Goal: Task Accomplishment & Management: Manage account settings

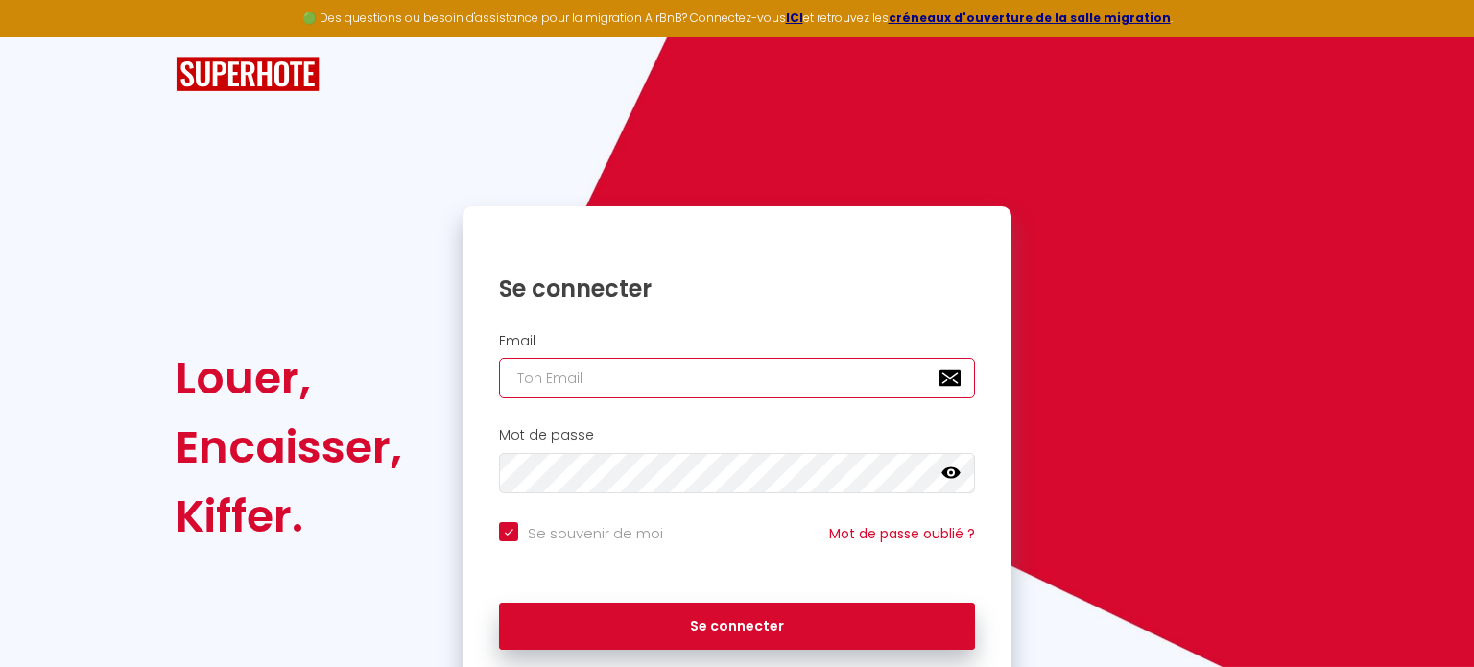
click at [720, 389] on input "email" at bounding box center [737, 378] width 476 height 40
type input "adenium77.services@gmail.com"
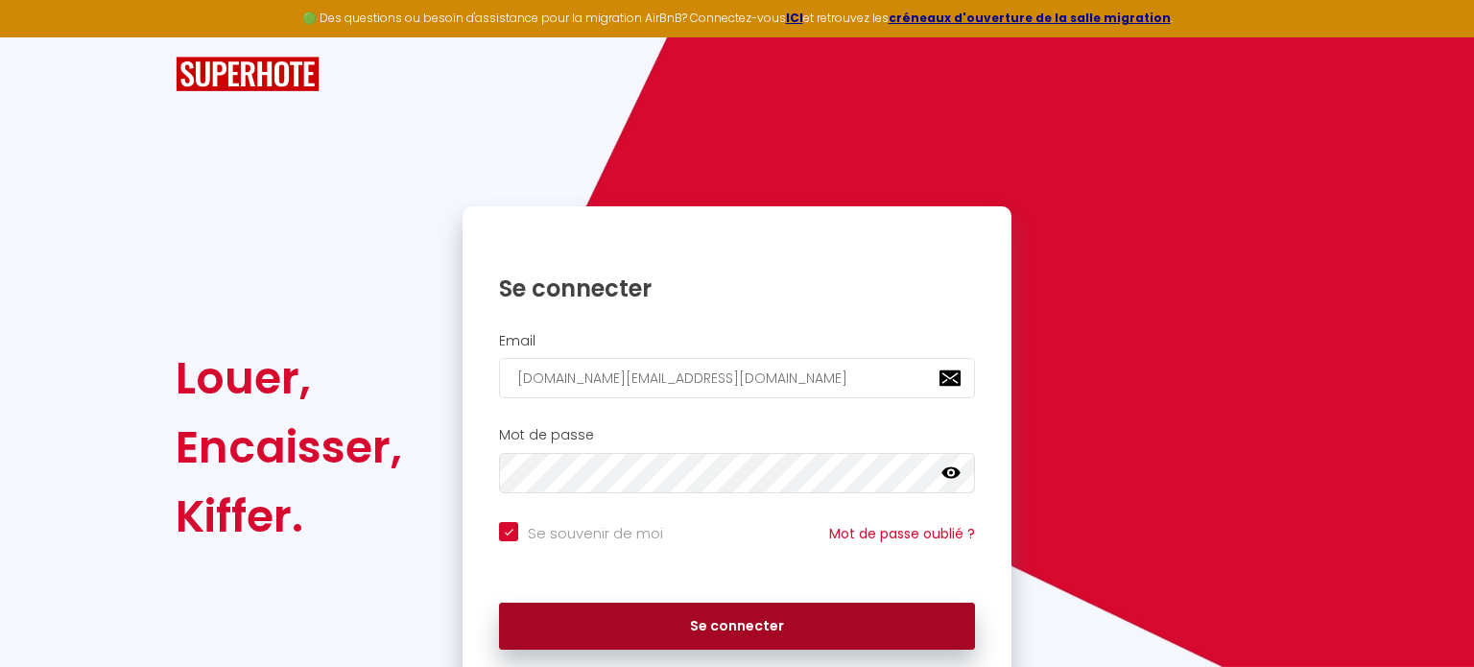
click at [706, 632] on button "Se connecter" at bounding box center [737, 627] width 476 height 48
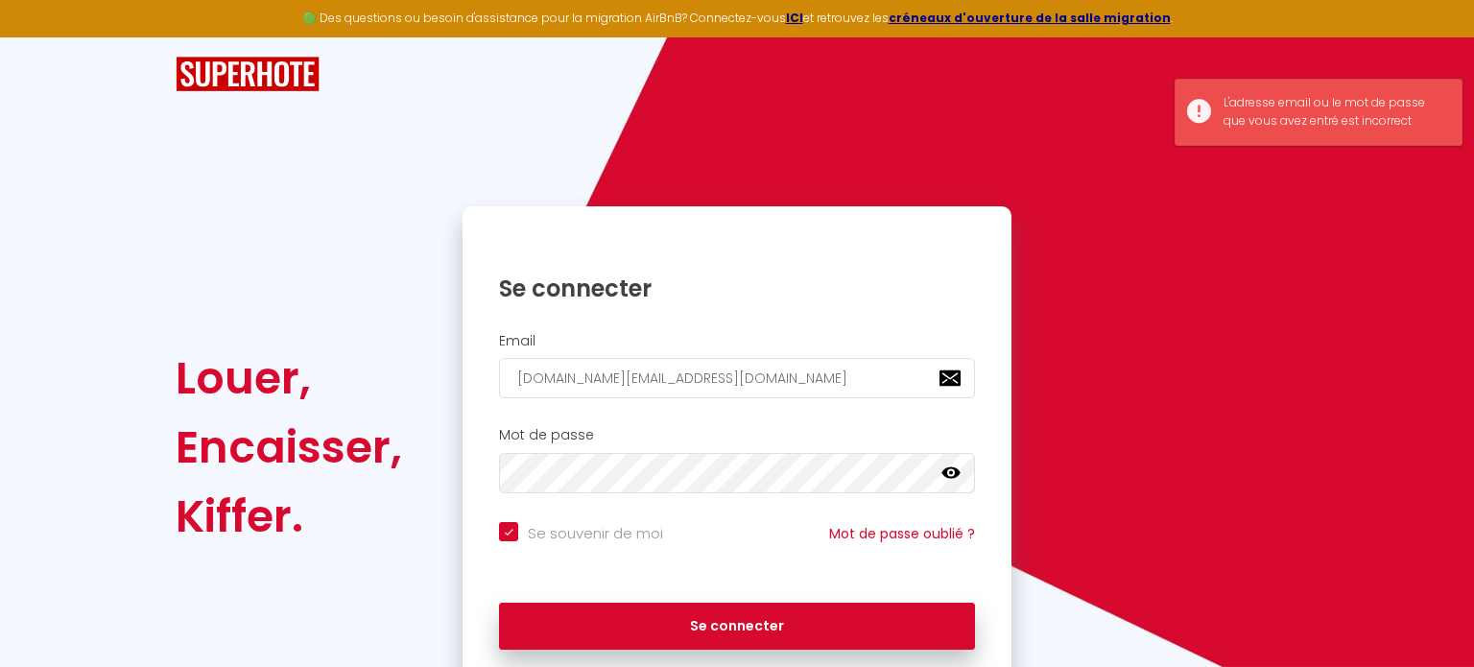
click at [945, 474] on icon at bounding box center [951, 473] width 19 height 12
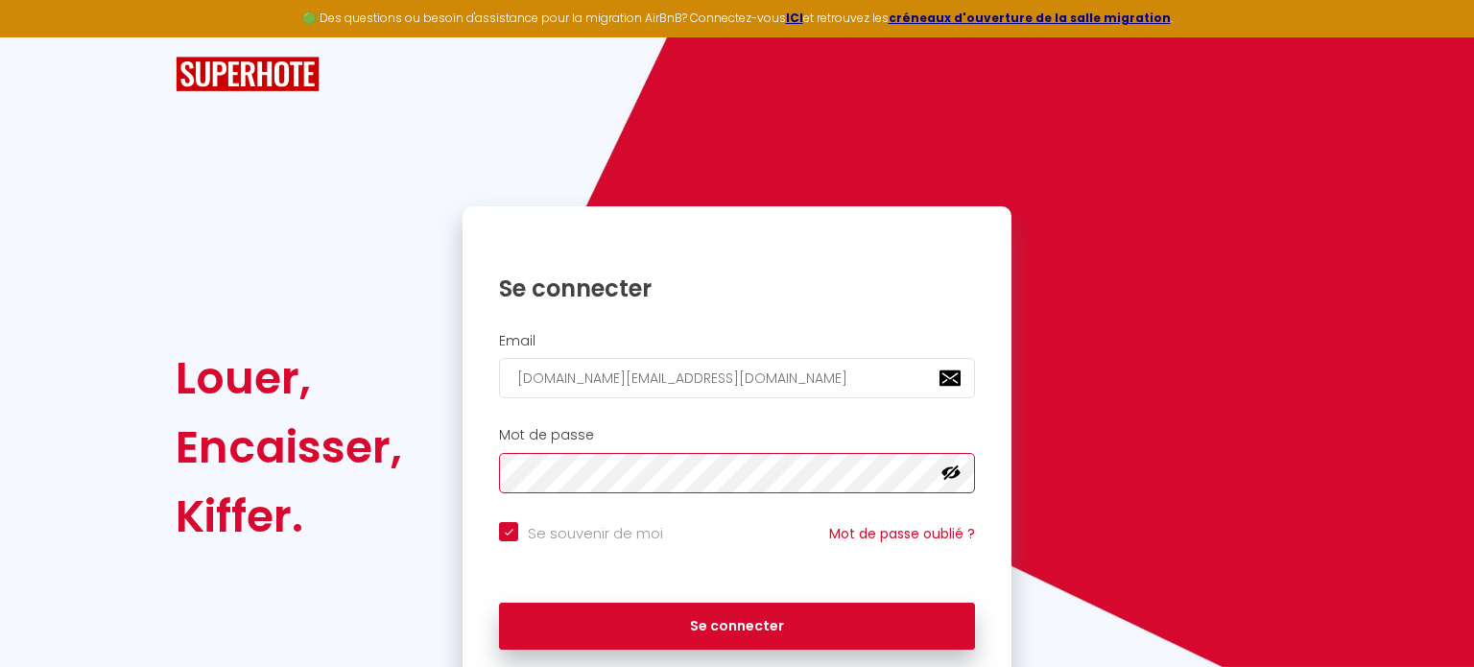
click at [499, 603] on button "Se connecter" at bounding box center [737, 627] width 476 height 48
checkbox input "true"
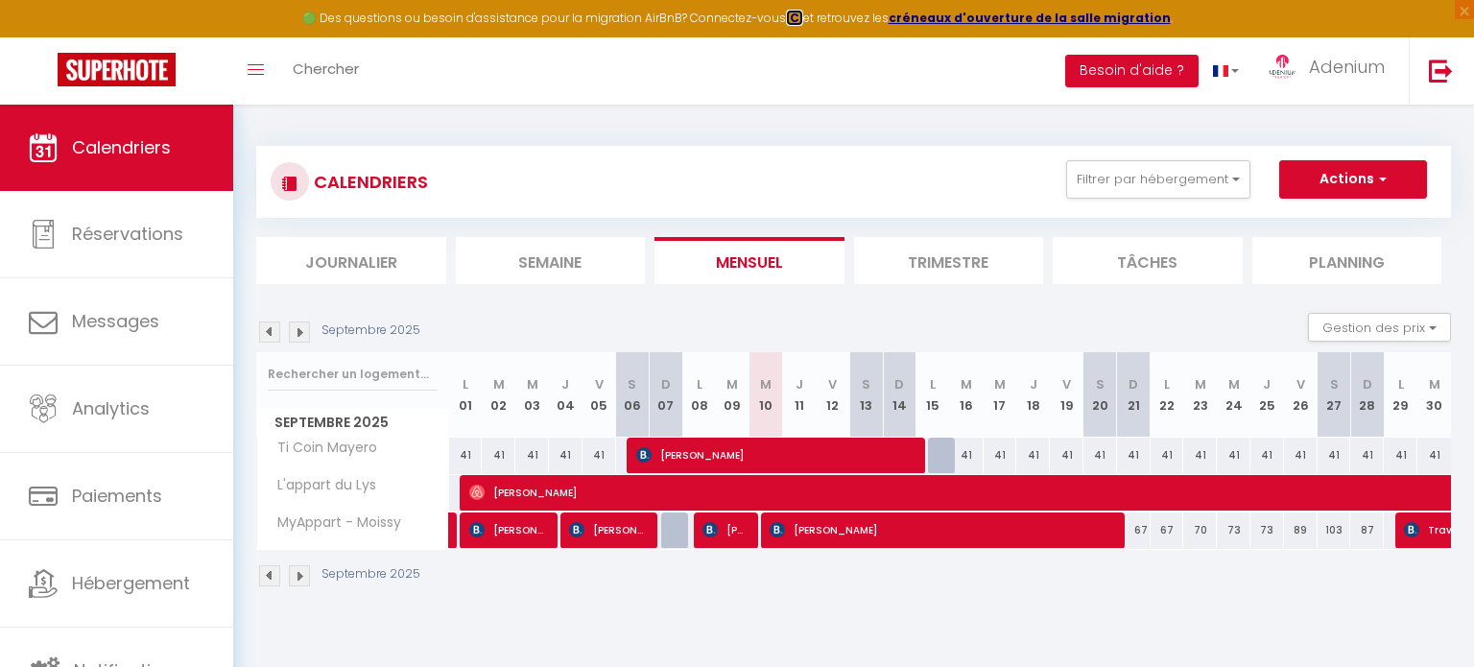
click at [802, 21] on strong "ICI" at bounding box center [794, 18] width 17 height 16
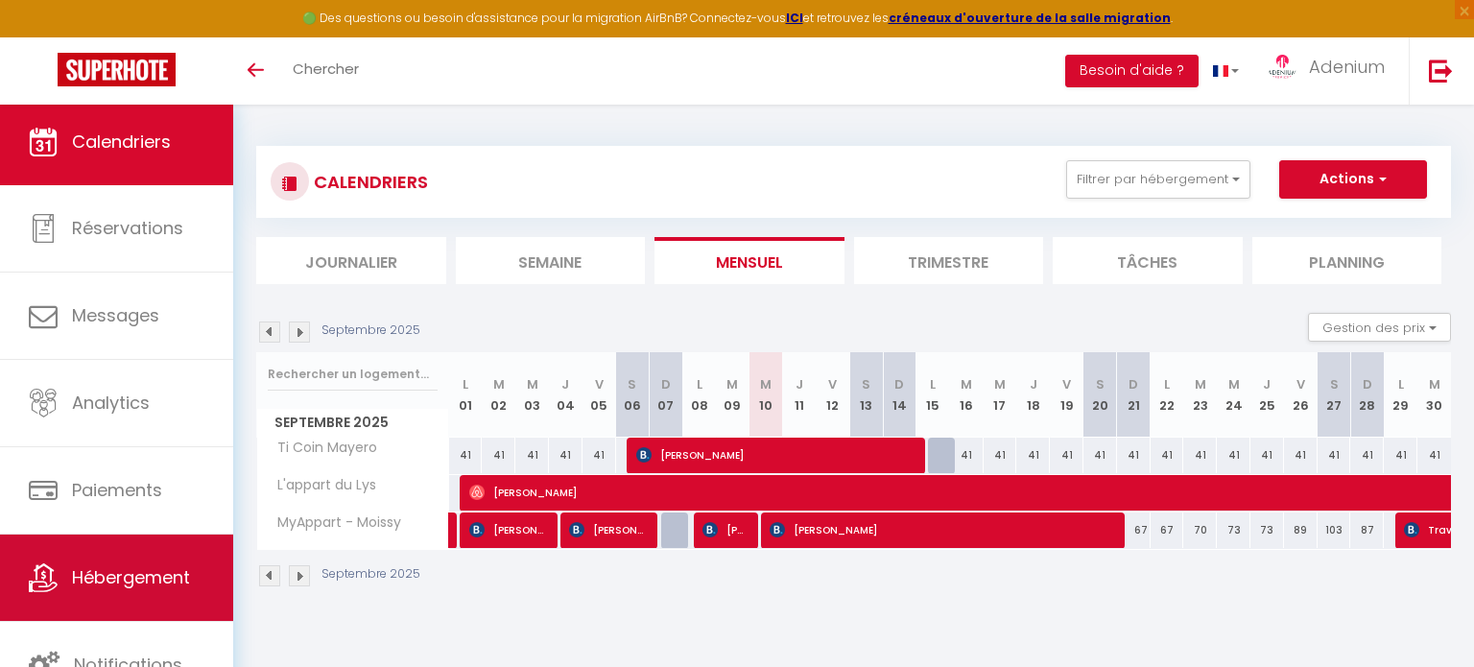
click at [121, 572] on span "Hébergement" at bounding box center [131, 577] width 118 height 24
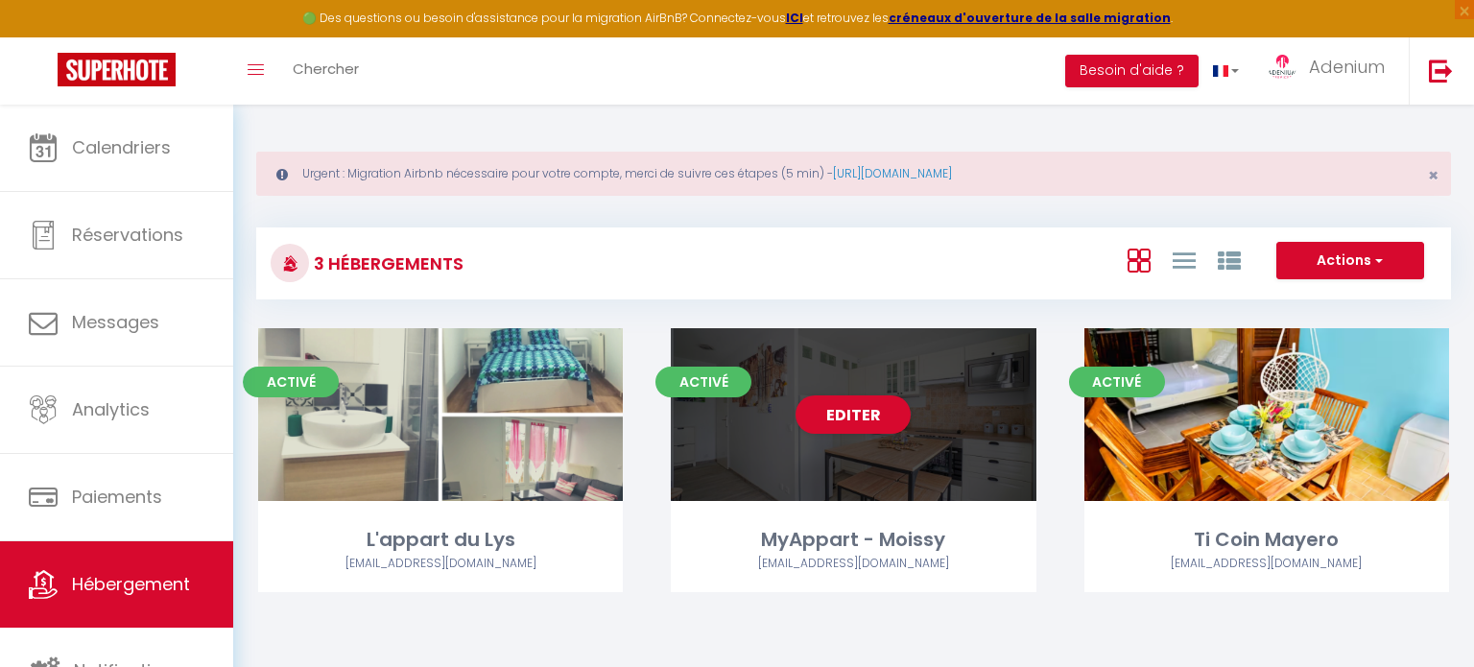
click at [879, 441] on div "Editer" at bounding box center [853, 414] width 365 height 173
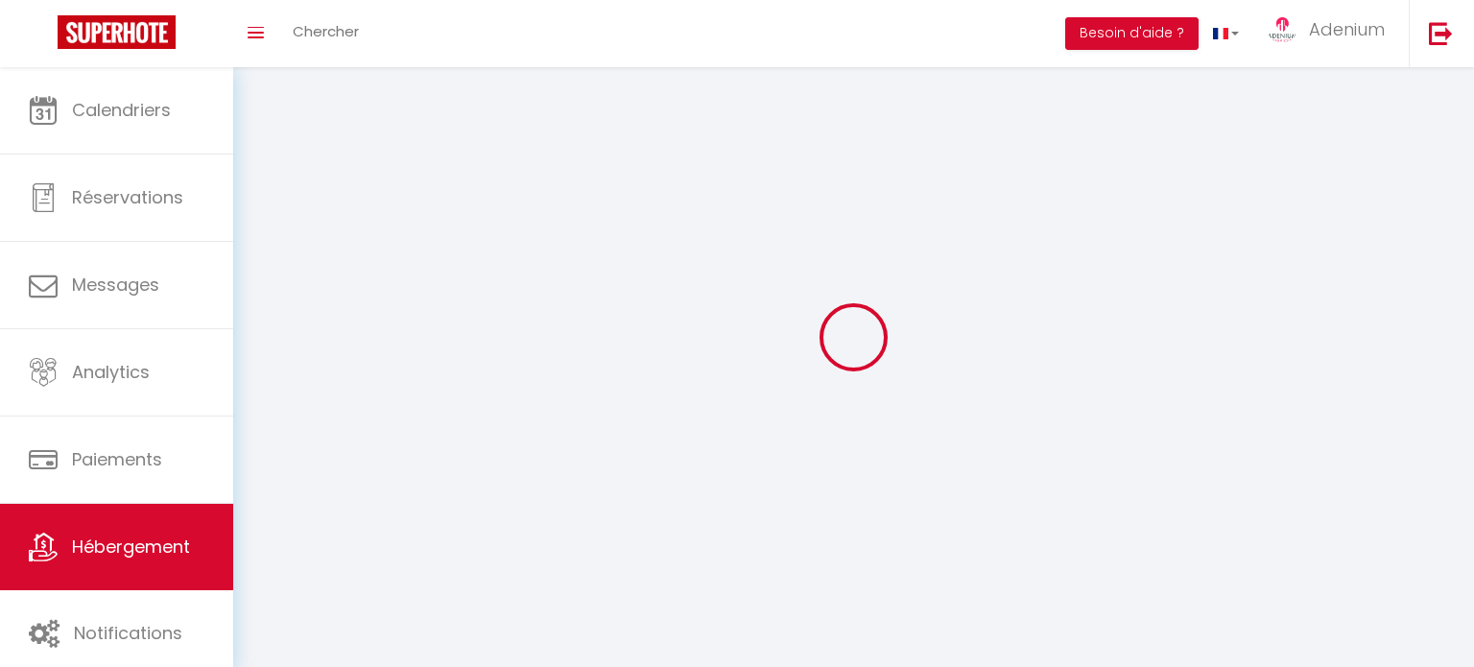
select select "1"
select select
select select "28"
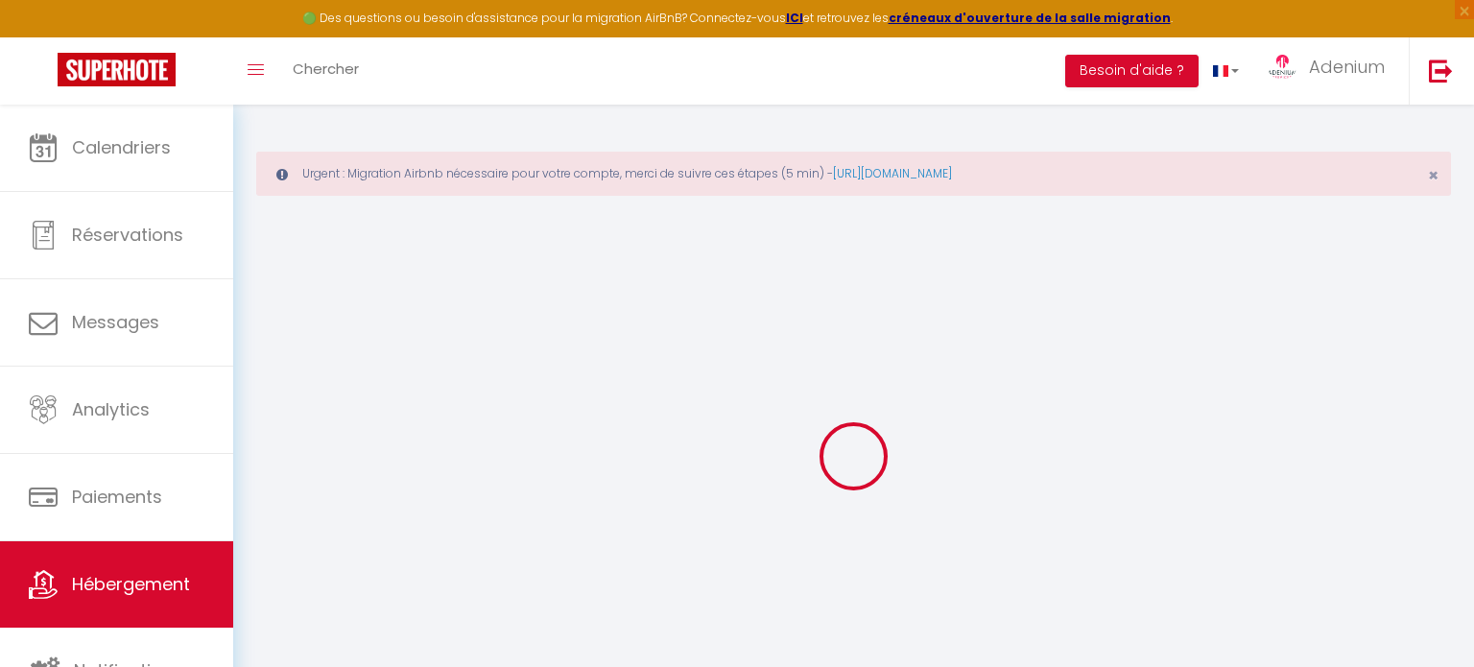
select select
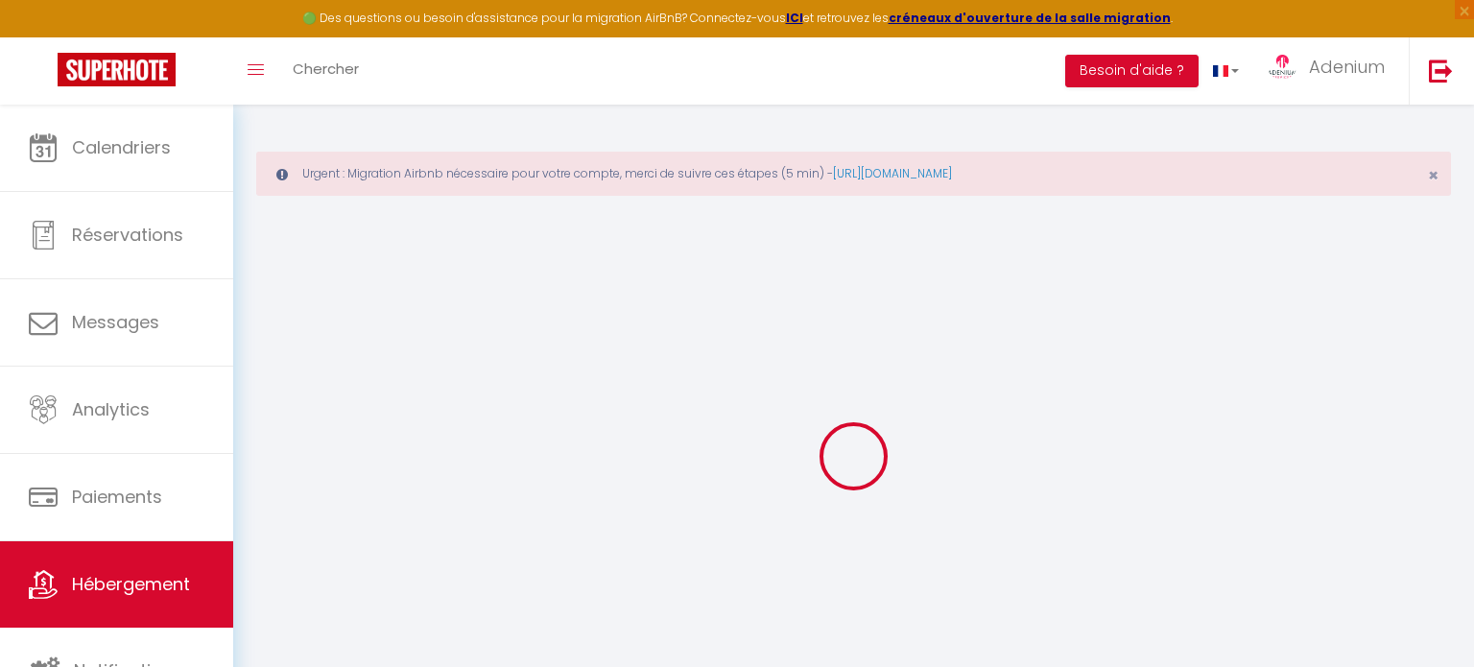
select select
checkbox input "false"
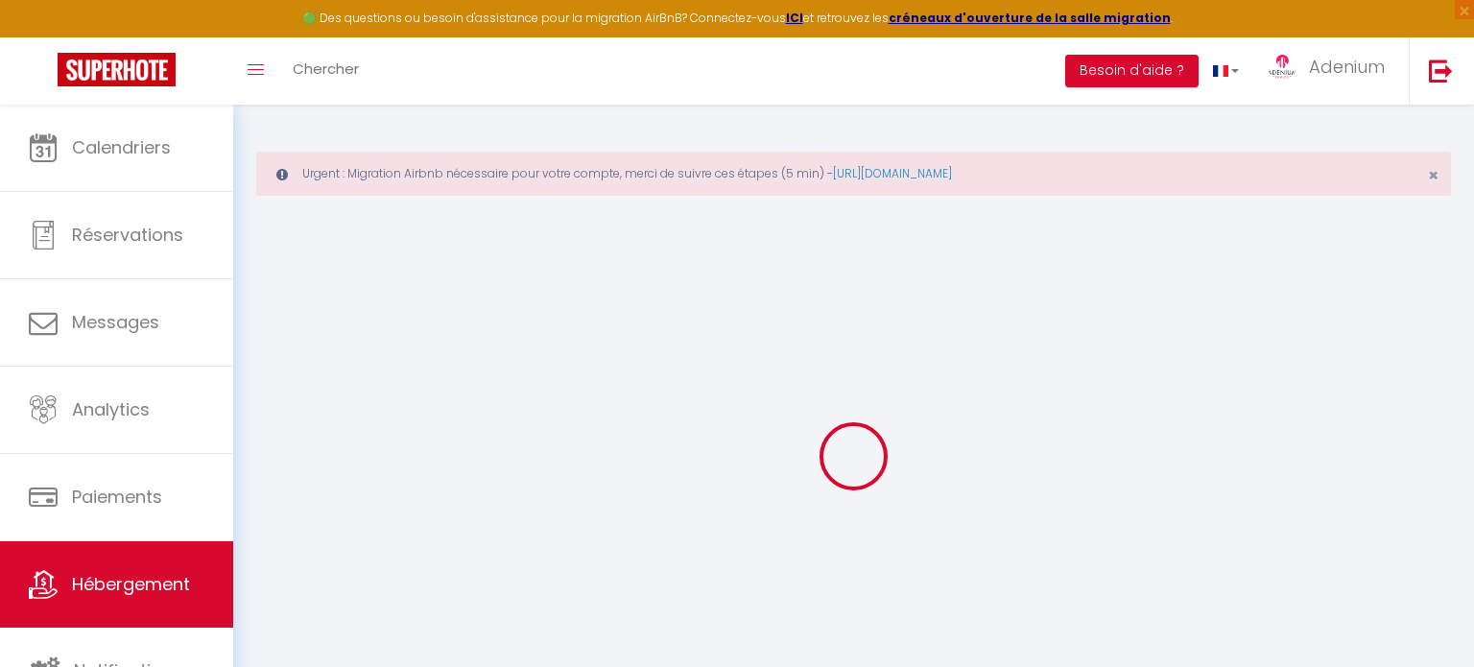
select select
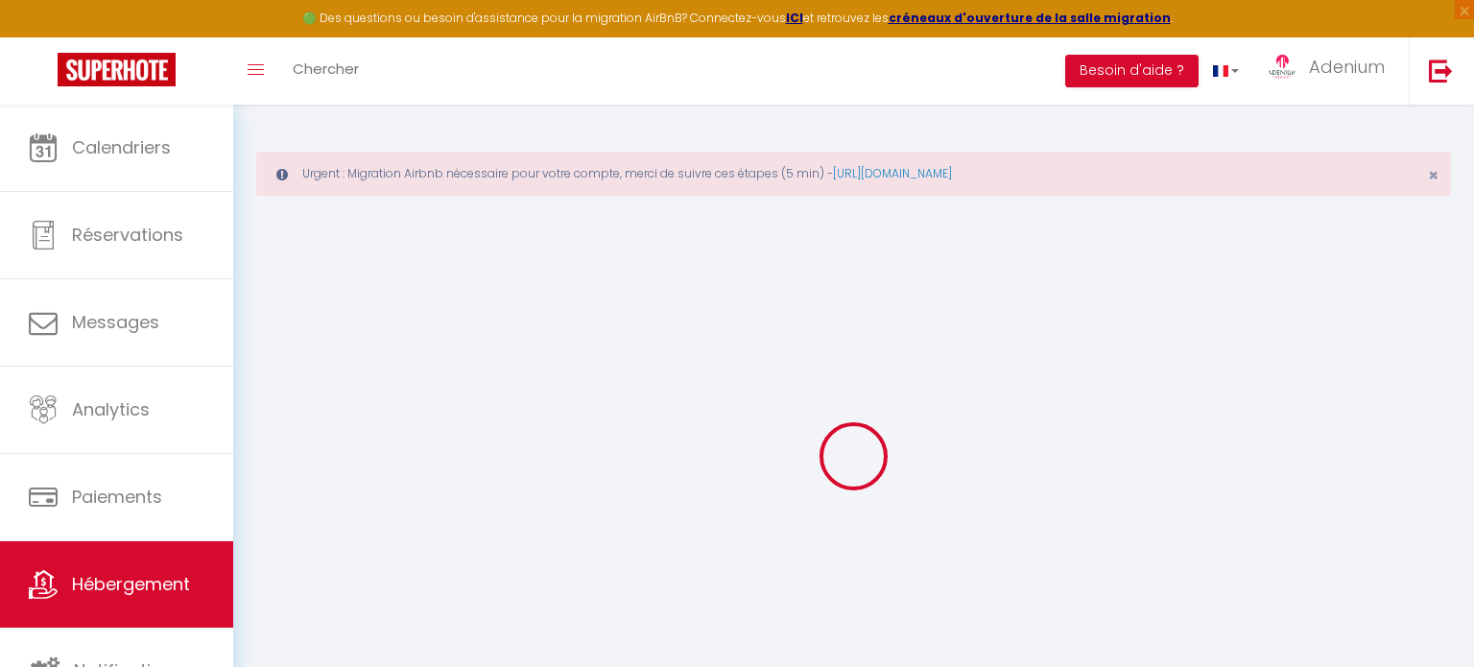
select select
checkbox input "false"
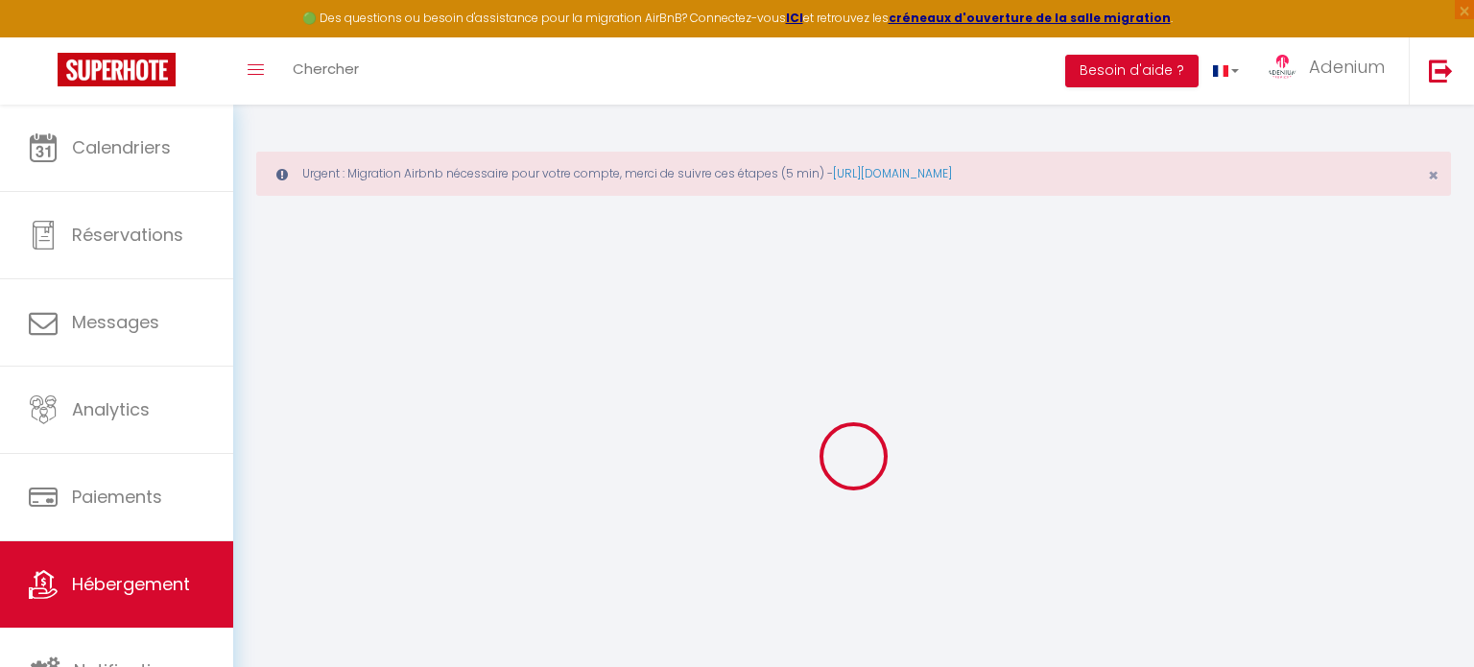
checkbox input "false"
select select
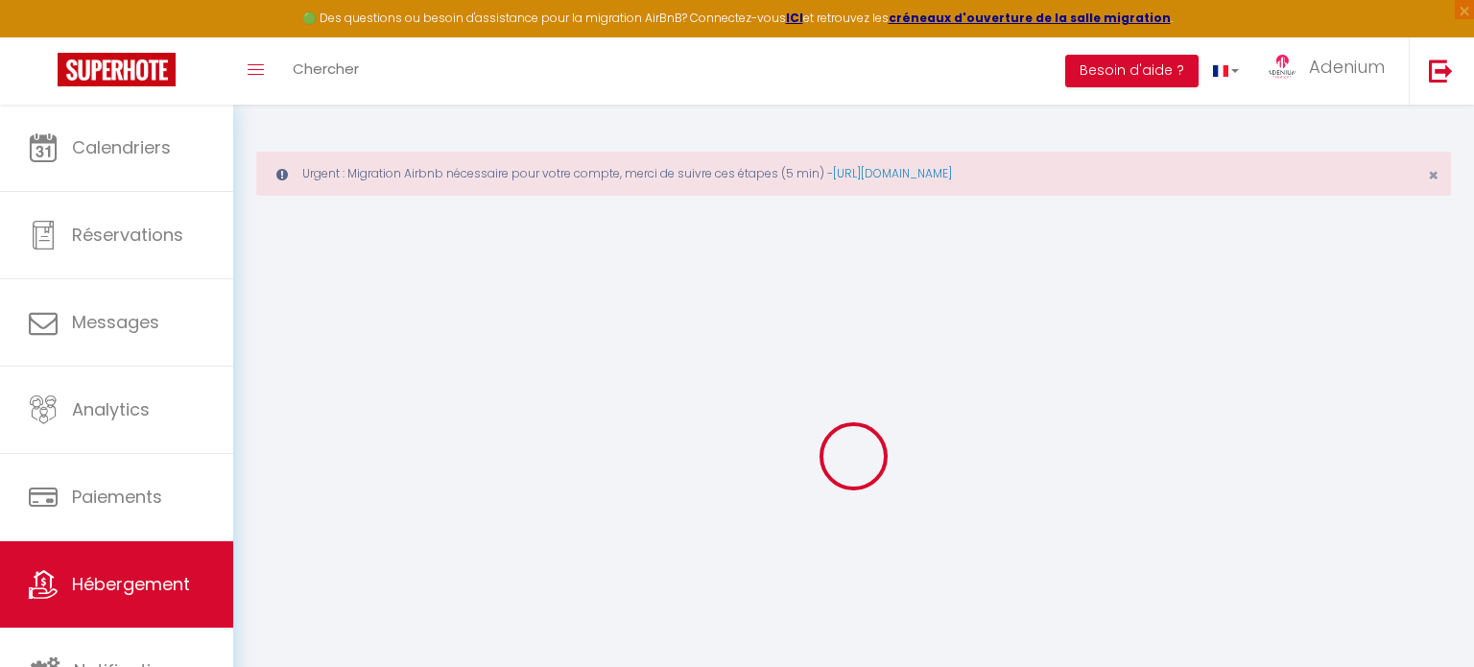
select select
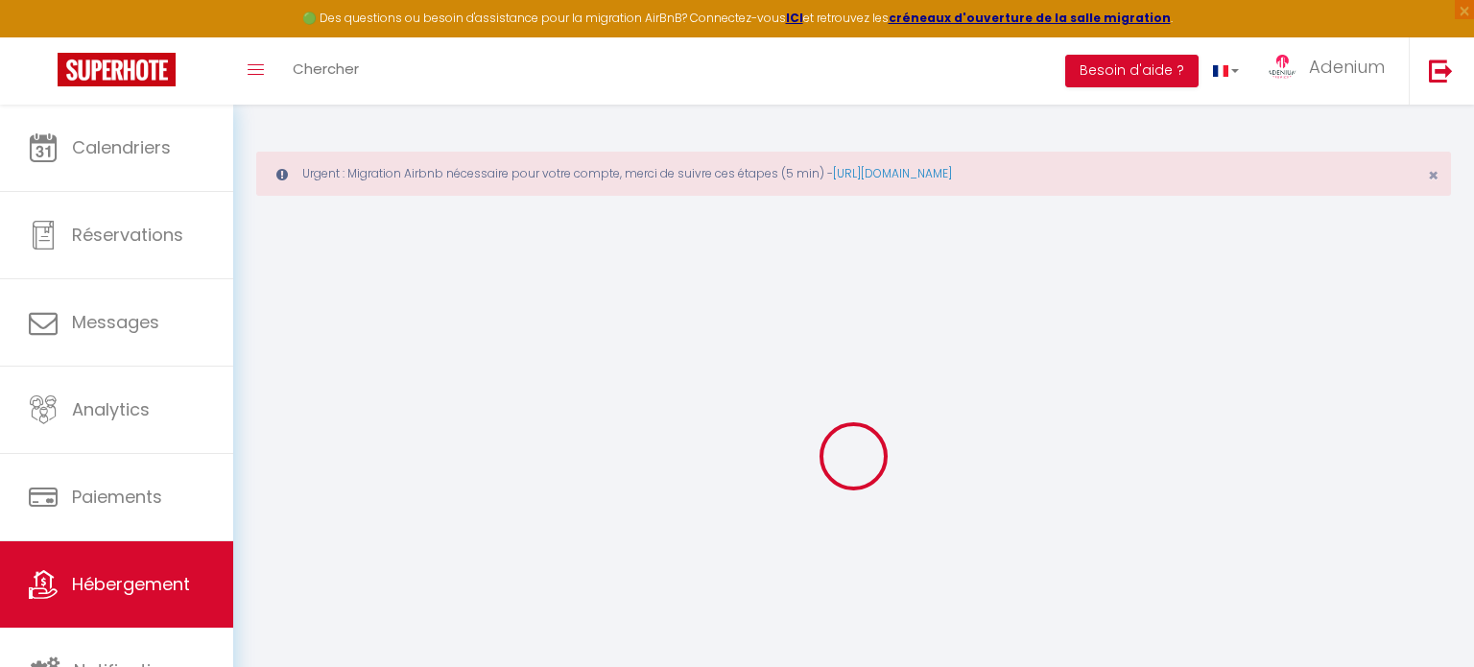
checkbox input "false"
select select
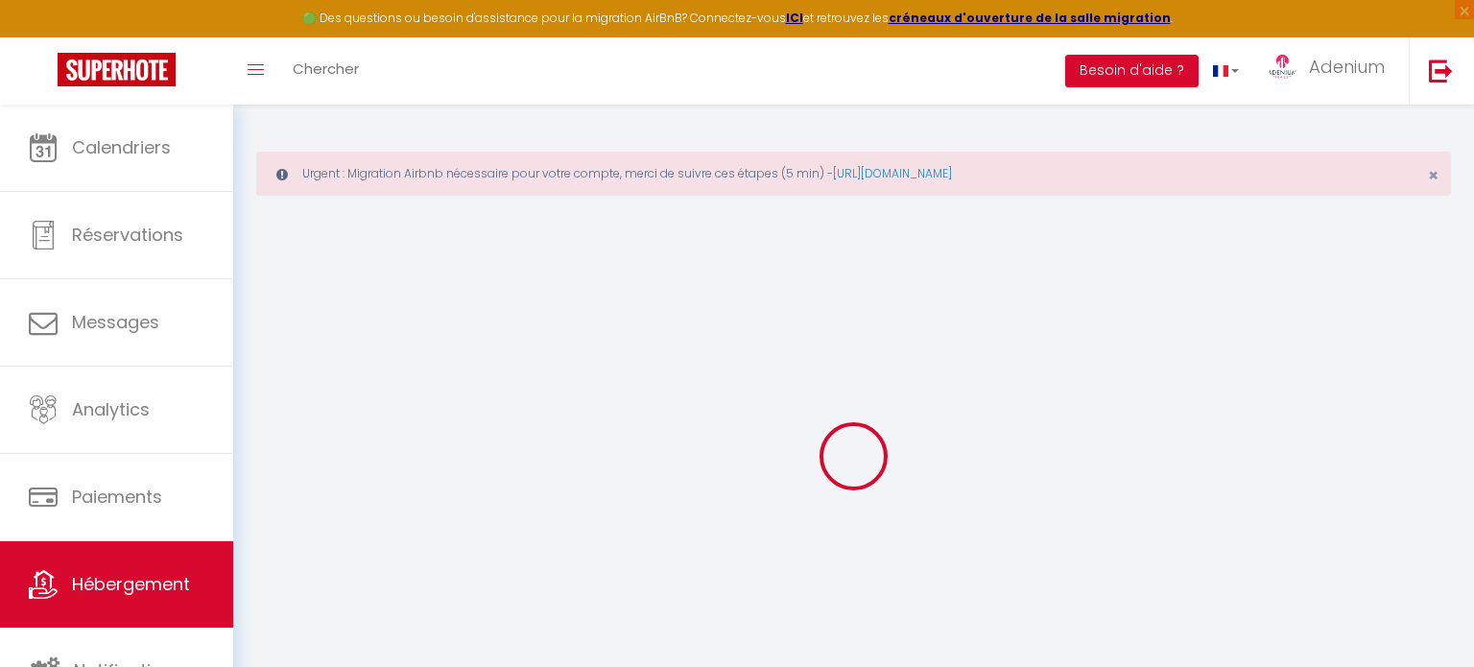
select select
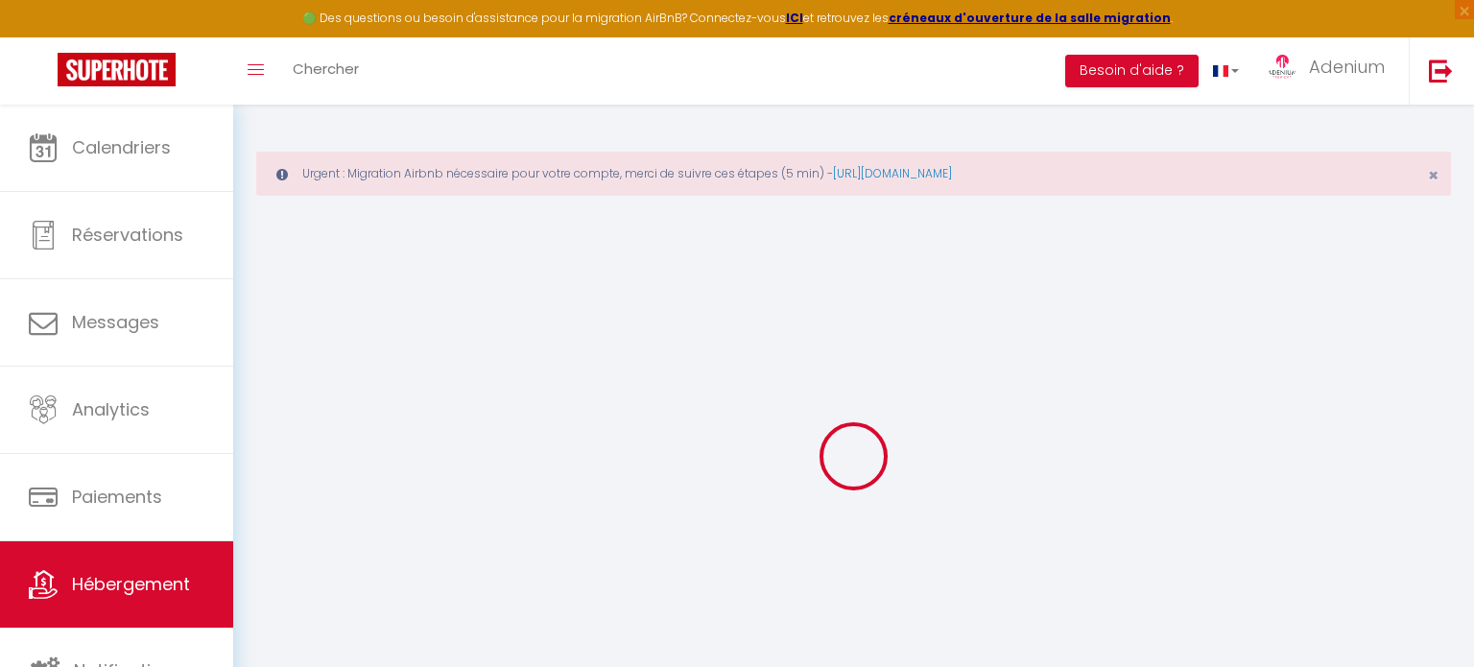
select select
checkbox input "false"
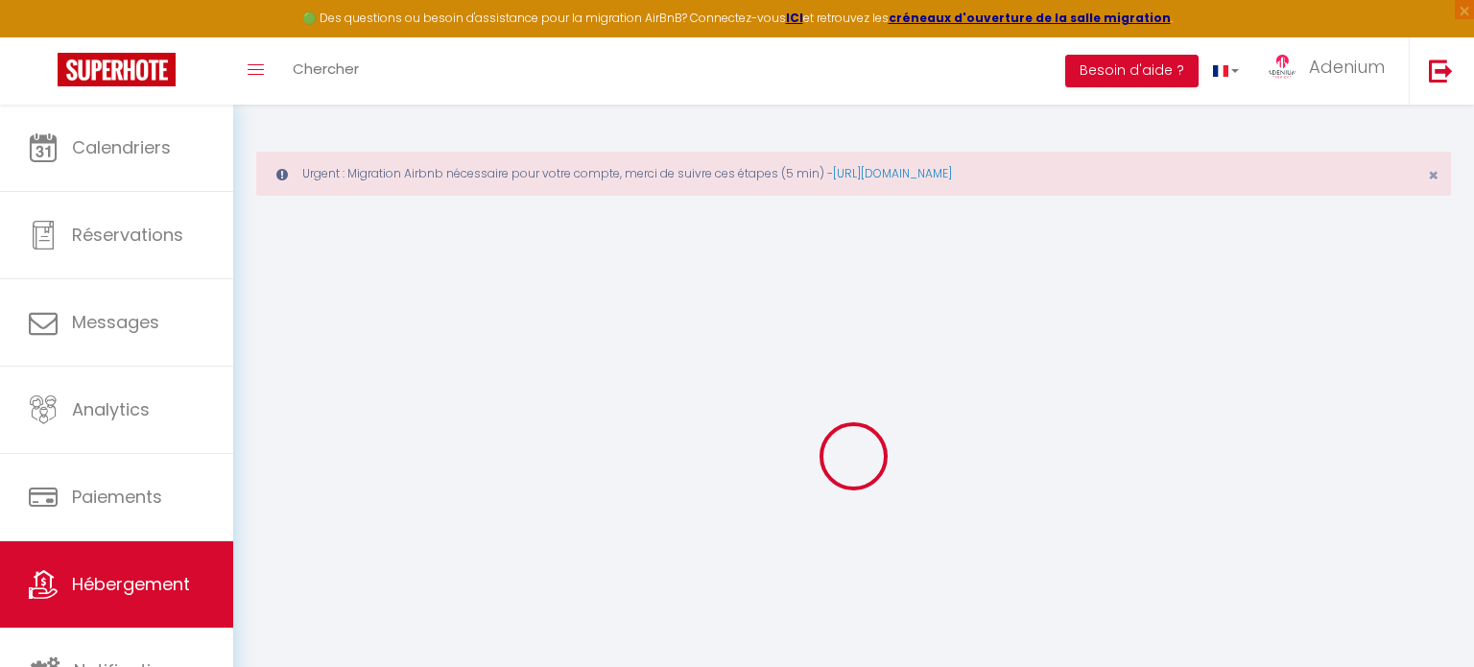
checkbox input "false"
select select
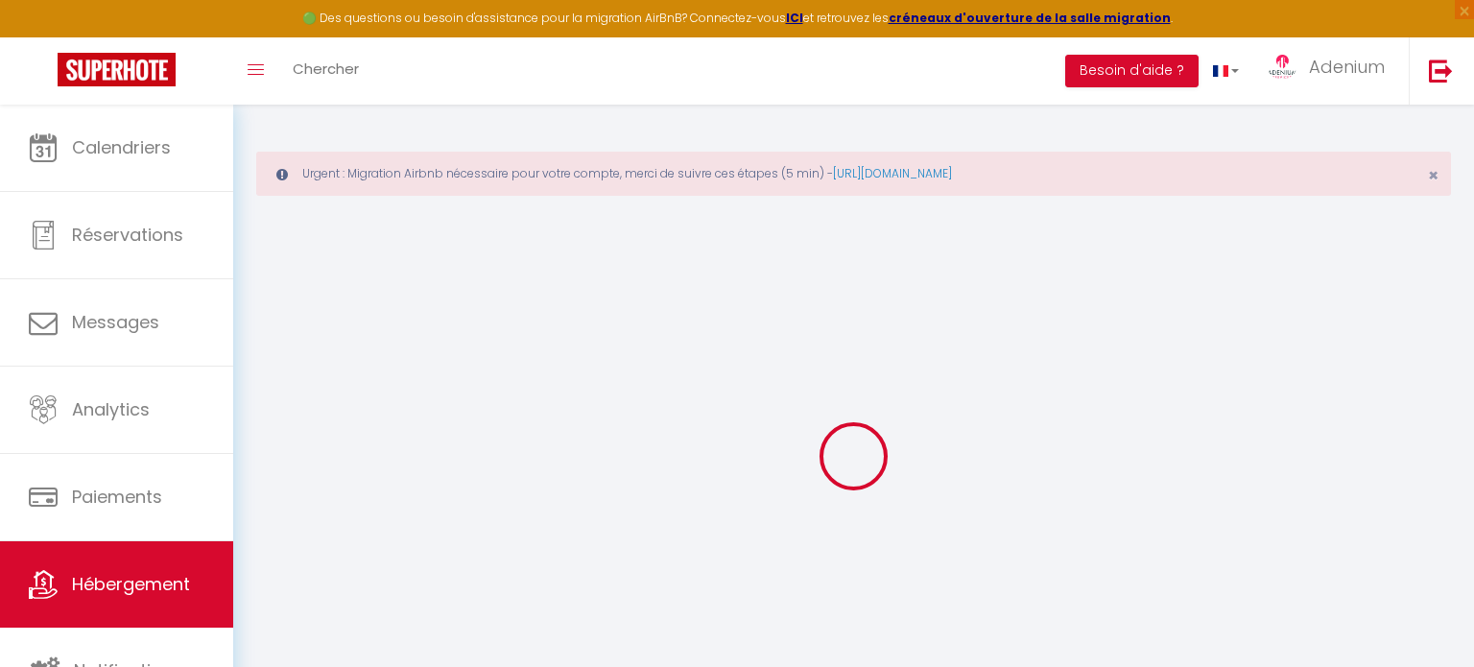
select select
checkbox input "false"
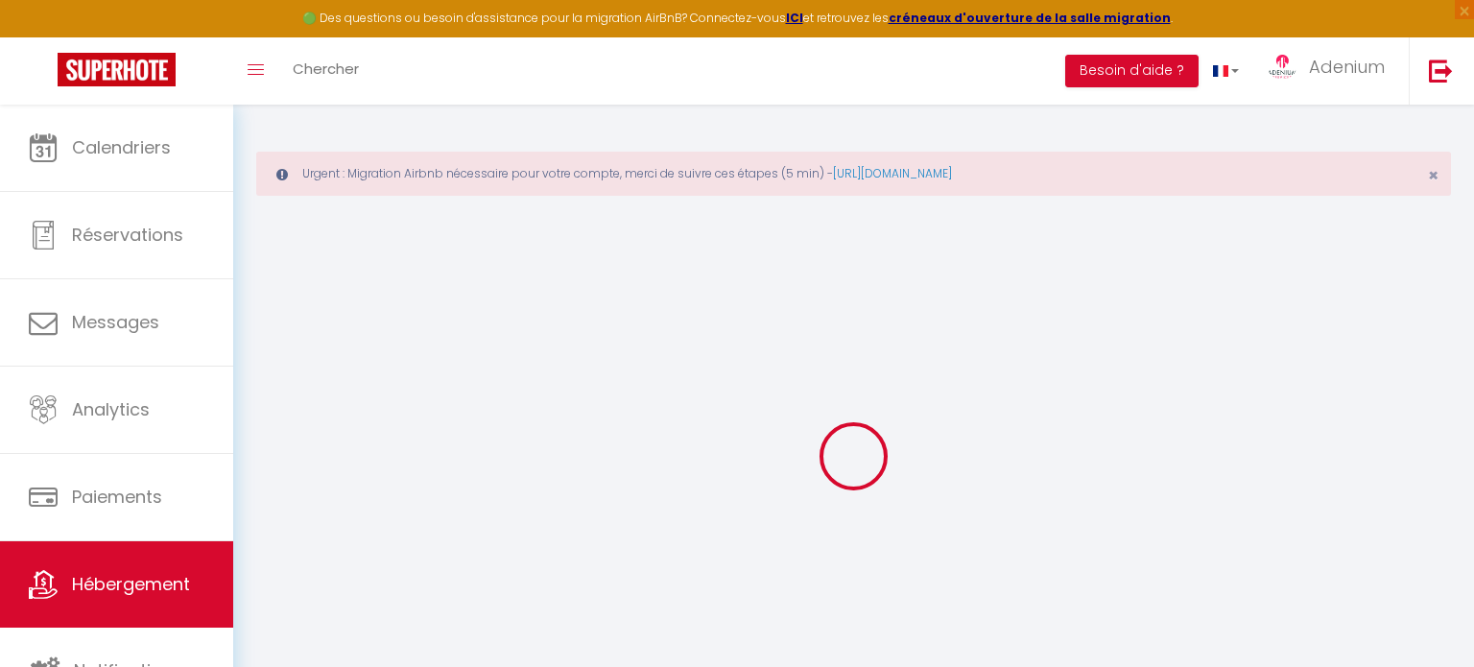
checkbox input "false"
select select
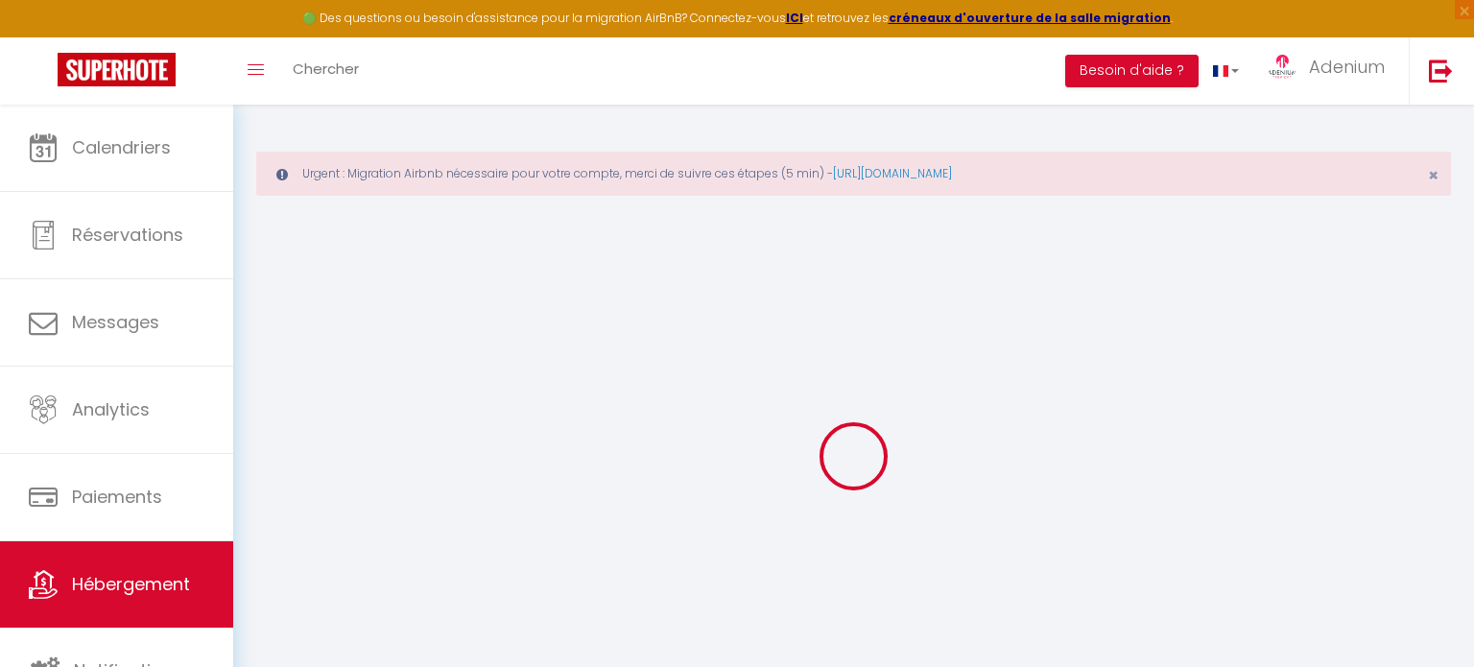
select select
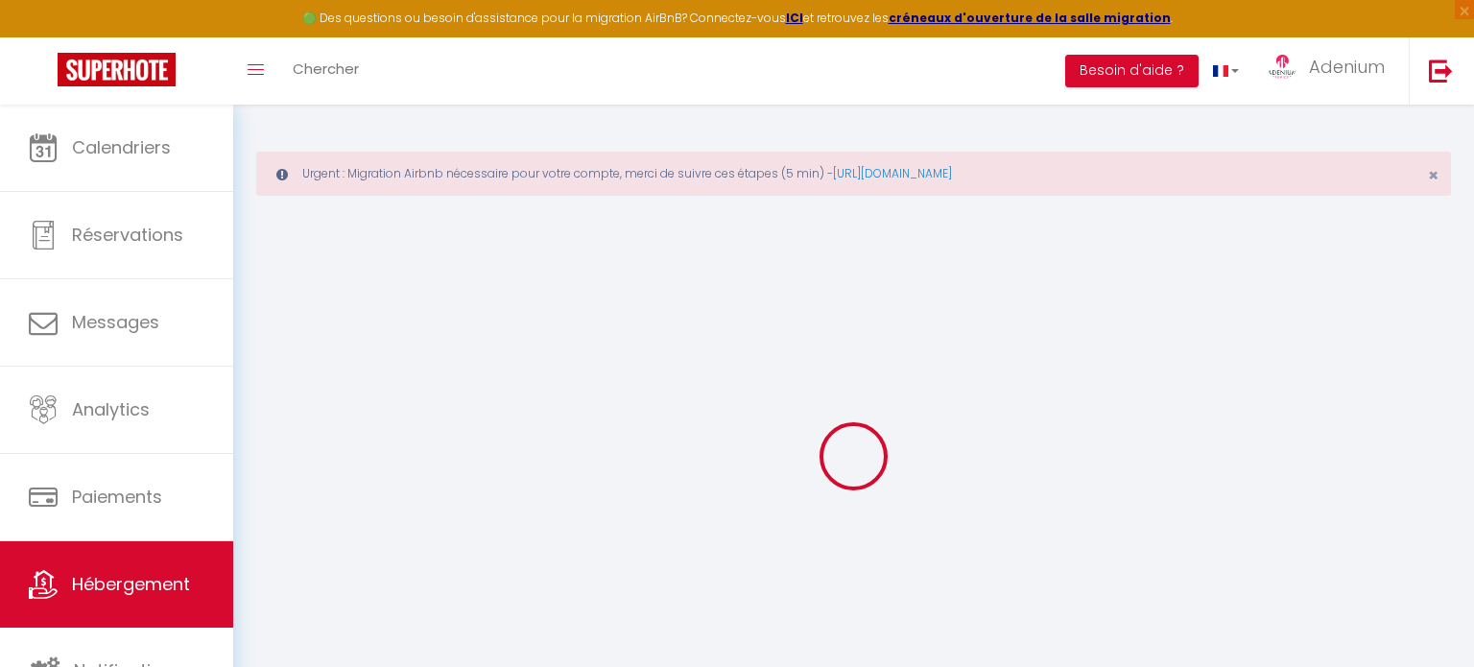
select select
checkbox input "false"
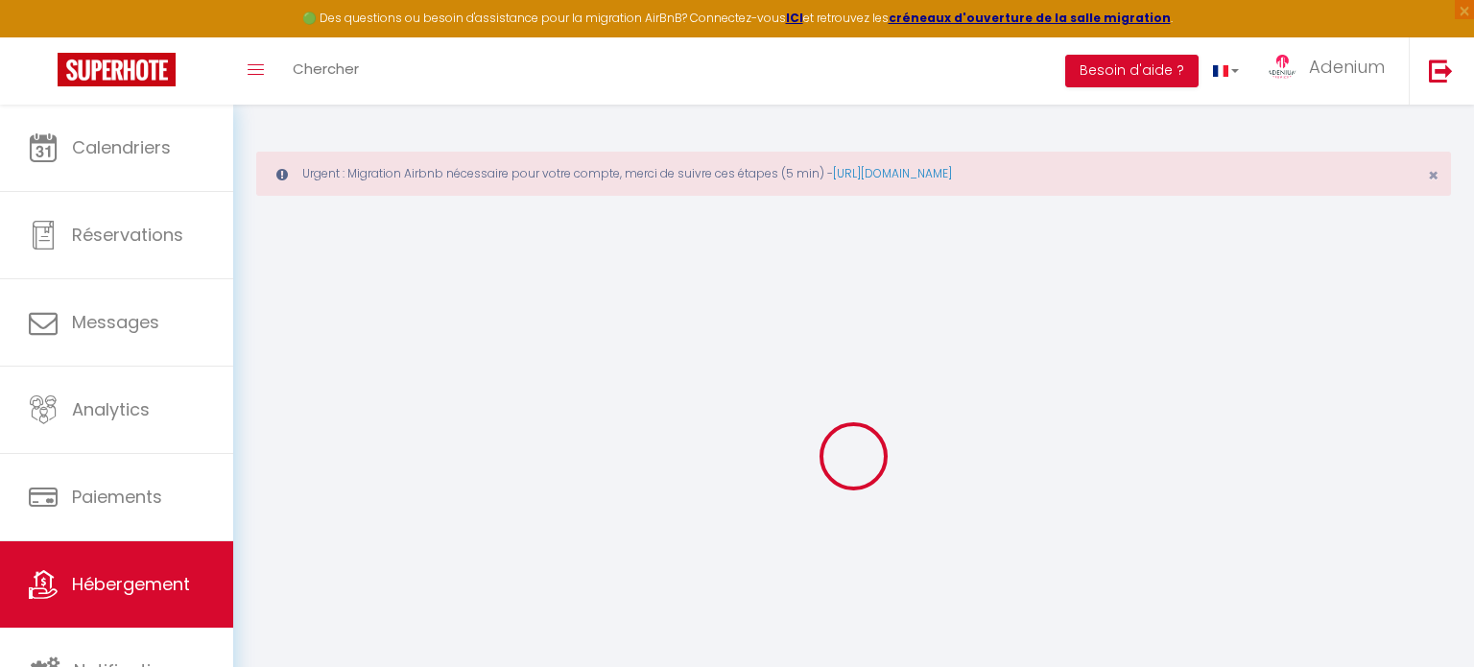
select select
type input "MyAppart - Moissy"
type input "[PERSON_NAME]"
type input "Namilos"
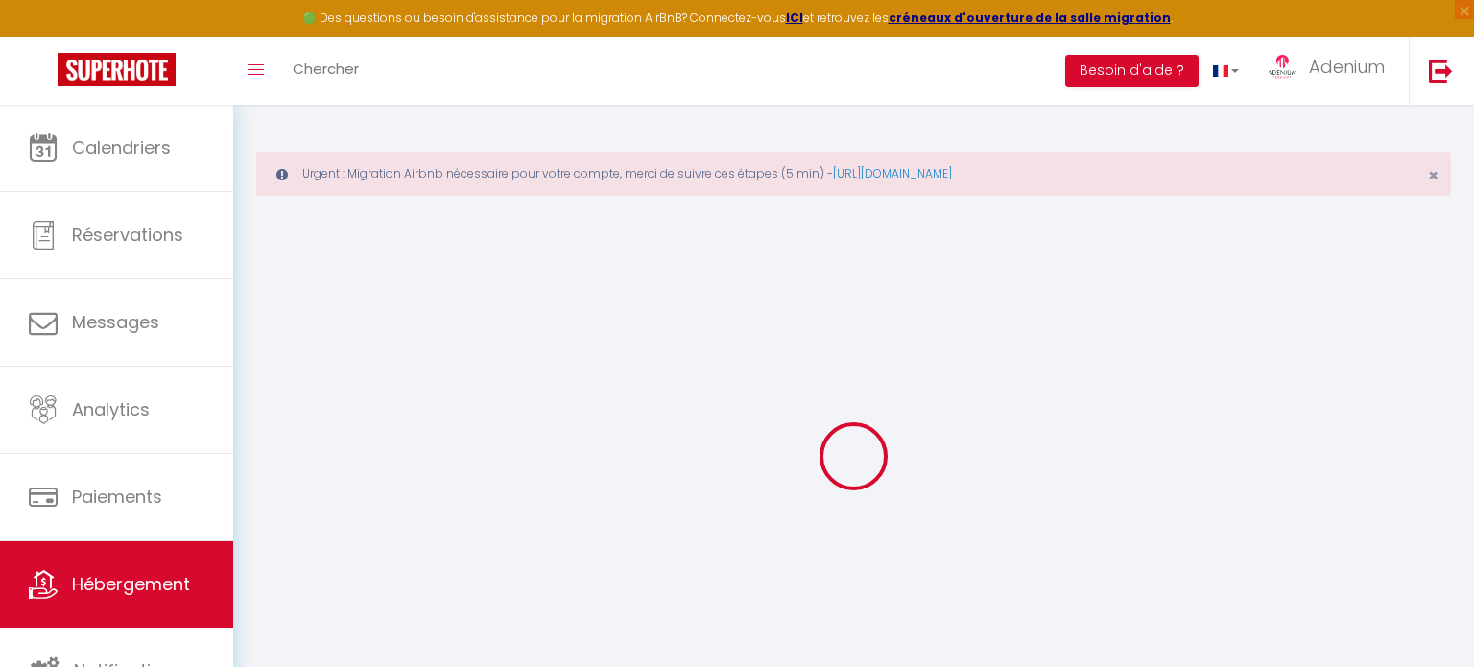
type input "70 mail de la [PERSON_NAME]"
type input "77176"
type input "[GEOGRAPHIC_DATA][DEMOGRAPHIC_DATA]"
select select "1"
type input "50"
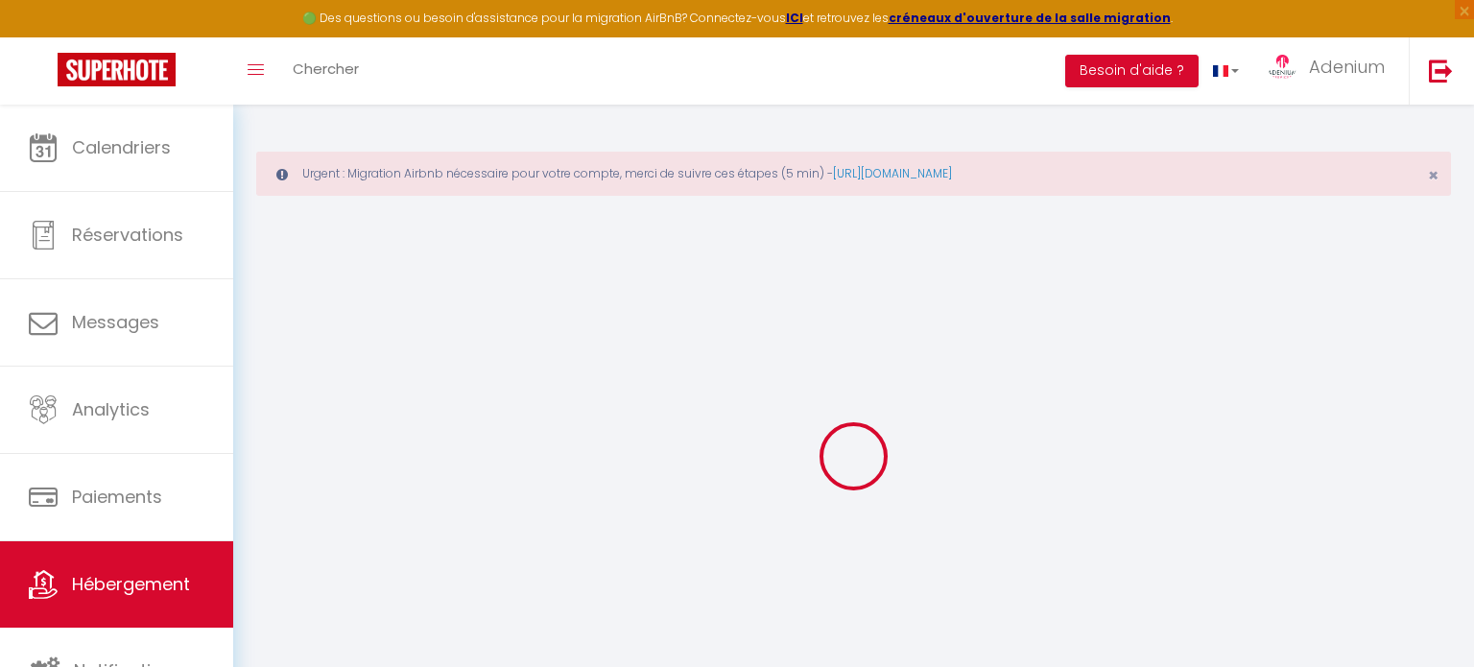
type input "10"
type input "57"
type input "1.25"
type input "100000"
type input "300"
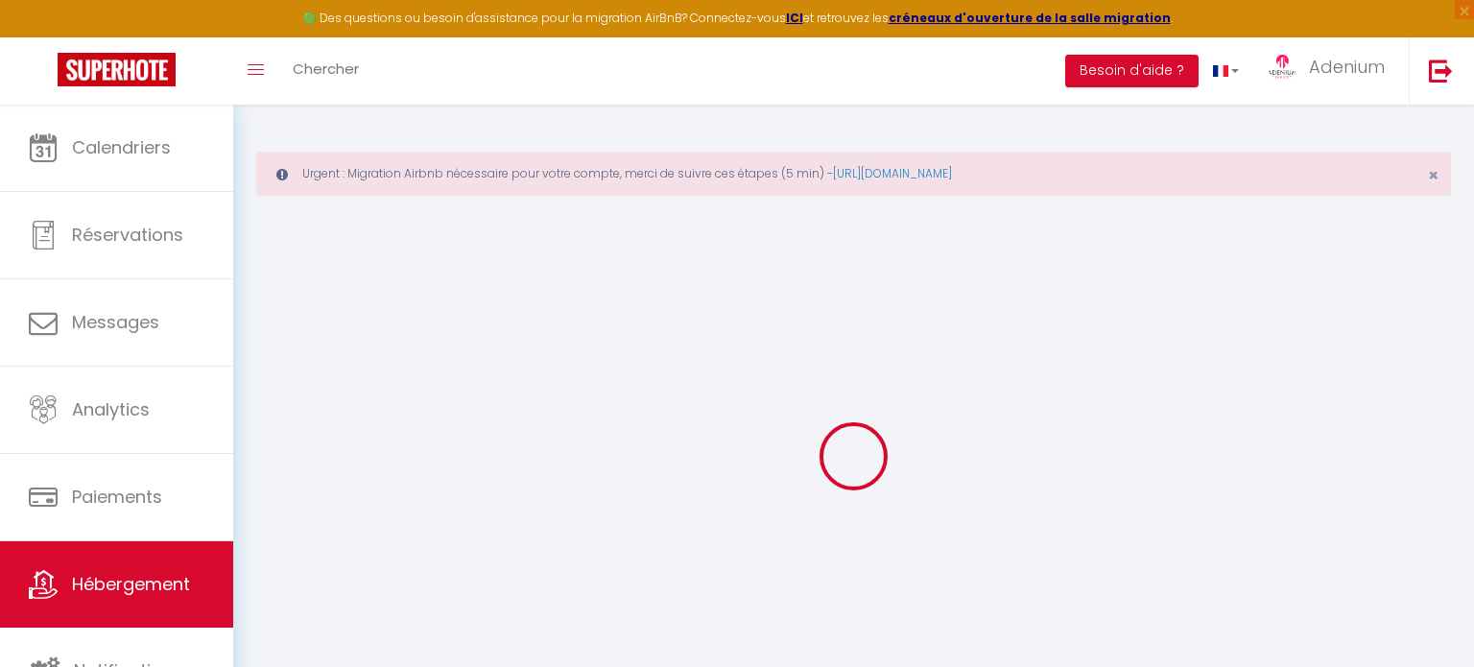
select select
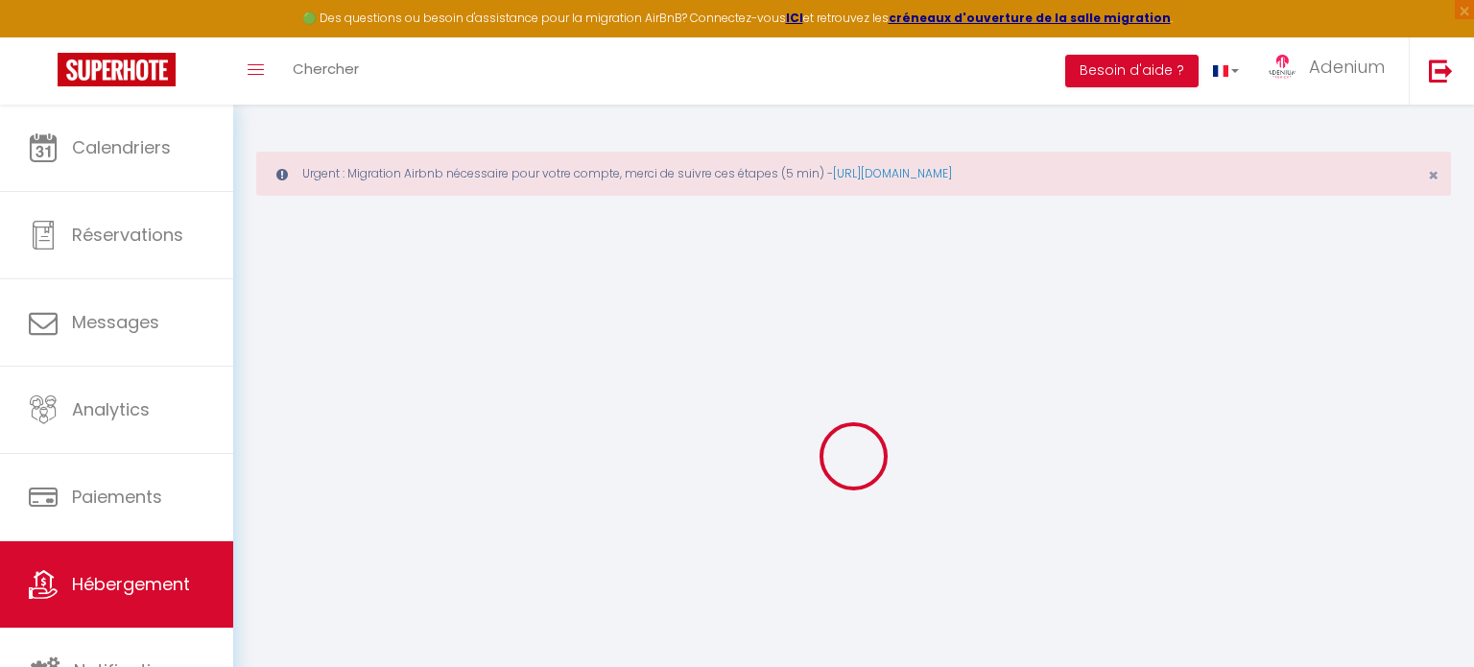
type input "[STREET_ADDRESS]"
type input "77550"
type input "Moissy-Cramayel"
type input "[DOMAIN_NAME][EMAIL_ADDRESS][DOMAIN_NAME]"
select select "666"
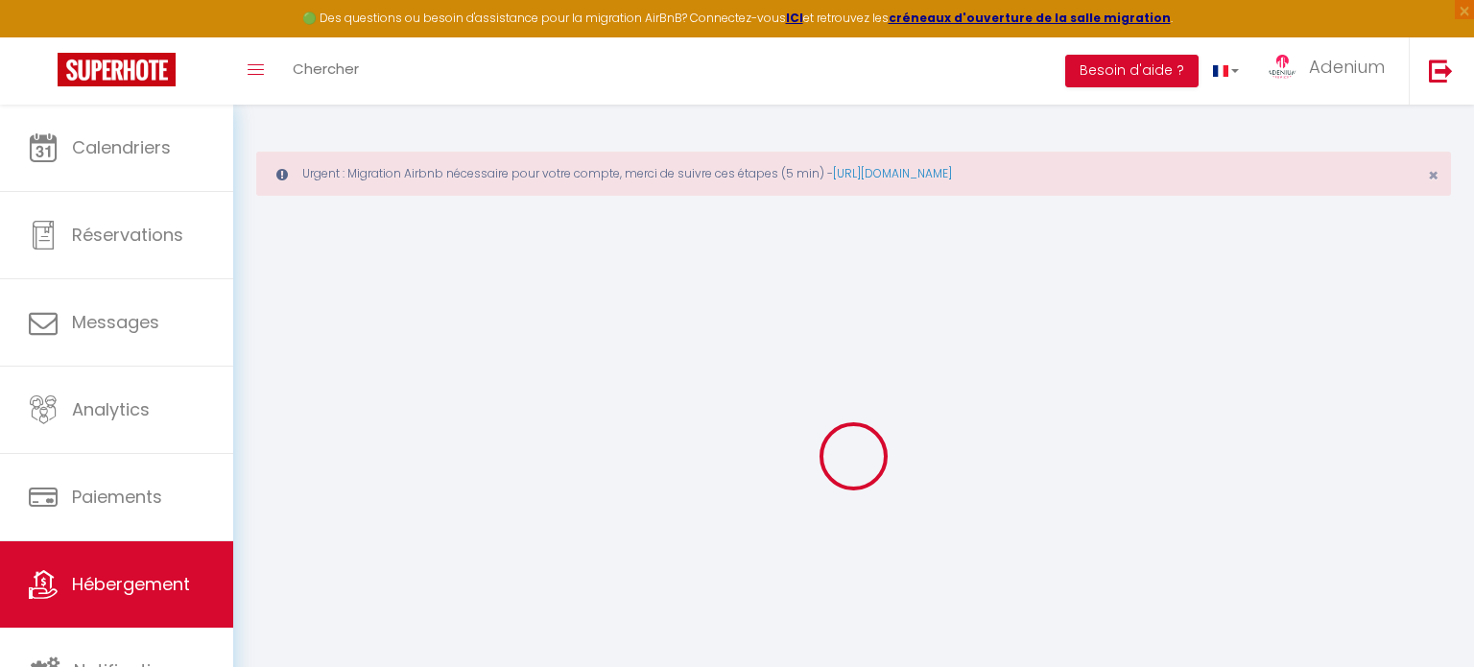
checkbox input "false"
checkbox input "true"
checkbox input "false"
radio input "true"
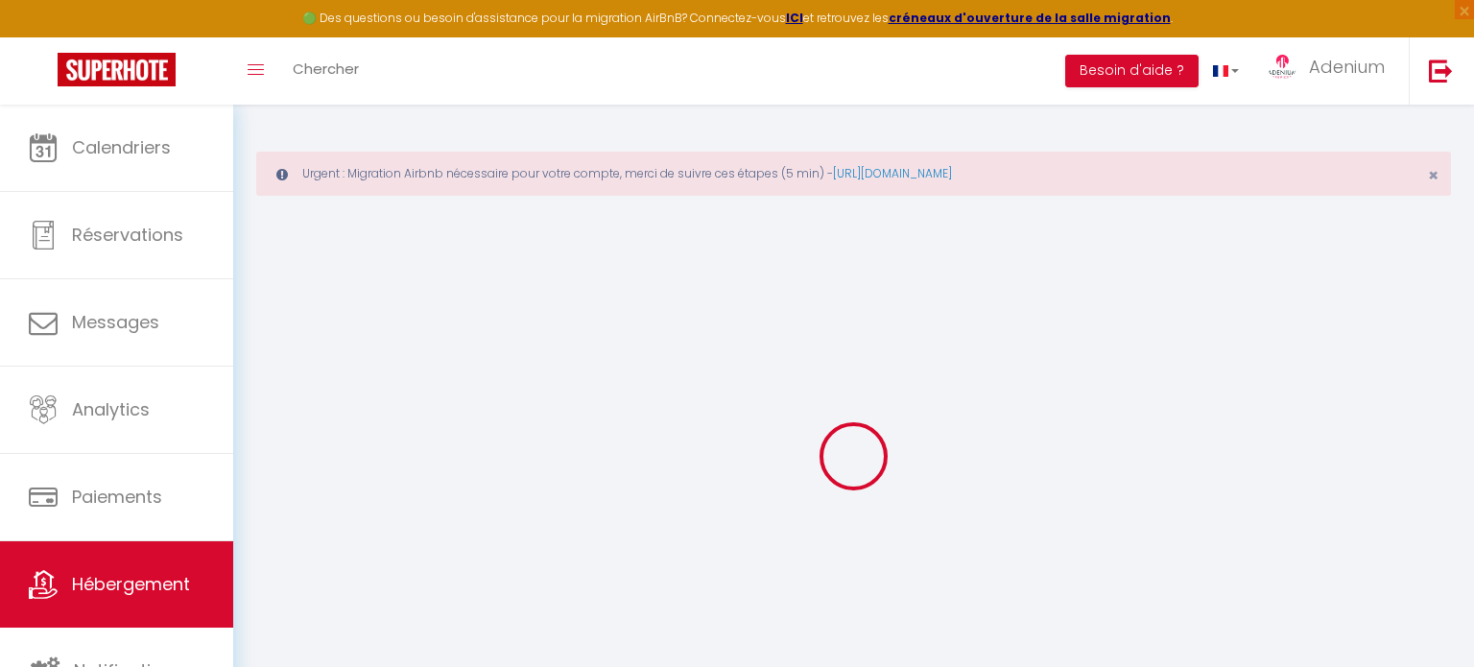
type input "0"
type input "50"
type input "0"
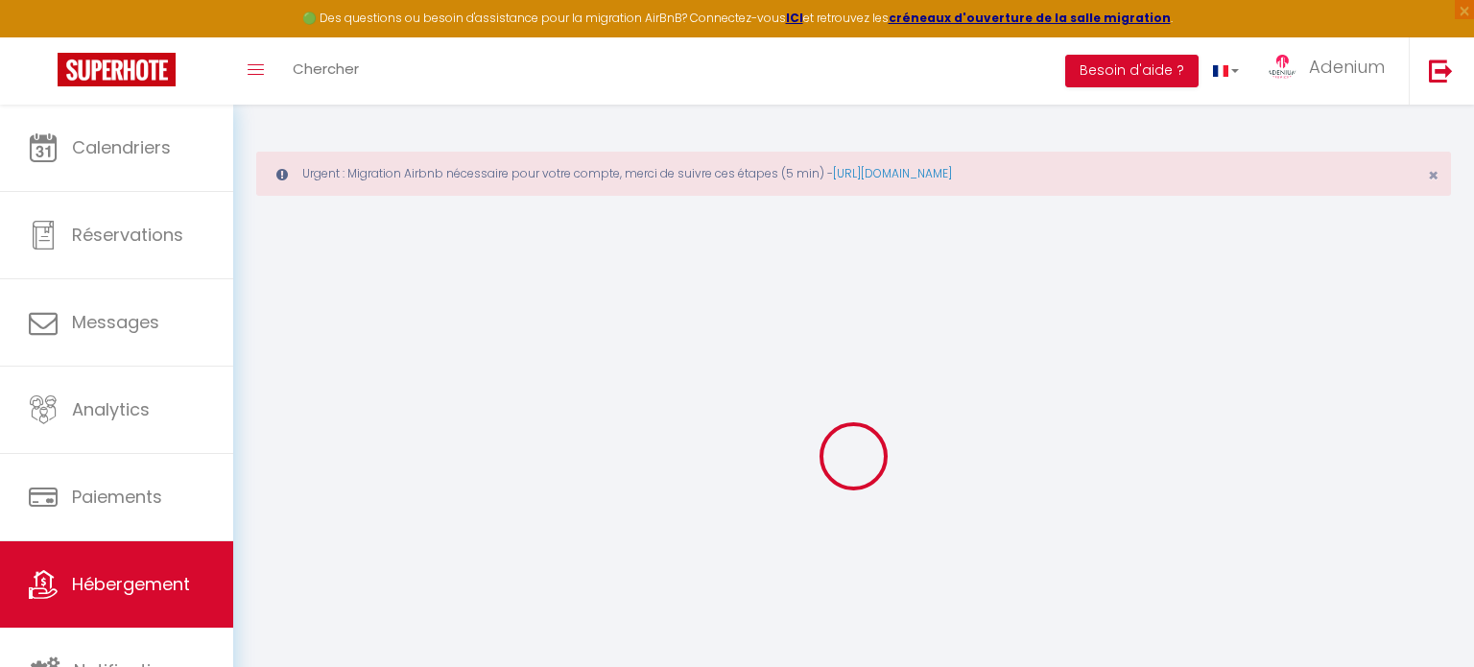
select select
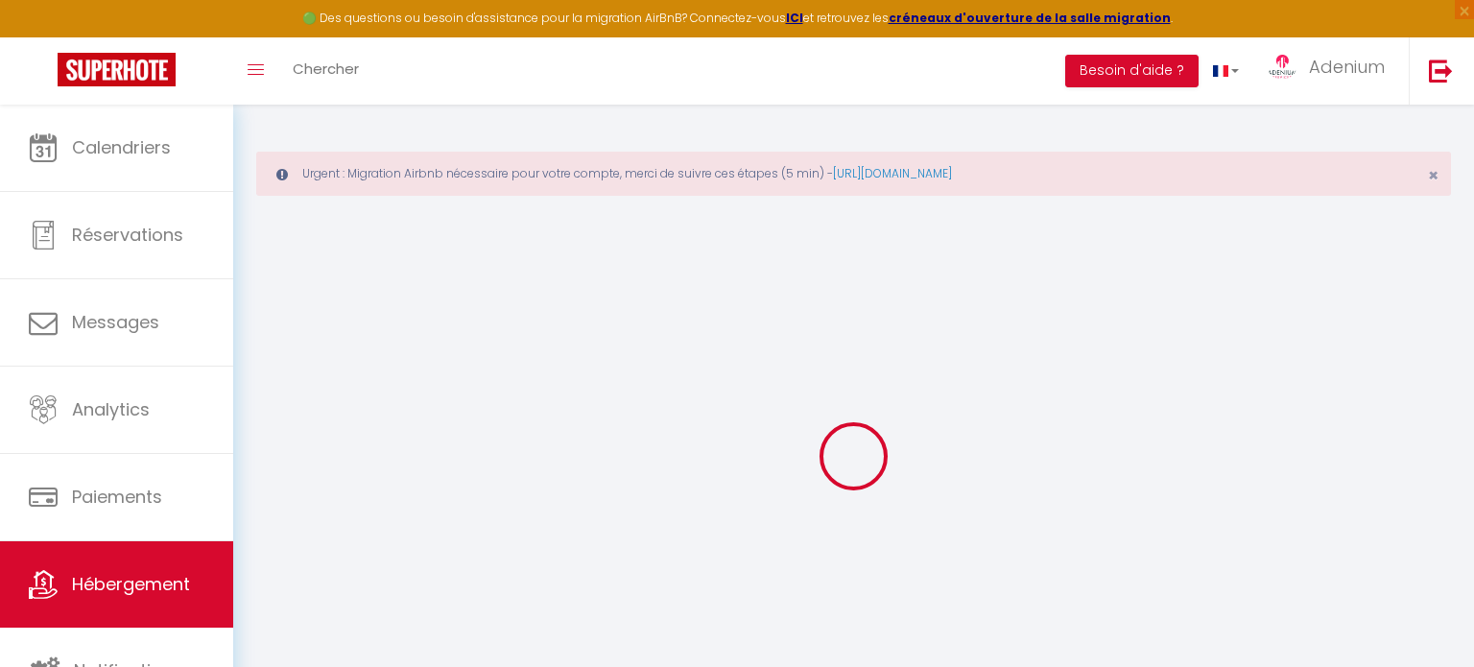
checkbox input "false"
checkbox input "true"
checkbox input "false"
select select
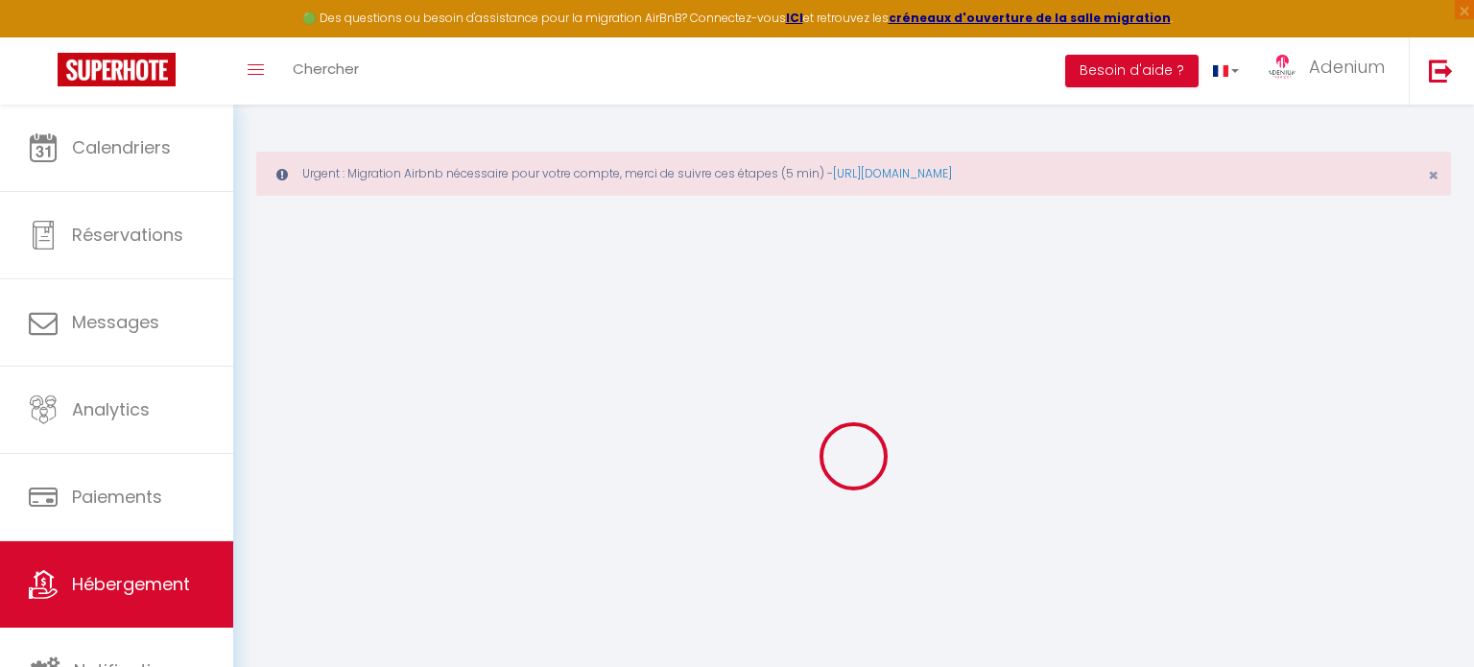
select select
checkbox input "false"
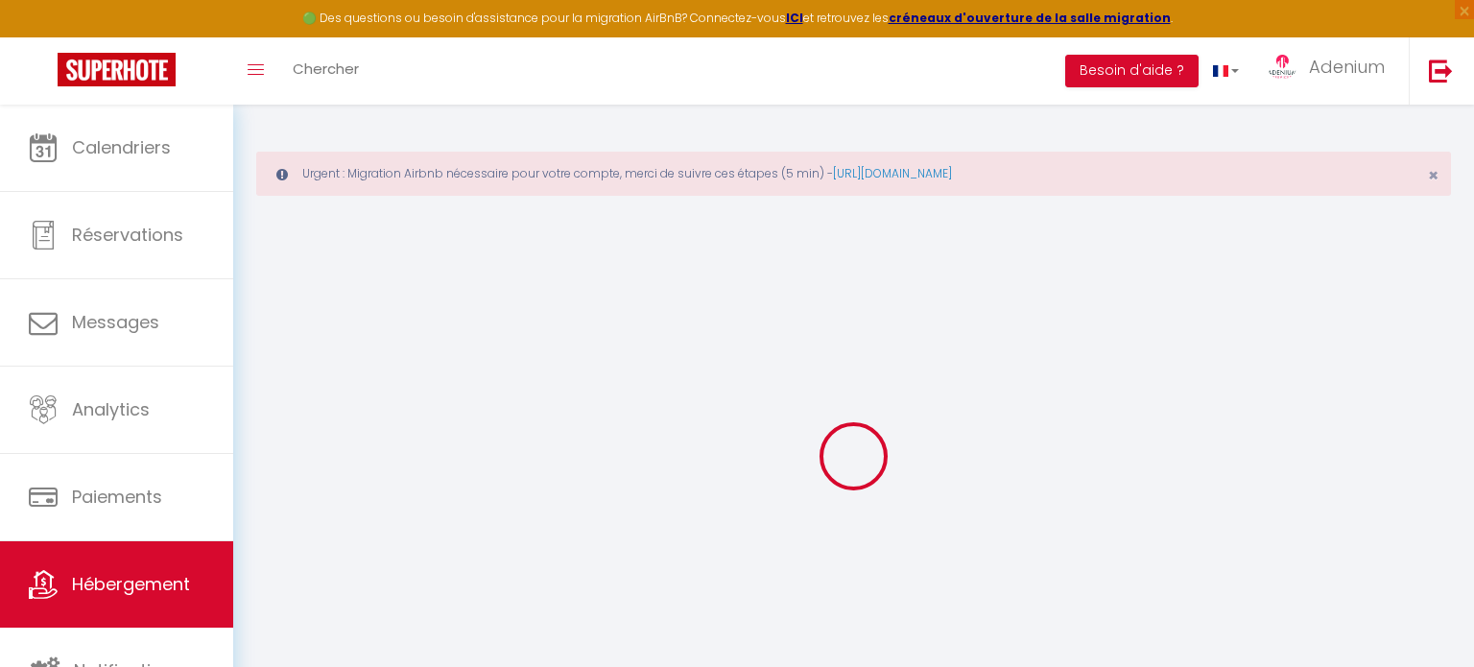
checkbox input "true"
checkbox input "false"
checkbox input "true"
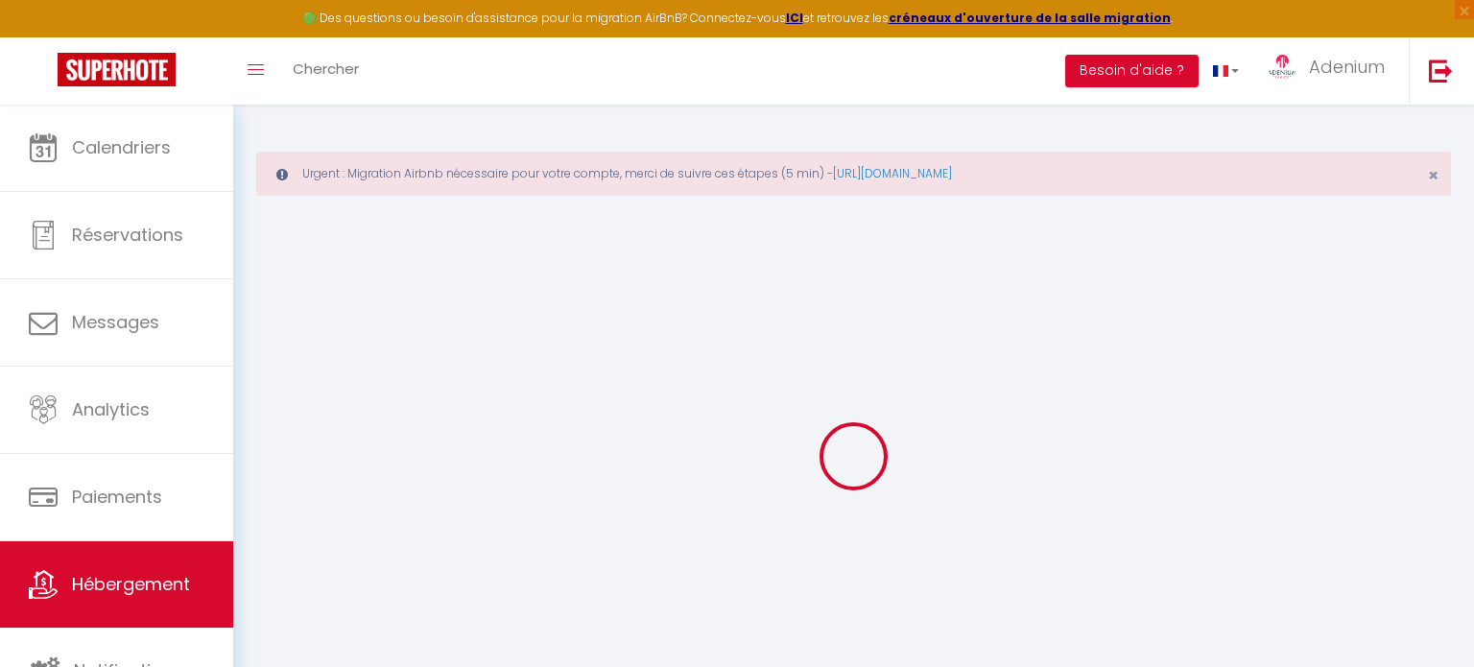
checkbox input "true"
checkbox input "false"
select select "16:00"
select select "21:00"
select select "11:00"
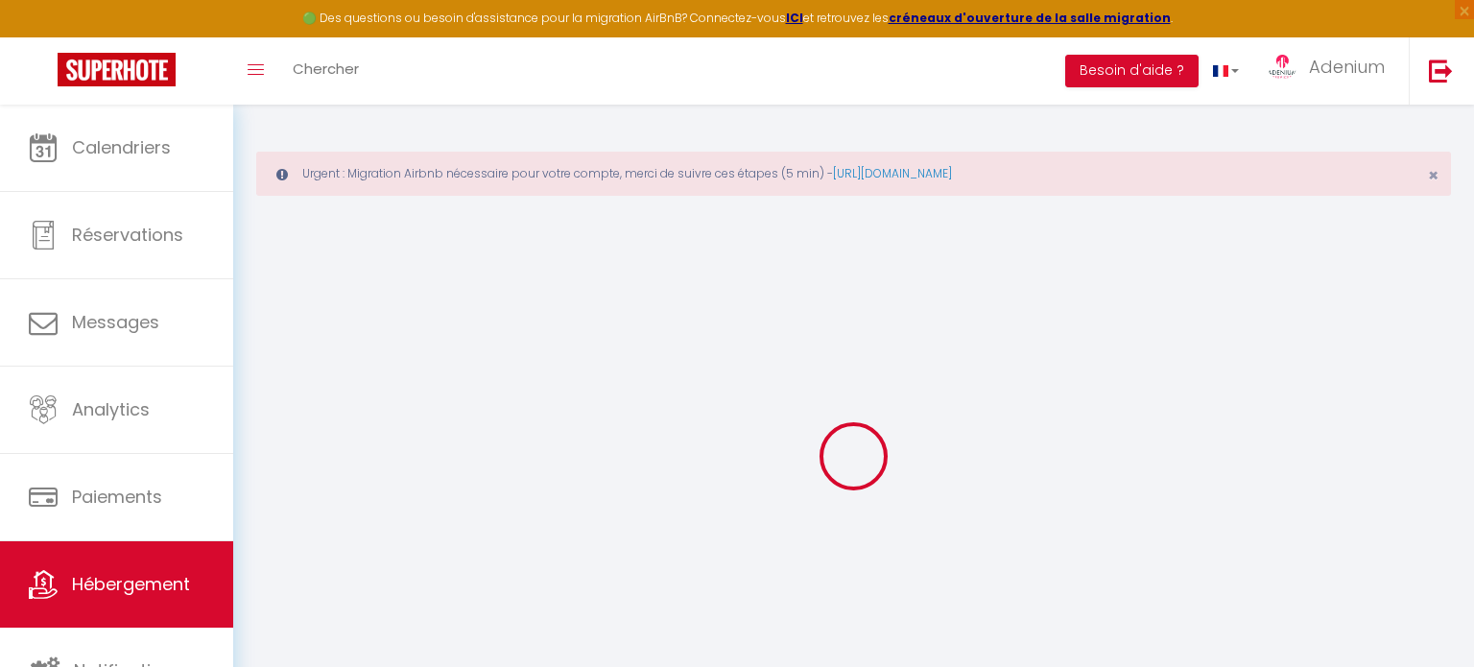
select select "30"
select select "120"
checkbox input "false"
checkbox input "true"
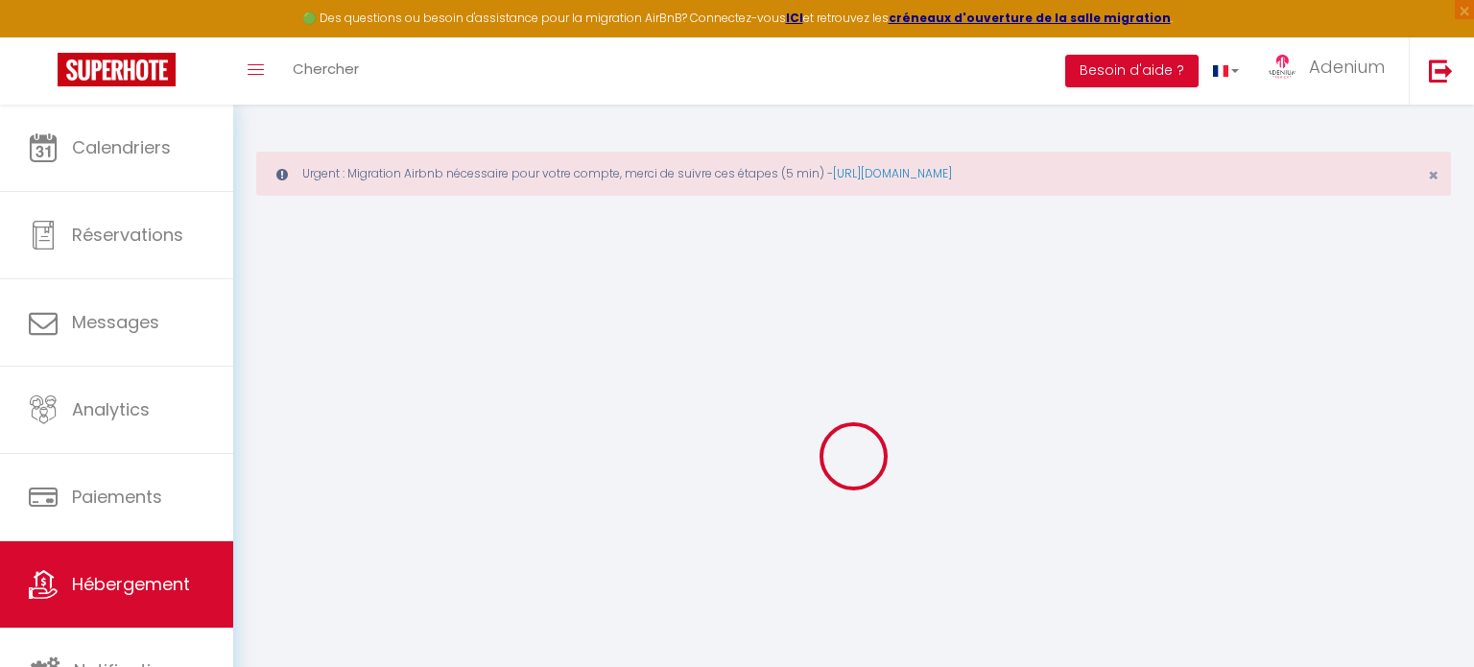
checkbox input "false"
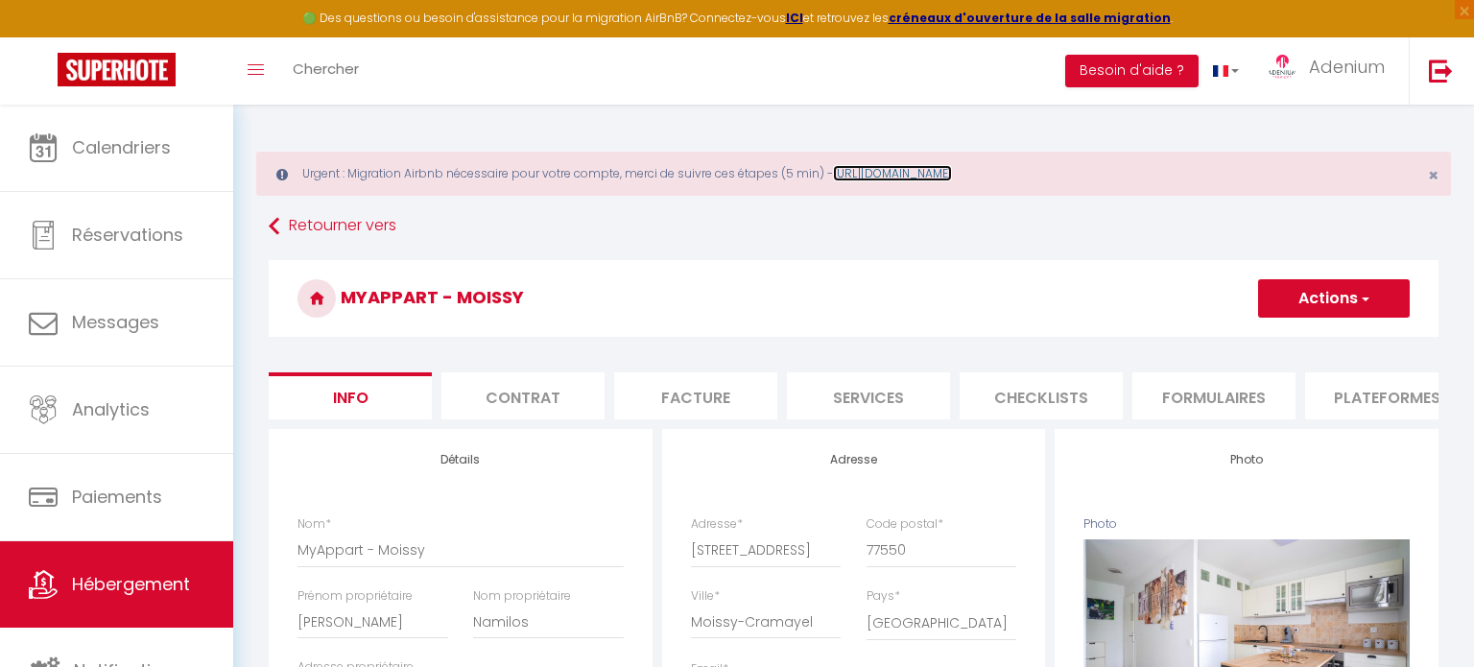
click at [911, 177] on link "[URL][DOMAIN_NAME]" at bounding box center [892, 173] width 119 height 16
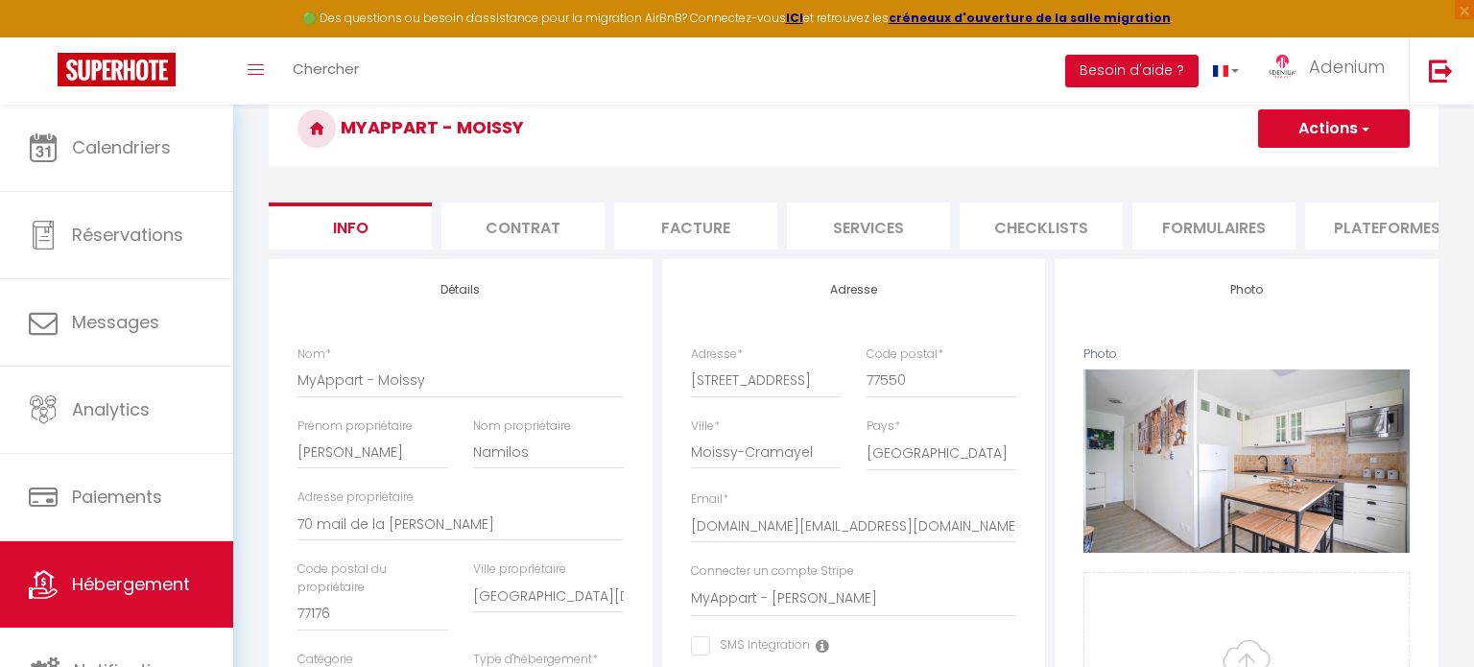
scroll to position [183, 0]
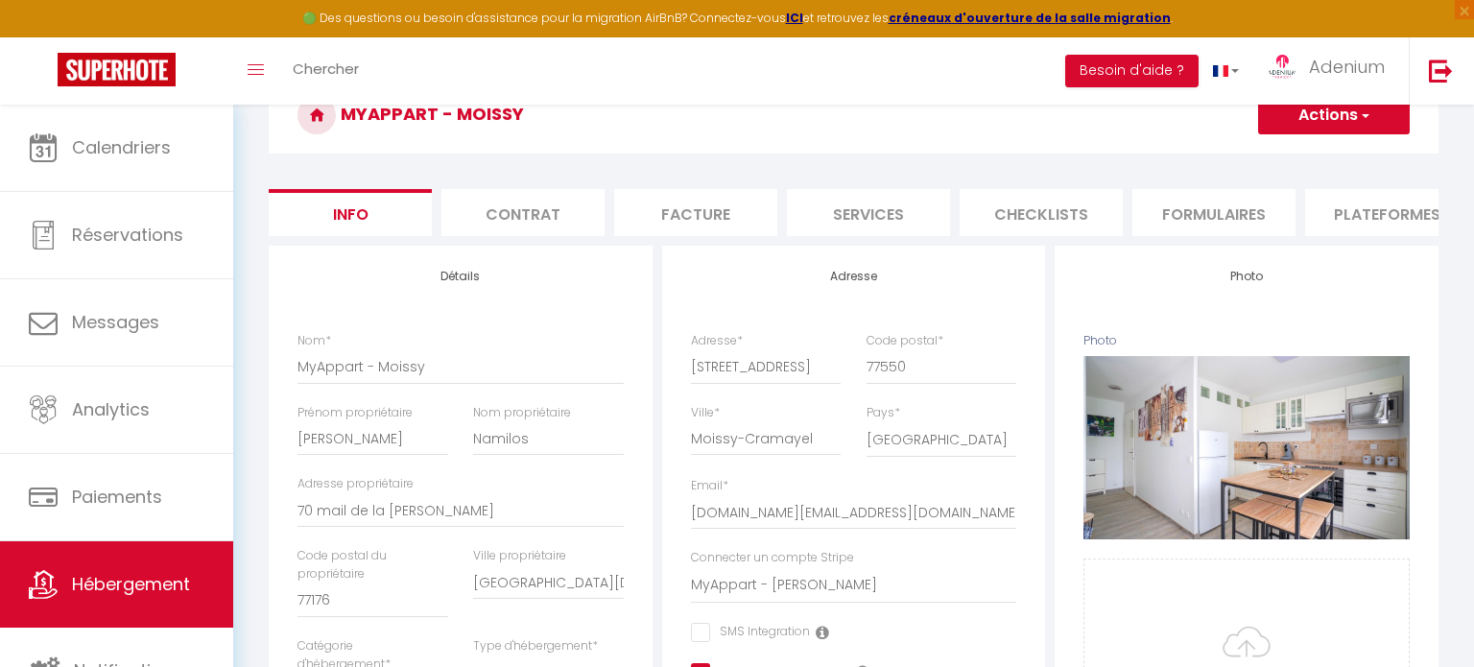
click at [862, 209] on li "Services" at bounding box center [868, 212] width 163 height 47
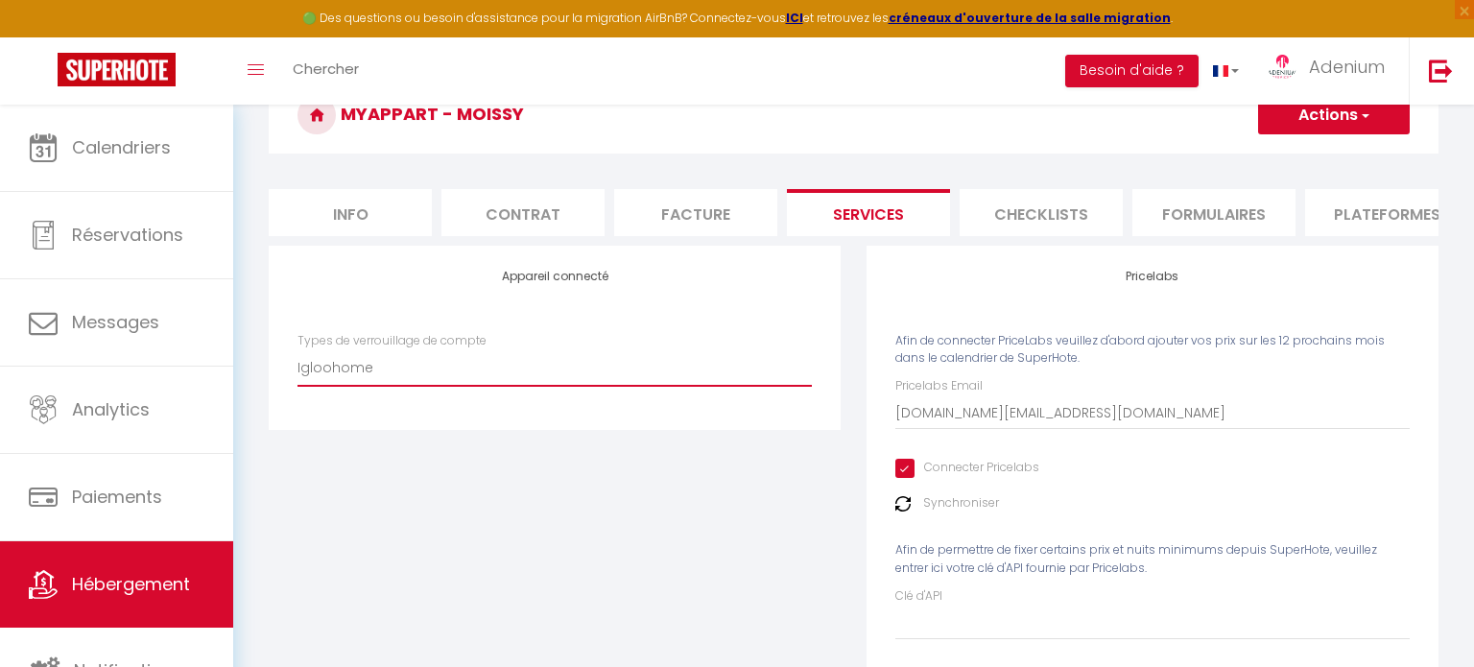
click at [572, 385] on select "SuperCheckin Igloohome" at bounding box center [555, 367] width 514 height 36
click at [298, 349] on select "SuperCheckin Igloohome" at bounding box center [555, 367] width 514 height 36
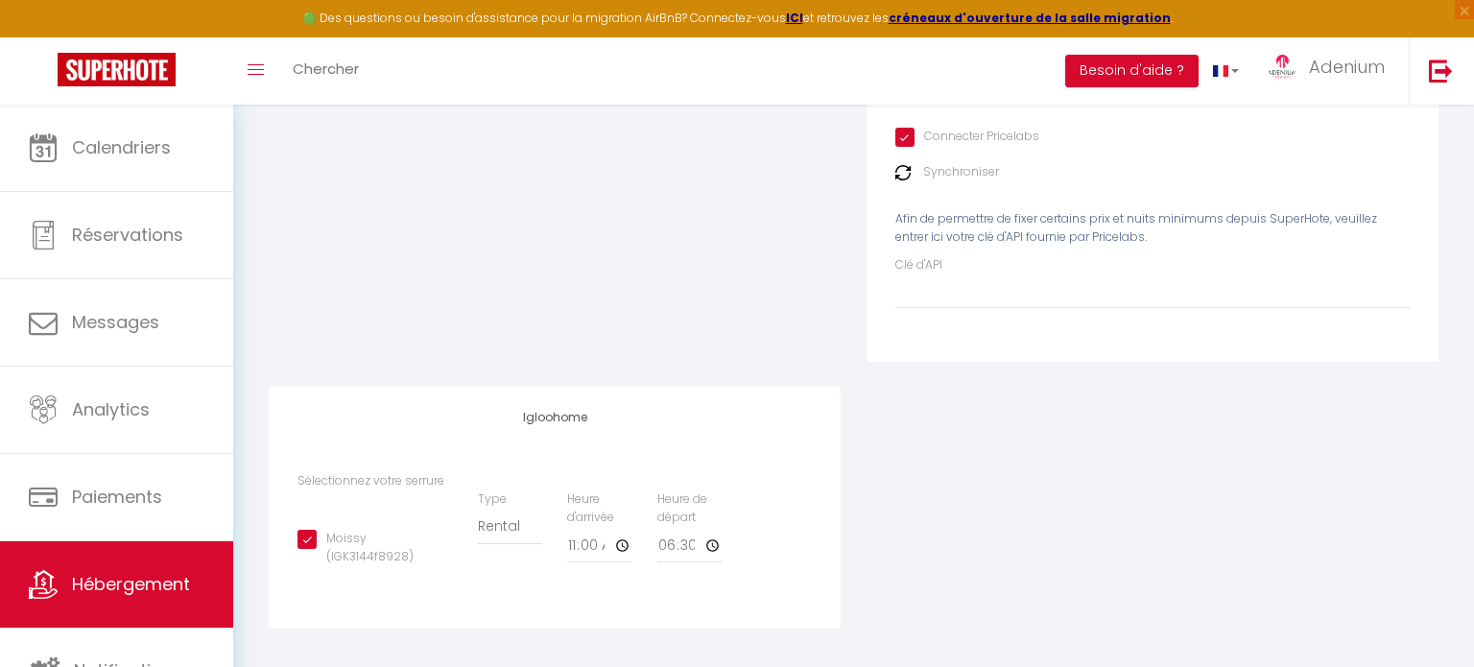
scroll to position [518, 0]
drag, startPoint x: 1470, startPoint y: 166, endPoint x: 1432, endPoint y: 471, distance: 307.6
click at [1432, 471] on div "Urgent : Migration Airbnb nécessaire pour votre compte, merci de suivre ces éta…" at bounding box center [853, 129] width 1241 height 1086
click at [360, 541] on input "Moissy (IGK3144f8928)" at bounding box center [375, 535] width 155 height 19
click at [310, 539] on input "Moissy (IGK3144f8928)" at bounding box center [375, 535] width 155 height 19
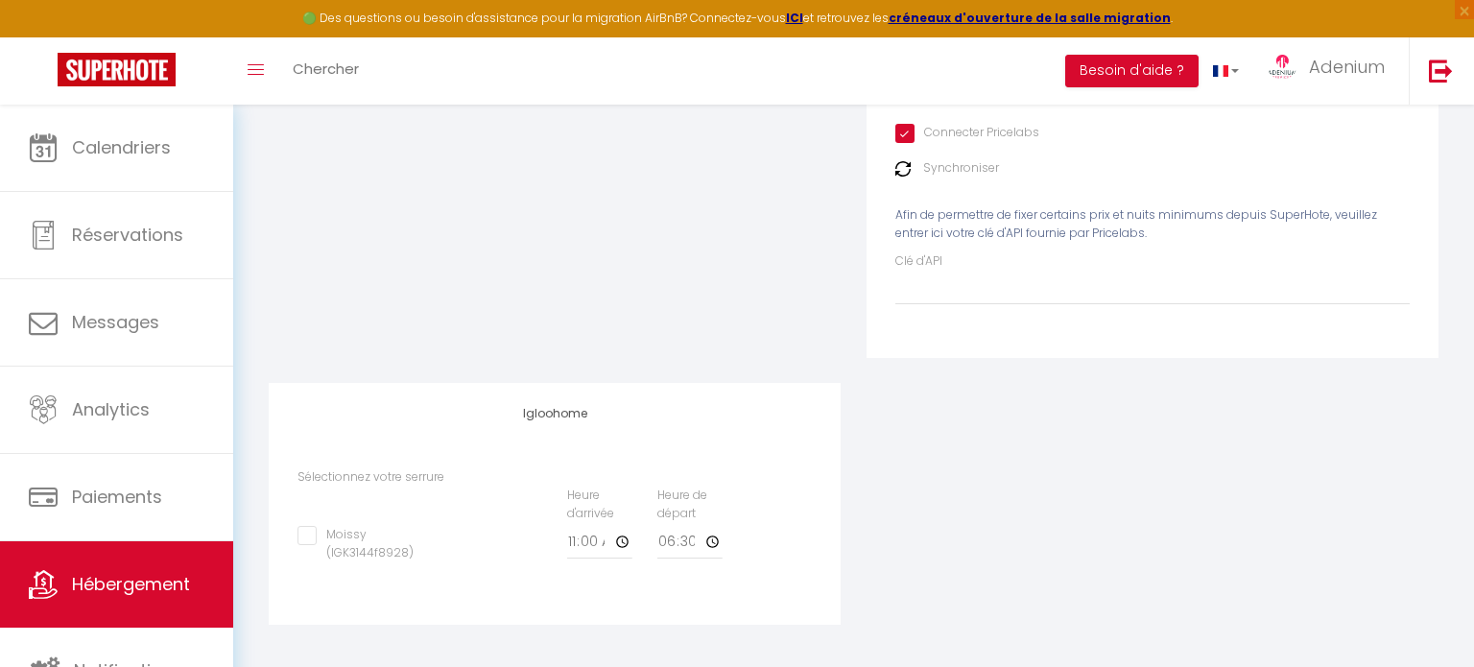
checkbox input "true"
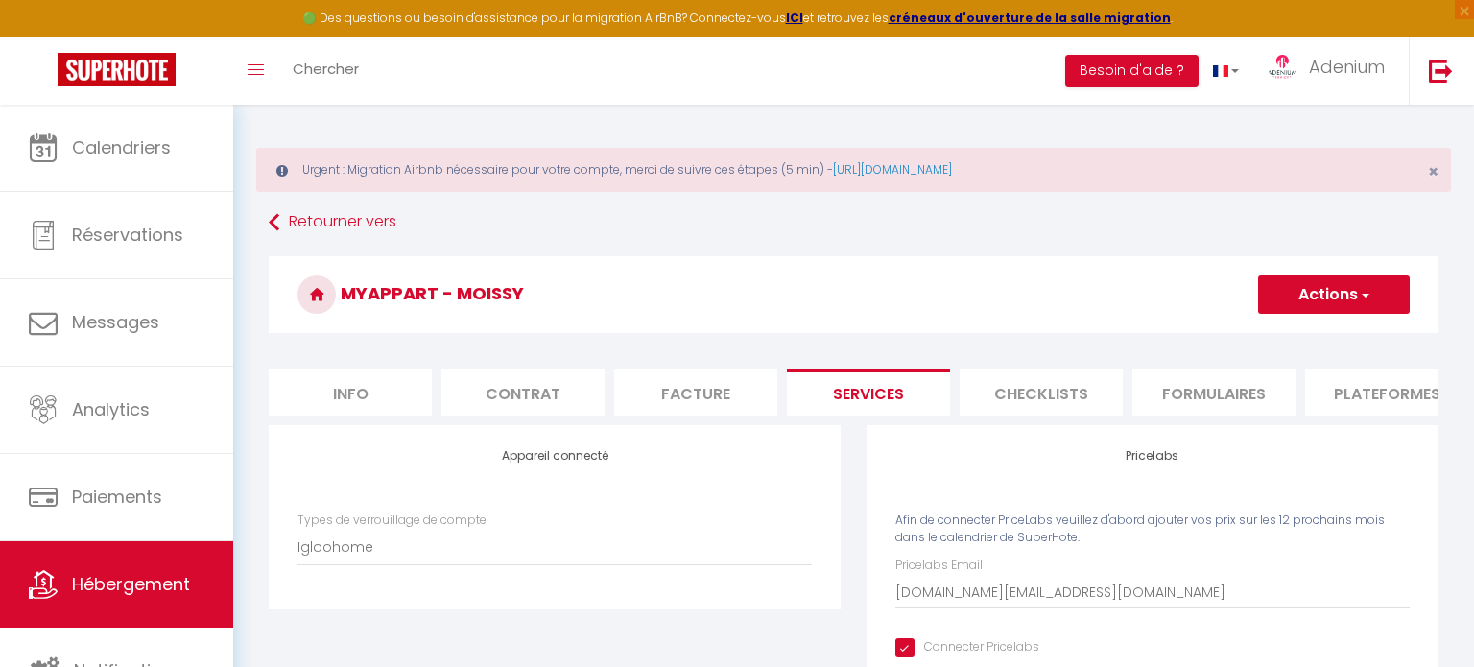
scroll to position [0, 0]
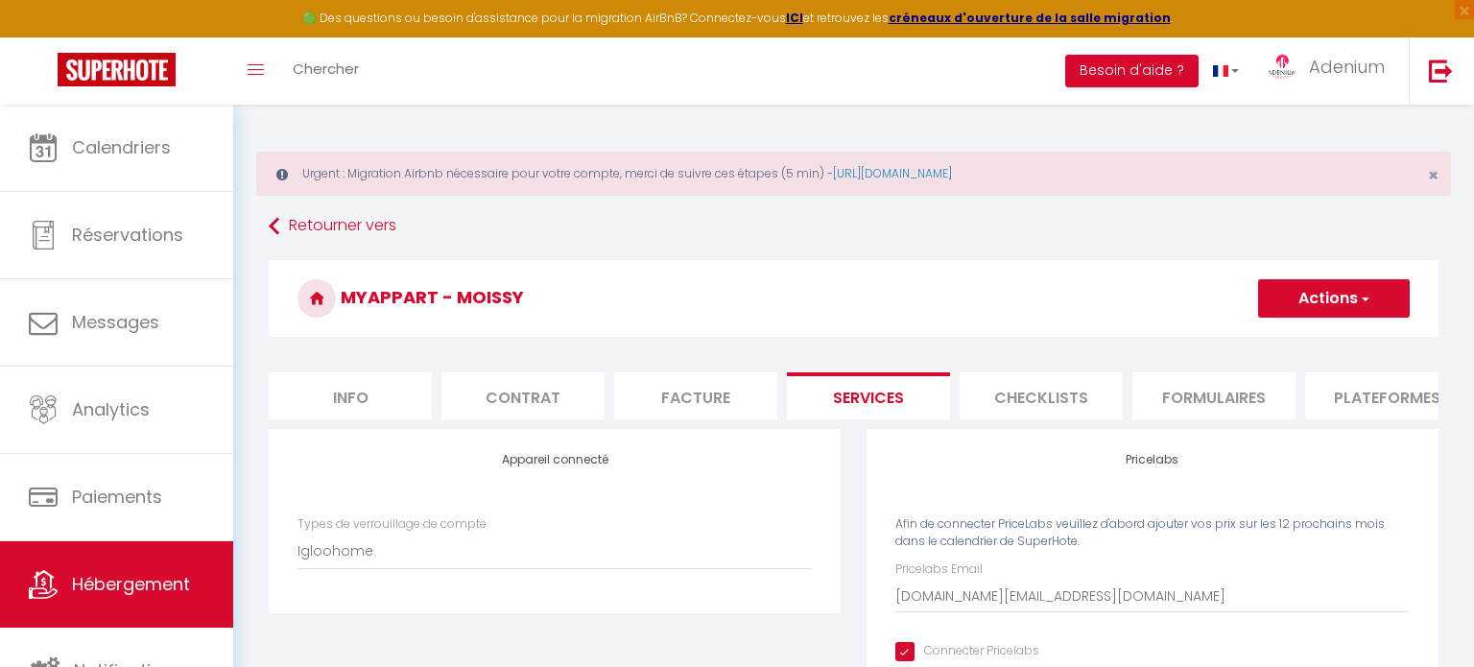
click at [1343, 295] on button "Actions" at bounding box center [1334, 298] width 152 height 38
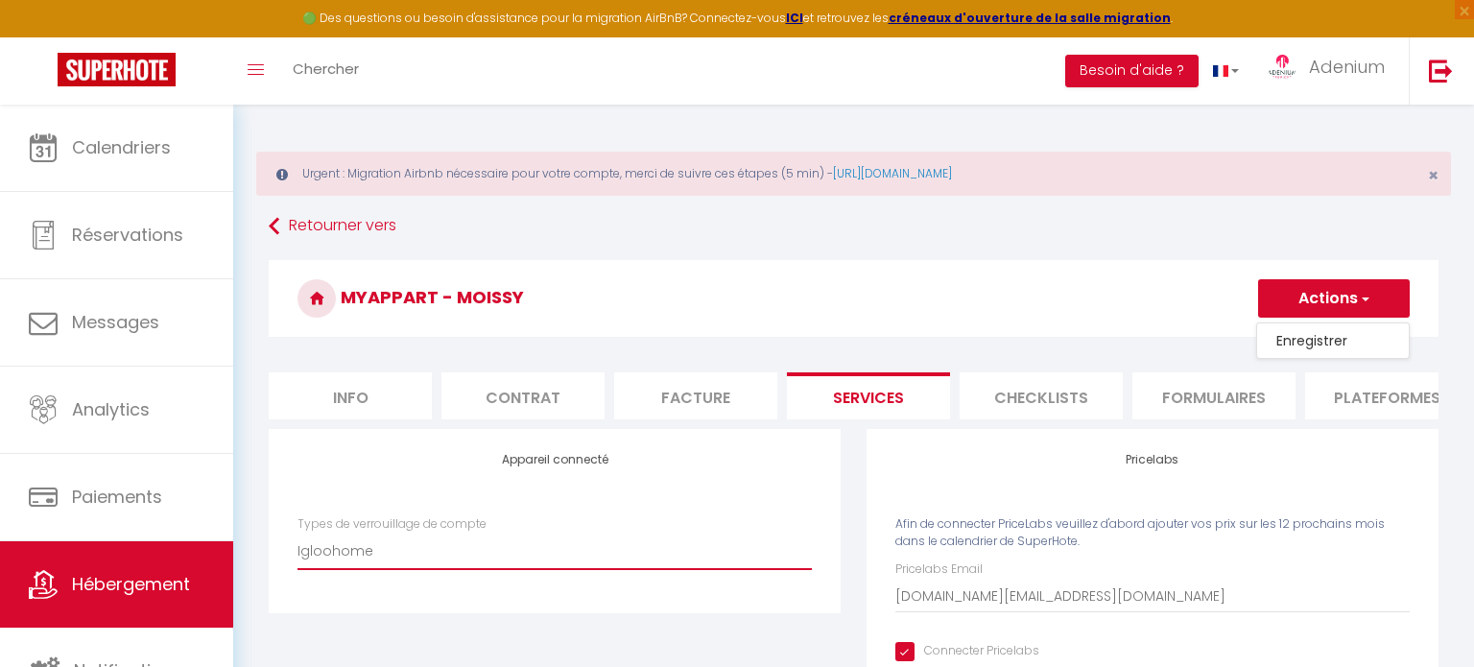
click at [356, 550] on select "SuperCheckin Igloohome" at bounding box center [555, 551] width 514 height 36
click at [298, 533] on select "SuperCheckin Igloohome" at bounding box center [555, 551] width 514 height 36
click at [322, 543] on select "SuperCheckin Igloohome" at bounding box center [555, 551] width 514 height 36
select select "SuperCheckin"
click at [298, 533] on select "SuperCheckin Igloohome" at bounding box center [555, 551] width 514 height 36
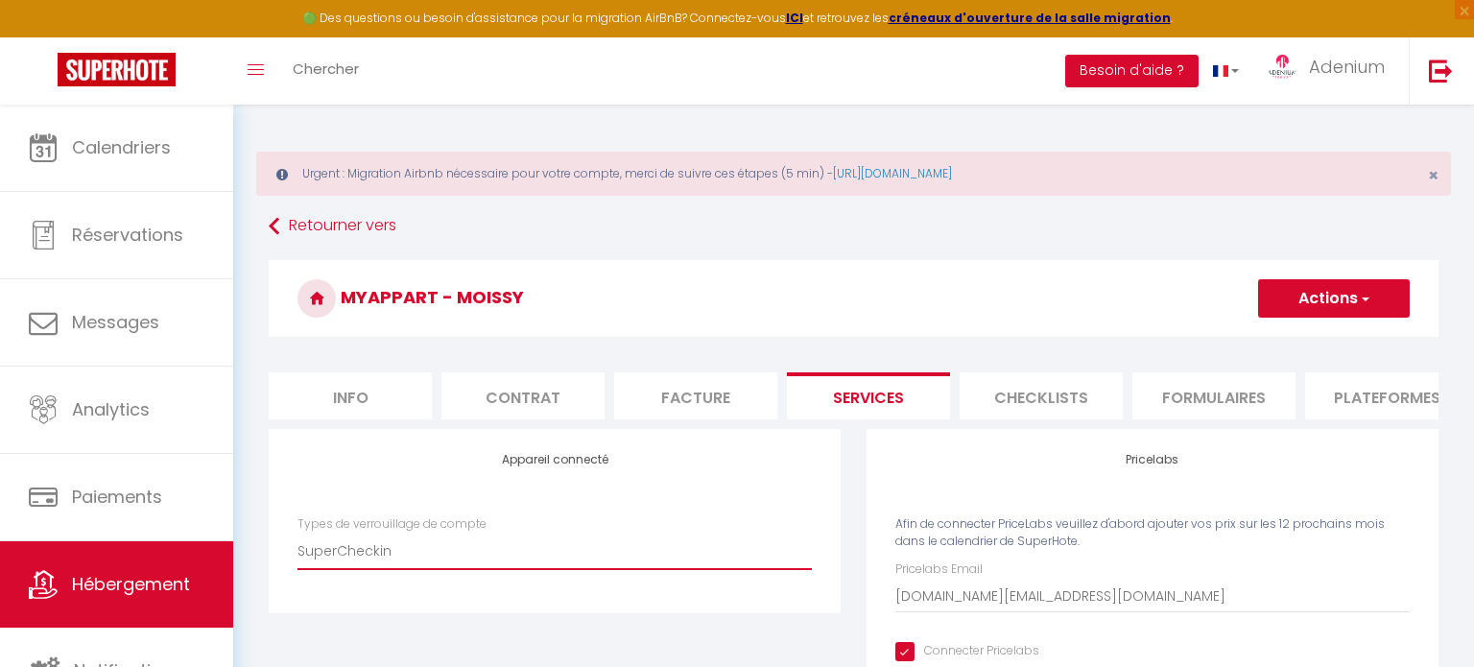
checkbox input "false"
click at [347, 553] on select "SuperCheckin Igloohome" at bounding box center [555, 551] width 514 height 36
select select "Igloohome"
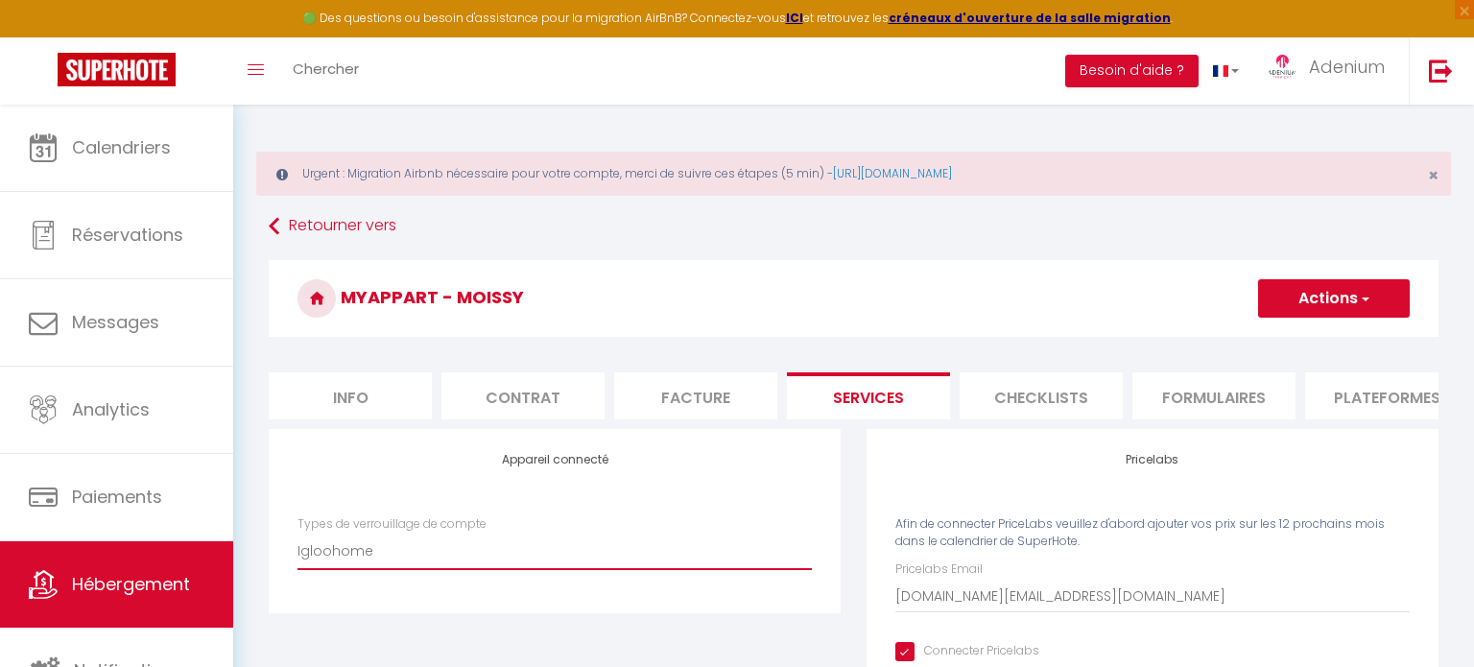
click at [298, 533] on select "SuperCheckin Igloohome" at bounding box center [555, 551] width 514 height 36
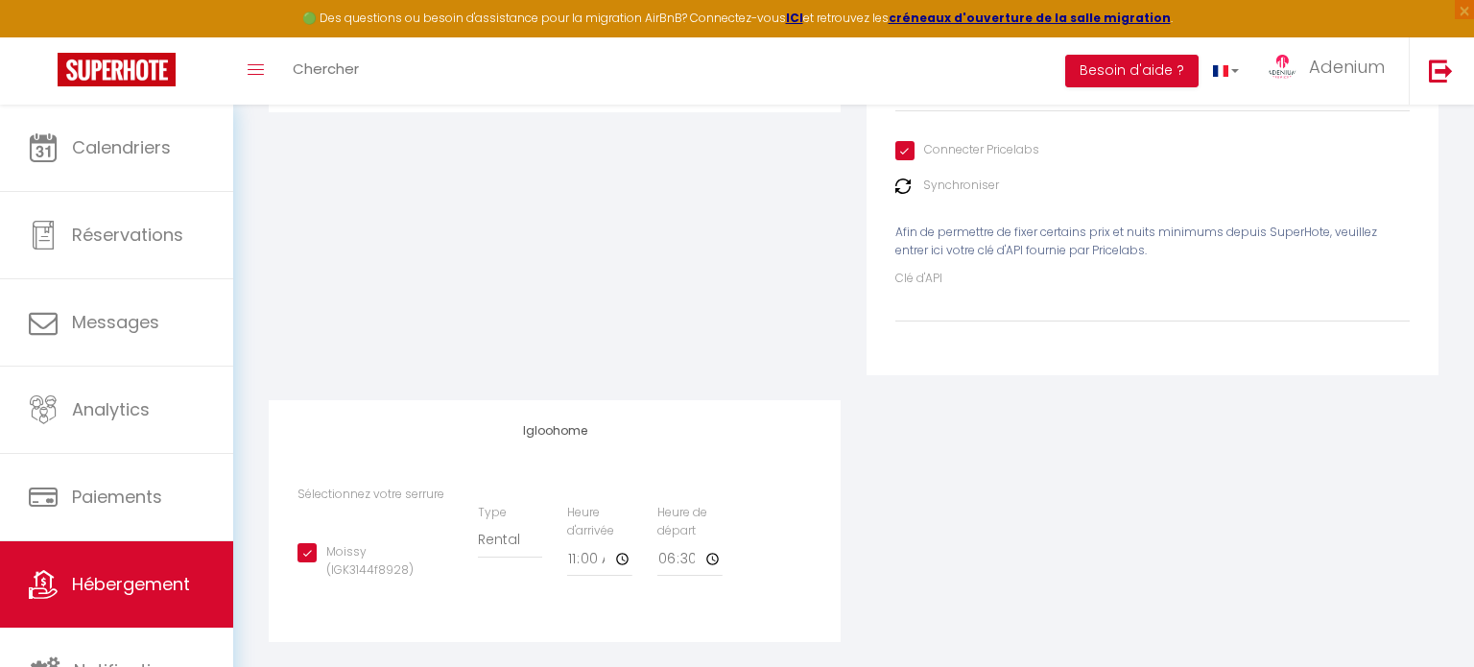
scroll to position [520, 0]
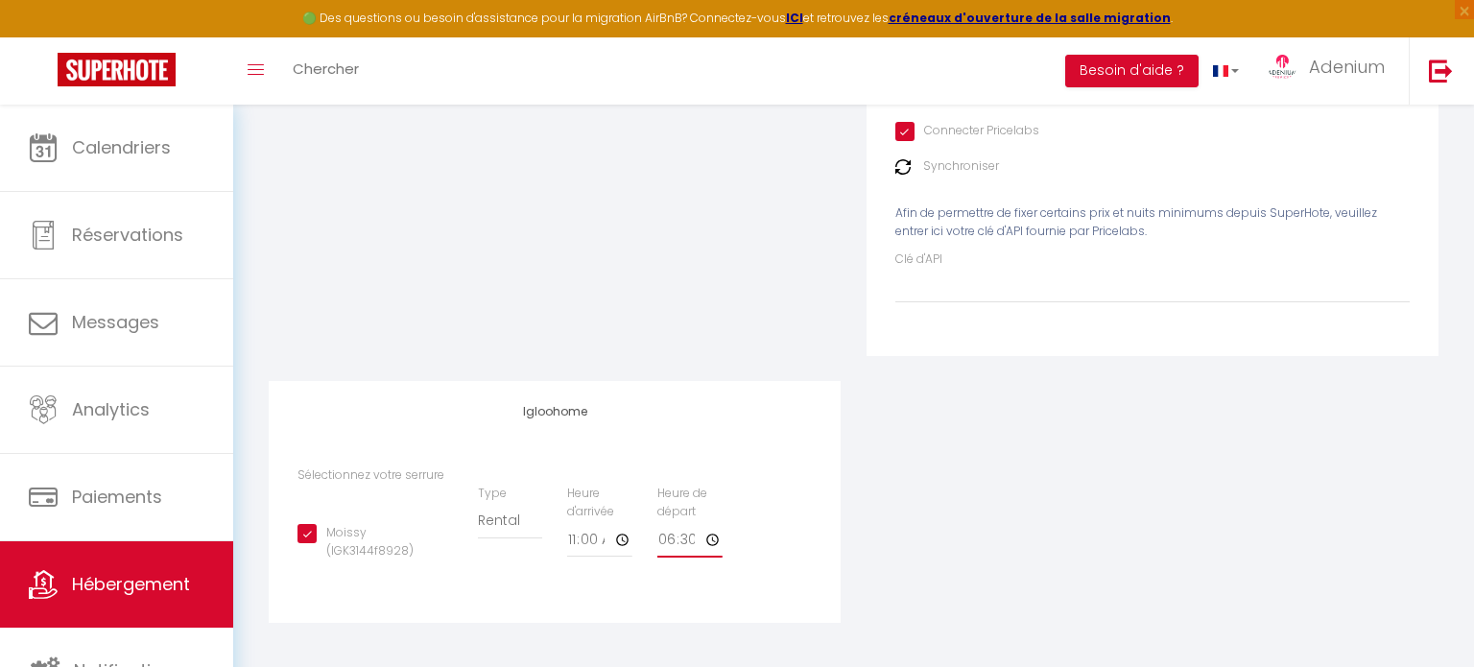
click at [673, 537] on input "18:30" at bounding box center [689, 540] width 65 height 35
click at [708, 547] on input "18:30" at bounding box center [689, 540] width 65 height 35
click at [700, 573] on div "Heure de départ 15:30" at bounding box center [690, 531] width 90 height 92
type input "15:30"
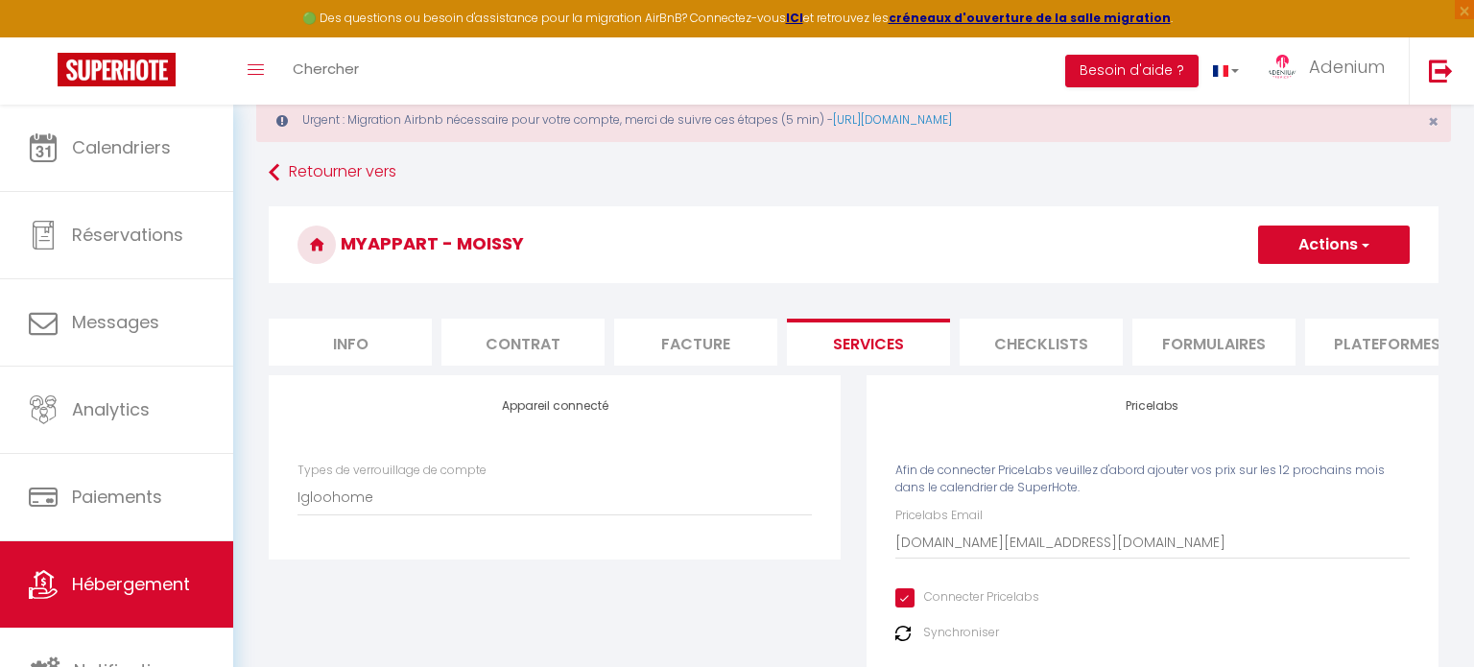
scroll to position [52, 0]
click at [1322, 230] on button "Actions" at bounding box center [1334, 246] width 152 height 38
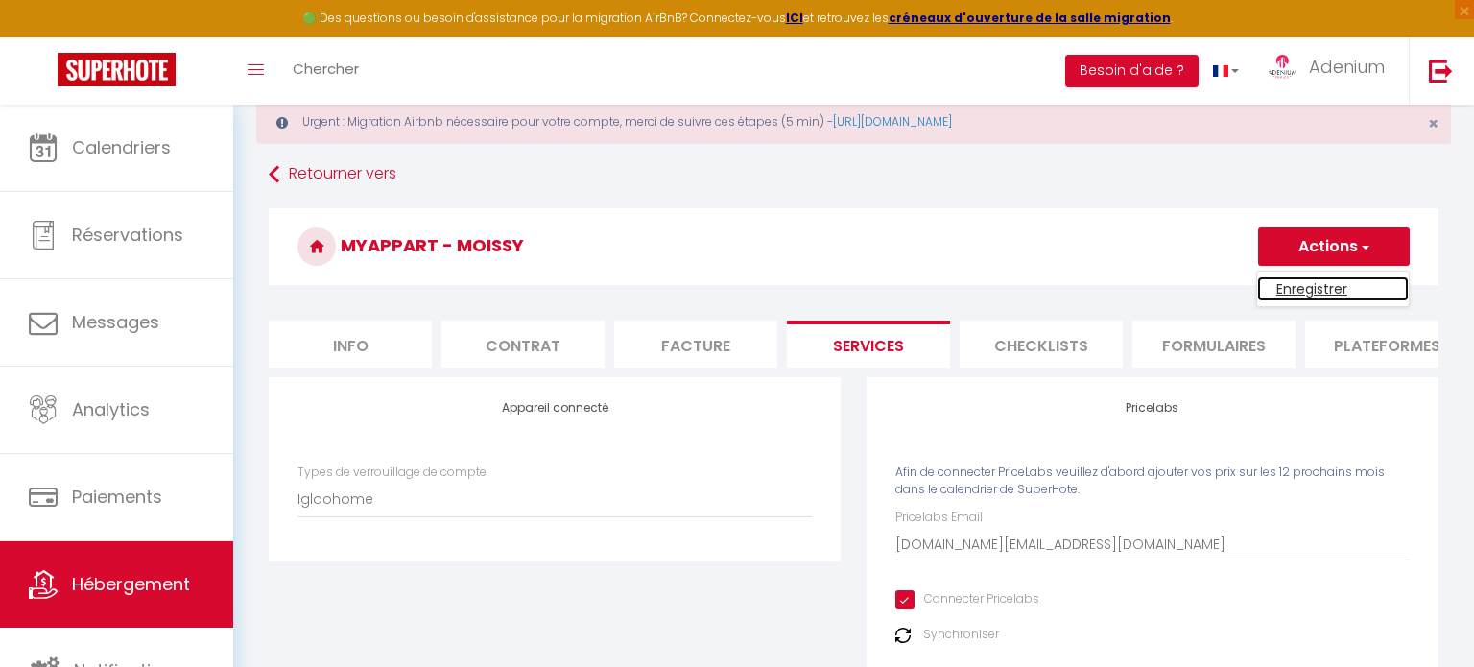
click at [1283, 296] on link "Enregistrer" at bounding box center [1333, 288] width 152 height 25
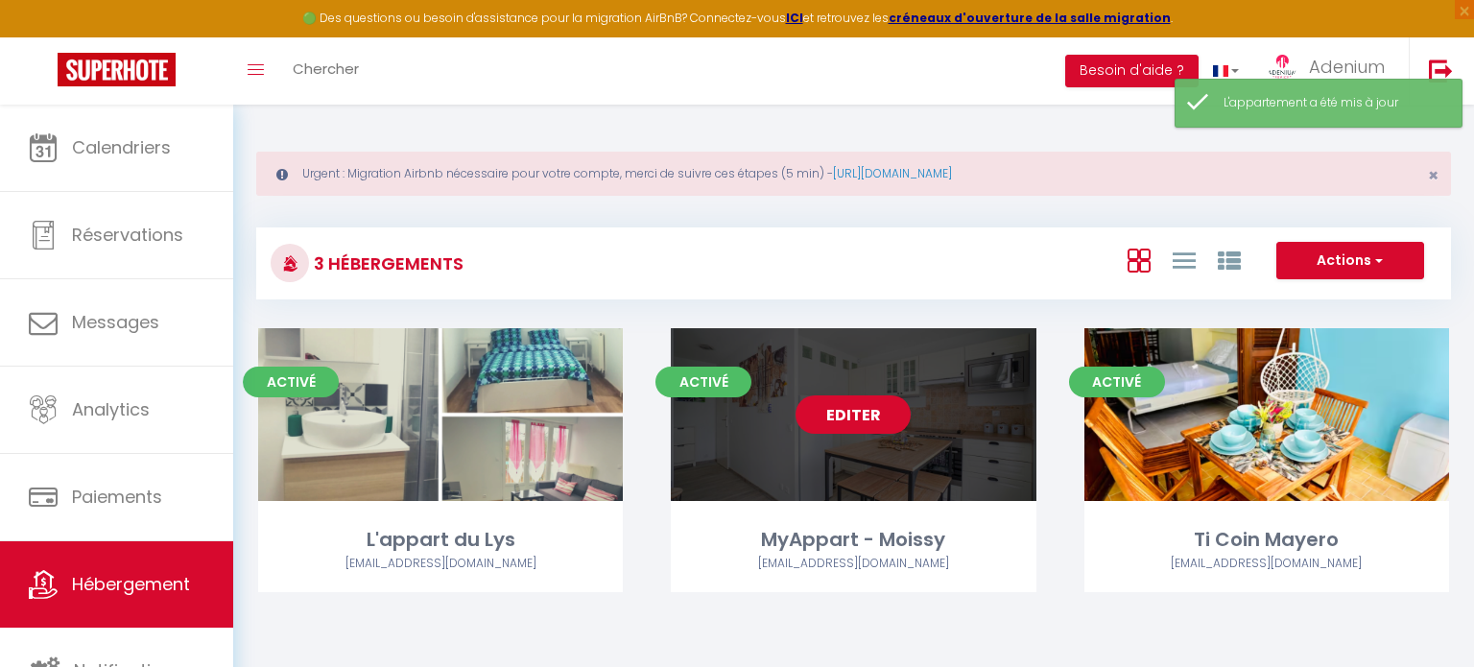
click at [881, 408] on link "Editer" at bounding box center [853, 414] width 115 height 38
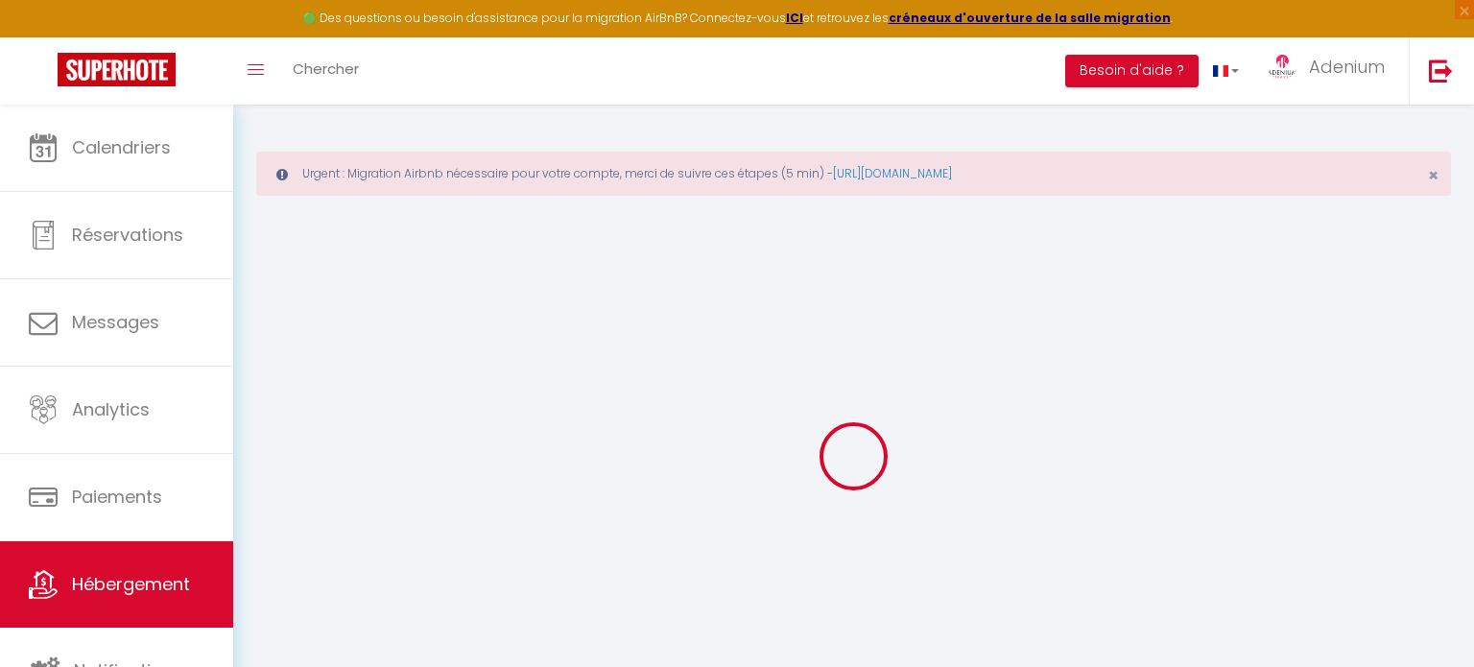
select select "394-49361215"
select select "+ 22 %"
checkbox input "false"
checkbox input "true"
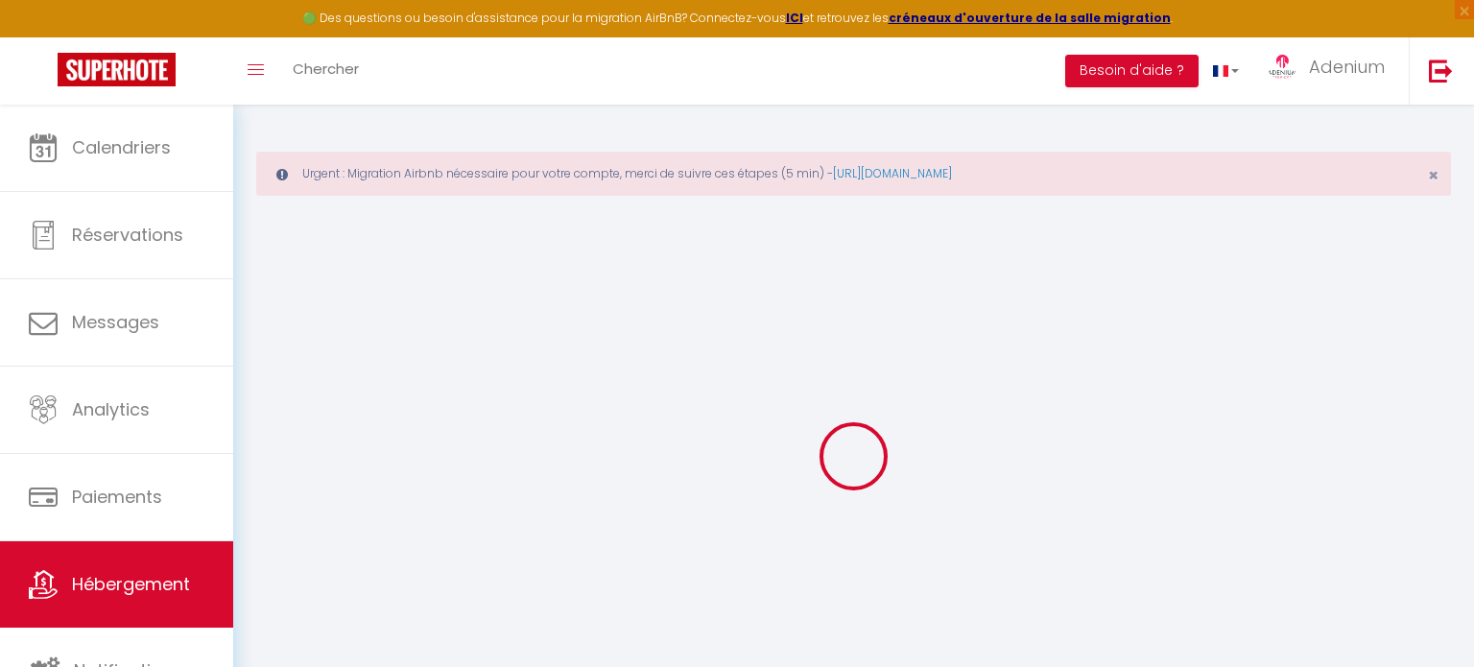
checkbox input "false"
select select "16:00"
select select "21:00"
select select "11:00"
select select "30"
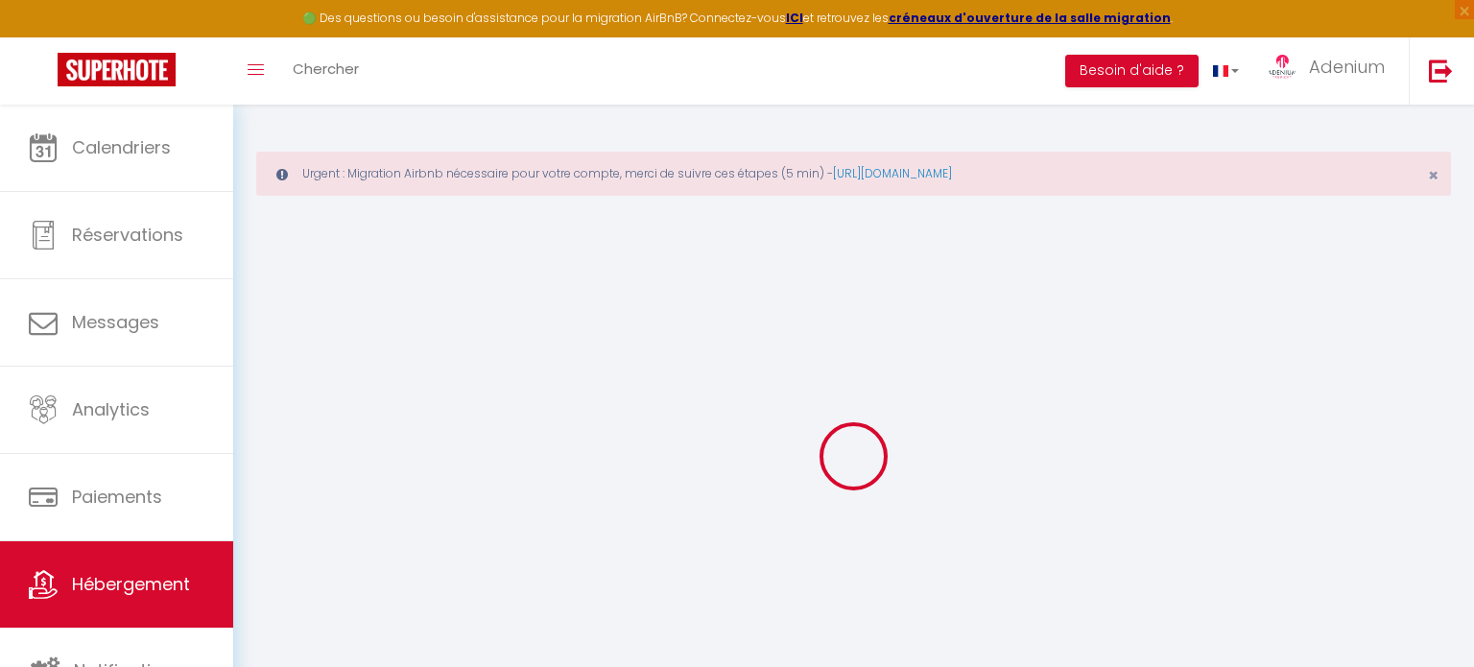
select select "120"
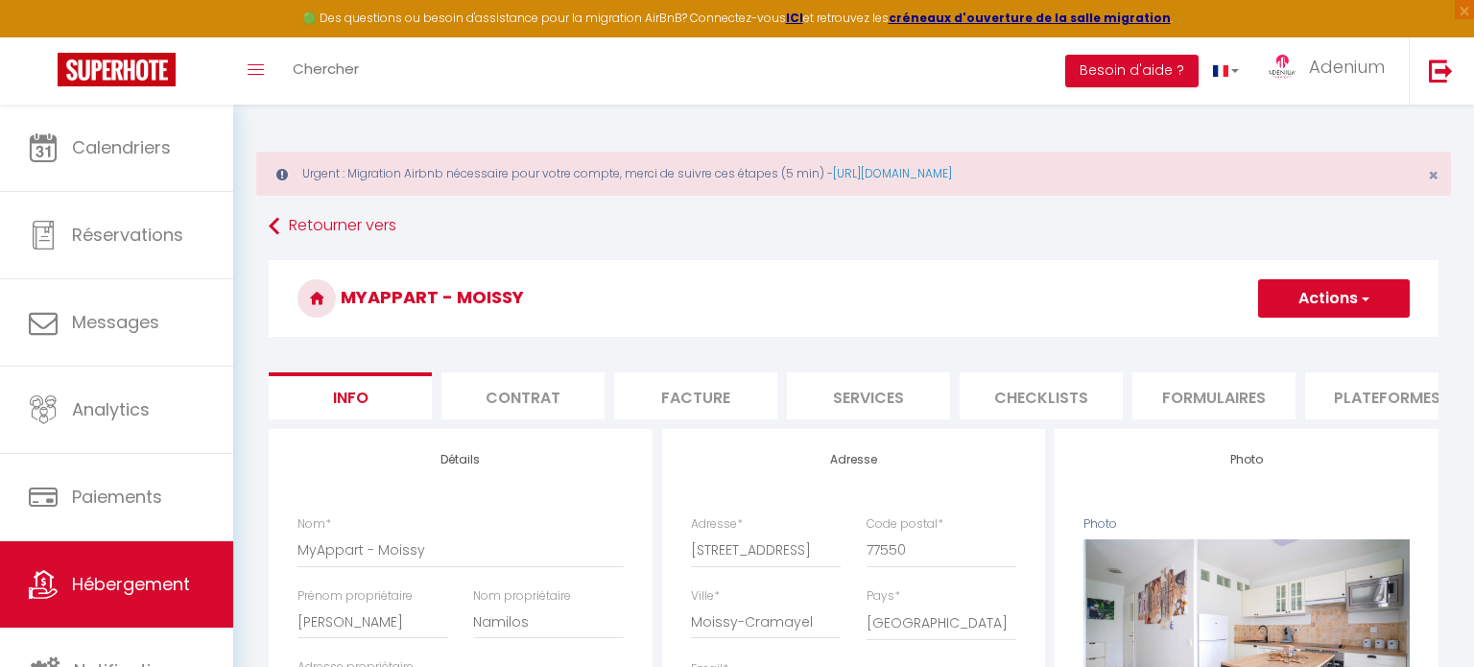
click at [1377, 402] on li "Plateformes" at bounding box center [1386, 395] width 163 height 47
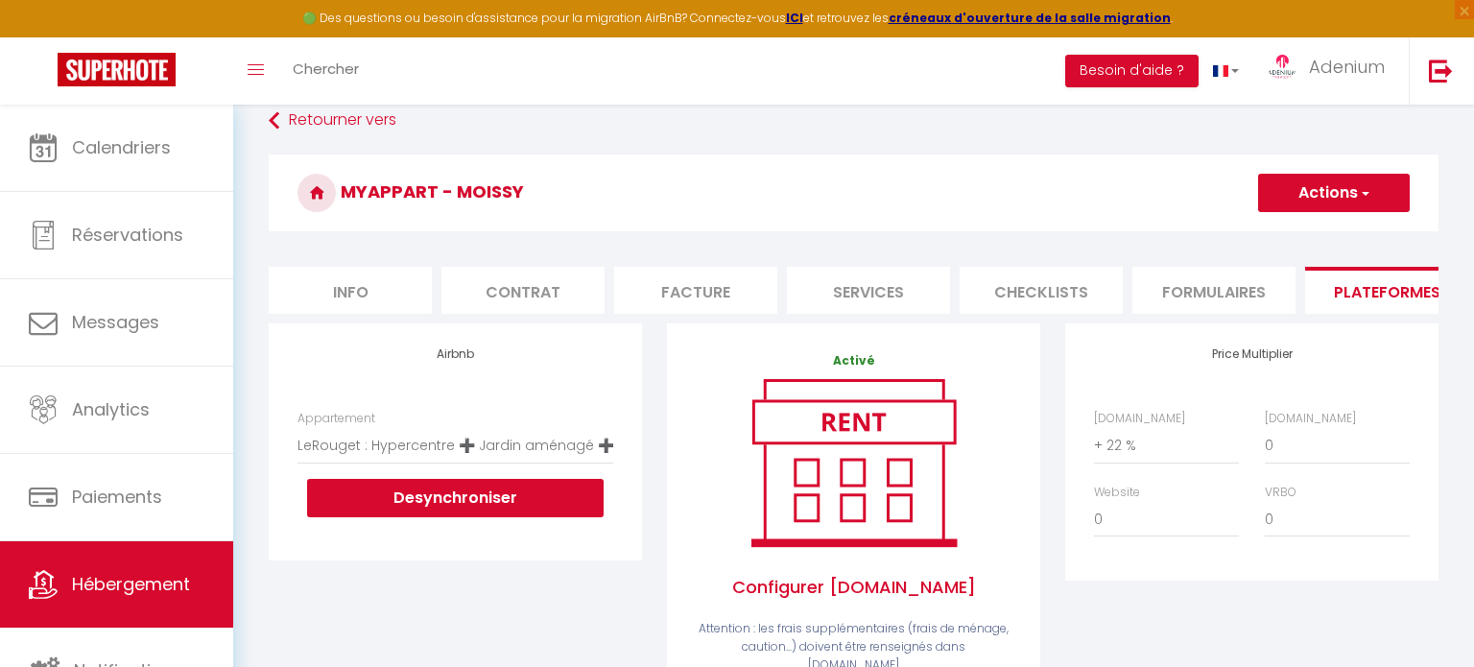
scroll to position [104, 0]
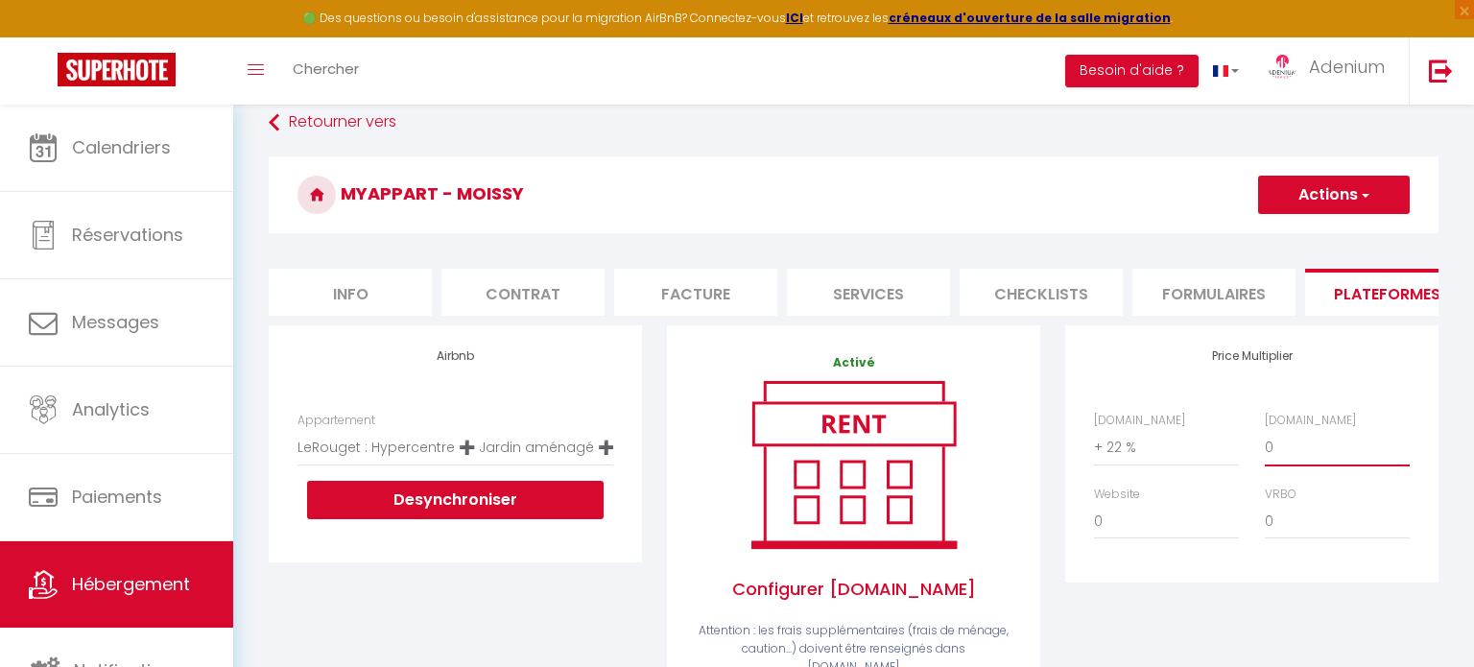
click at [1282, 452] on select "0 + 1 % + 2 % + 3 % + 4 % + 5 % + 6 % + 7 % + 8 % + 9 %" at bounding box center [1337, 447] width 145 height 36
click at [1184, 513] on select "0 + 1 % + 2 % + 3 % + 4 % + 5 % + 6 % + 7 % + 8 % + 9 %" at bounding box center [1166, 521] width 145 height 36
click at [1286, 519] on select "0 + 1 % + 2 % + 3 % + 4 % + 5 % + 6 % + 7 % + 8 % + 9 %" at bounding box center [1337, 521] width 145 height 36
click at [1315, 451] on select "0 + 1 % + 2 % + 3 % + 4 % + 5 % + 6 % + 7 % + 8 % + 9 %" at bounding box center [1337, 447] width 145 height 36
select select "0"
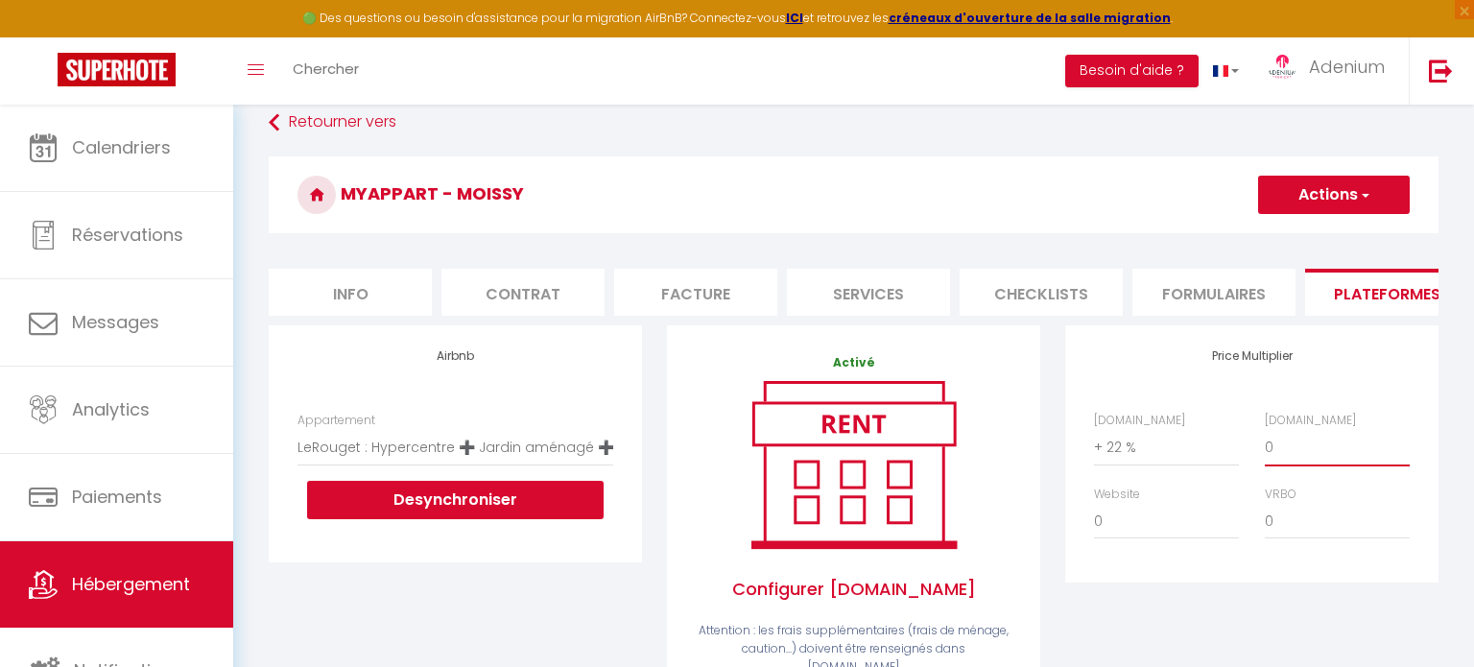
click at [1265, 429] on select "0 + 1 % + 2 % + 3 % + 4 % + 5 % + 6 % + 7 % + 8 % + 9 %" at bounding box center [1337, 447] width 145 height 36
click at [1280, 190] on button "Actions" at bounding box center [1334, 195] width 152 height 38
click at [1298, 227] on link "Enregistrer" at bounding box center [1333, 237] width 152 height 25
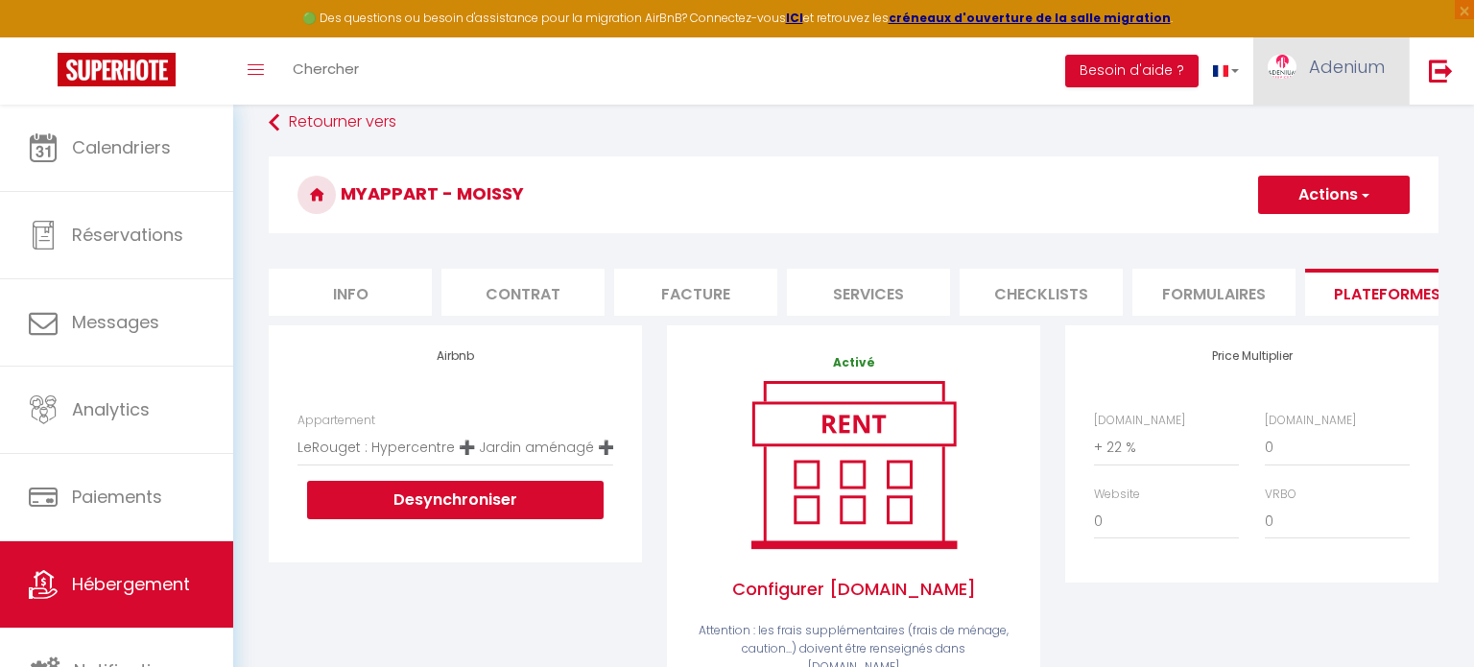
click at [1312, 65] on span "Adenium" at bounding box center [1347, 67] width 76 height 24
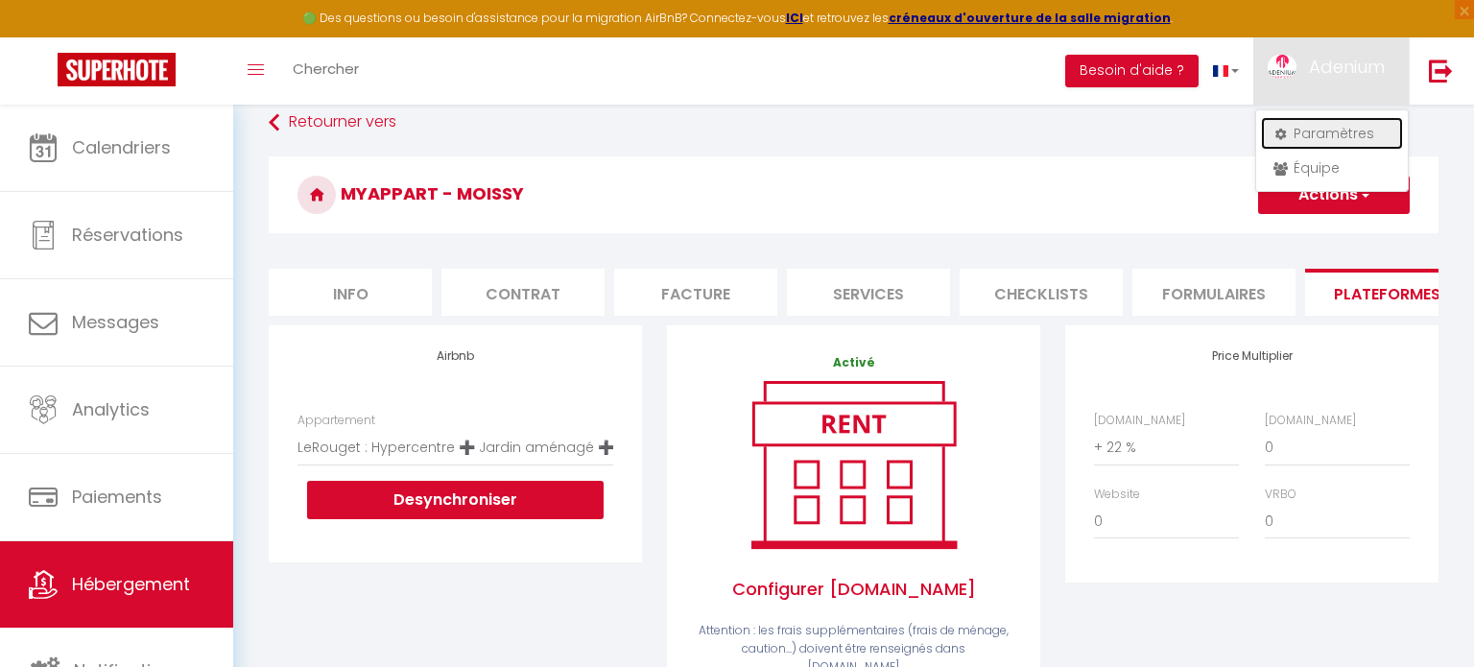
click at [1300, 132] on link "Paramètres" at bounding box center [1332, 133] width 142 height 33
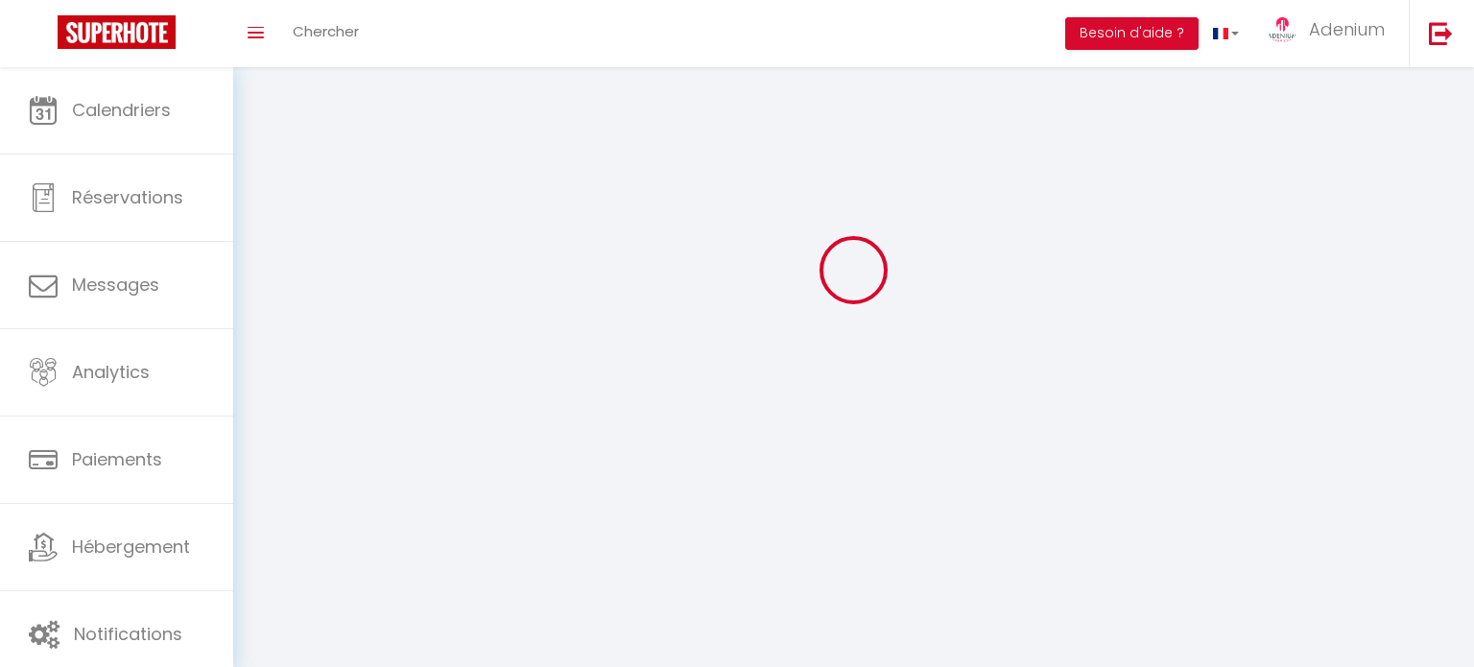
type input "Adenium"
type input "-"
type input "0652264237"
type input "70 mail de la [PERSON_NAME]"
type input "77176"
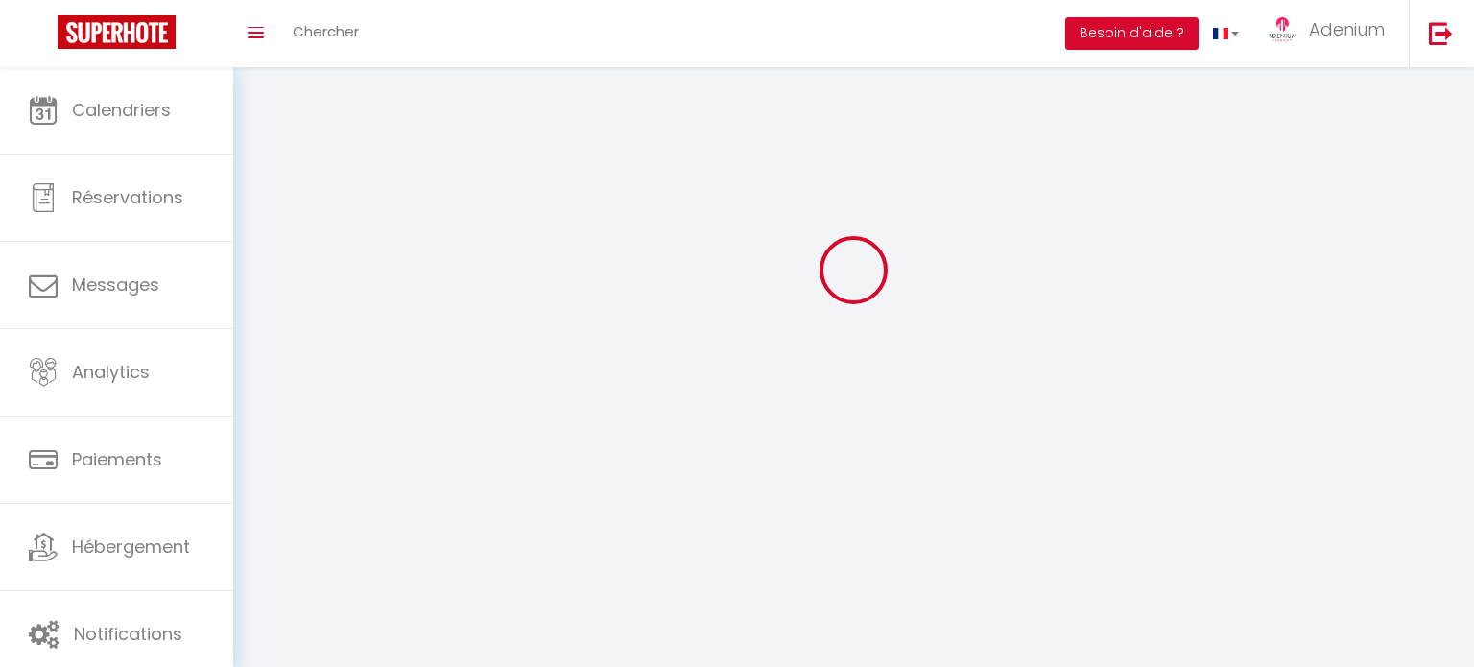
type input "[GEOGRAPHIC_DATA][DEMOGRAPHIC_DATA]"
type input "PFggH7FRjmu3mpTjCTaHR4S3t"
type input "KtYqQPM5ferIOTlo7hscmQKfD"
type input "[URL][DOMAIN_NAME]"
type input "IJ68541"
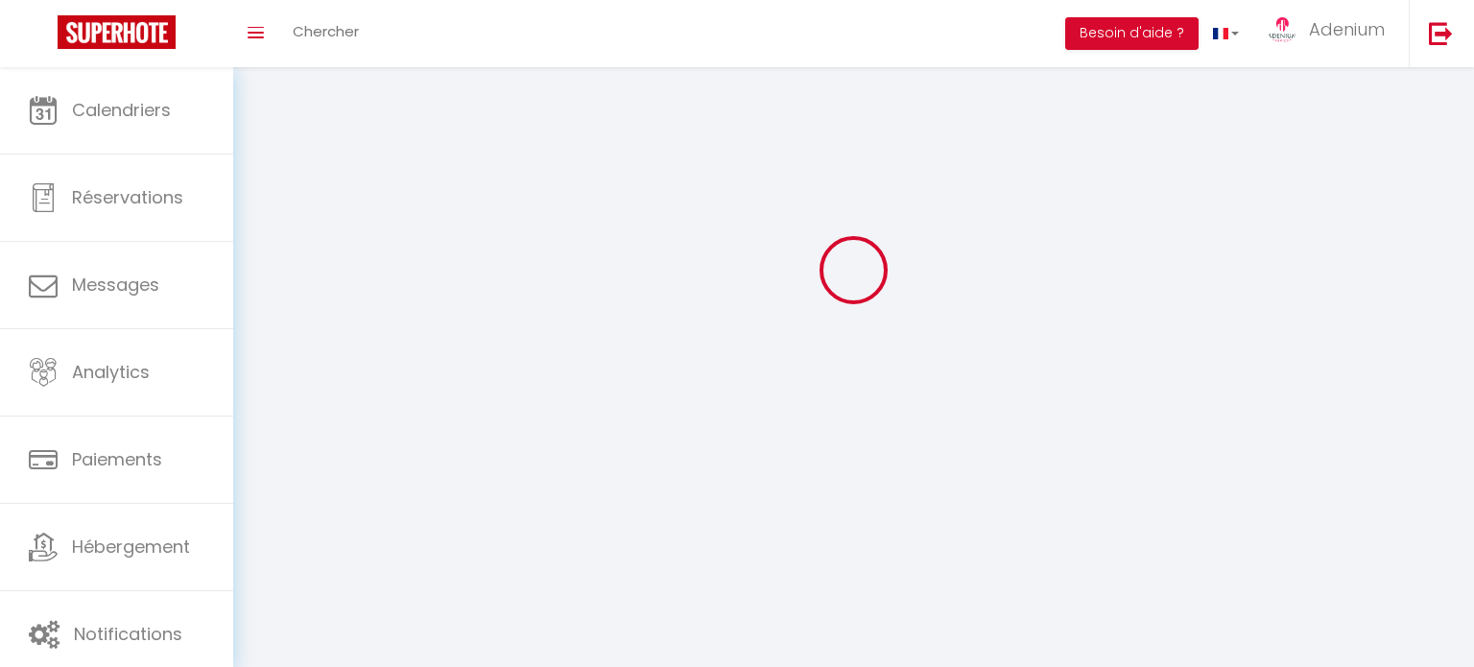
select select "28"
type input "PFggH7FRjmu3mpTjCTaHR4S3t"
type input "KtYqQPM5ferIOTlo7hscmQKfD"
type input "[URL][DOMAIN_NAME]"
select select "fr"
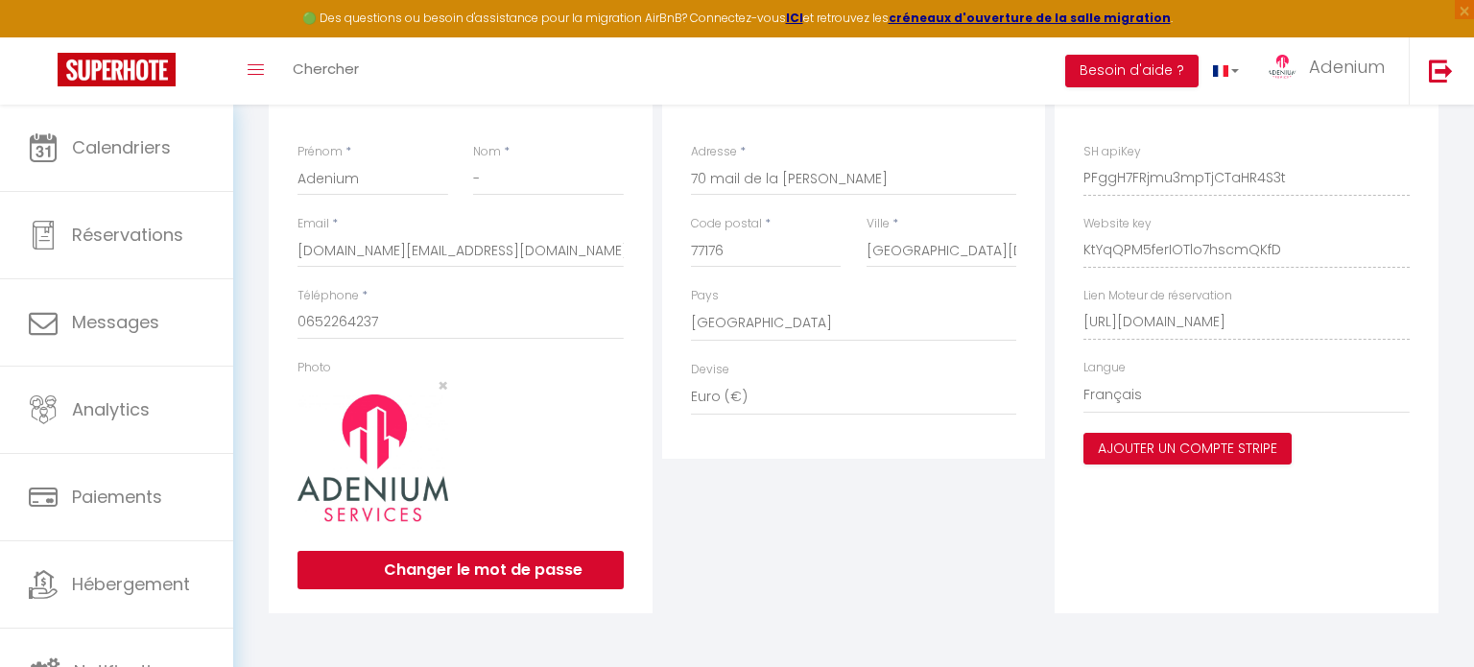
scroll to position [591, 0]
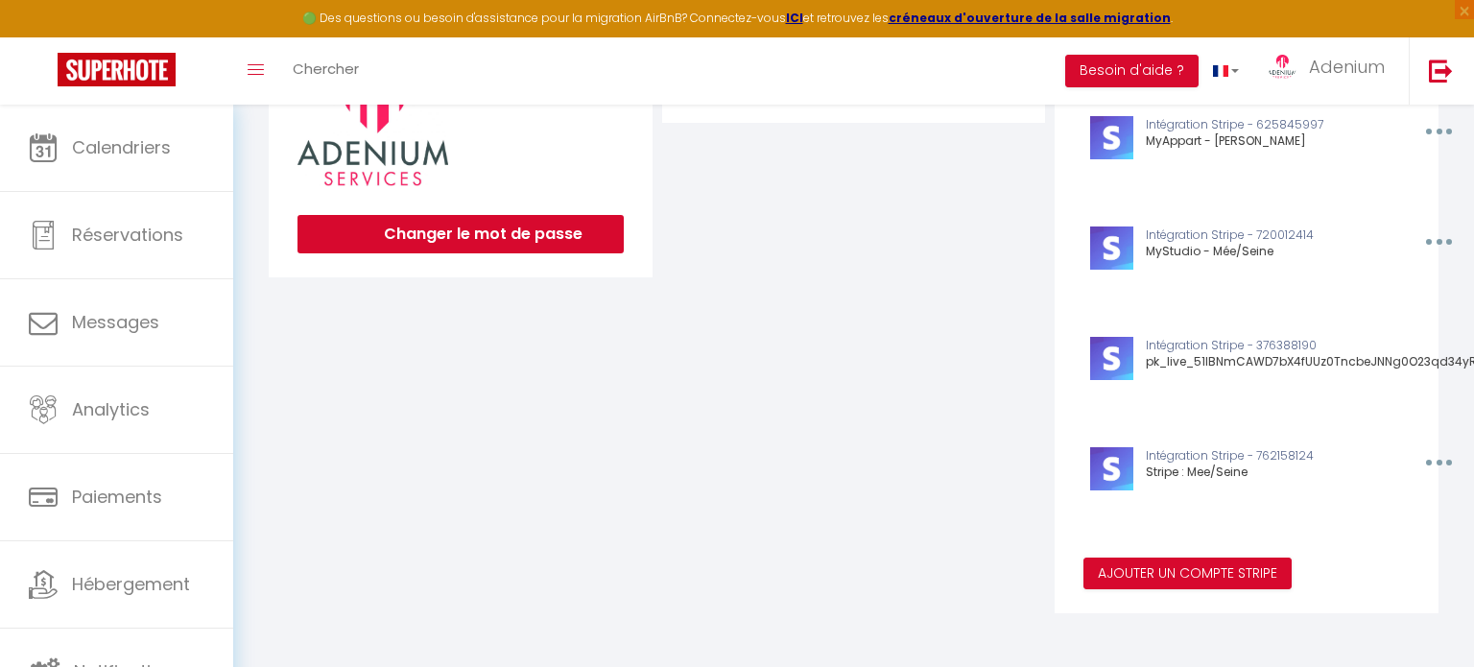
click at [961, 462] on div "Adresse de facturation Adresse * 70 mail de la [PERSON_NAME] Code postal * 7717…" at bounding box center [854, 168] width 394 height 892
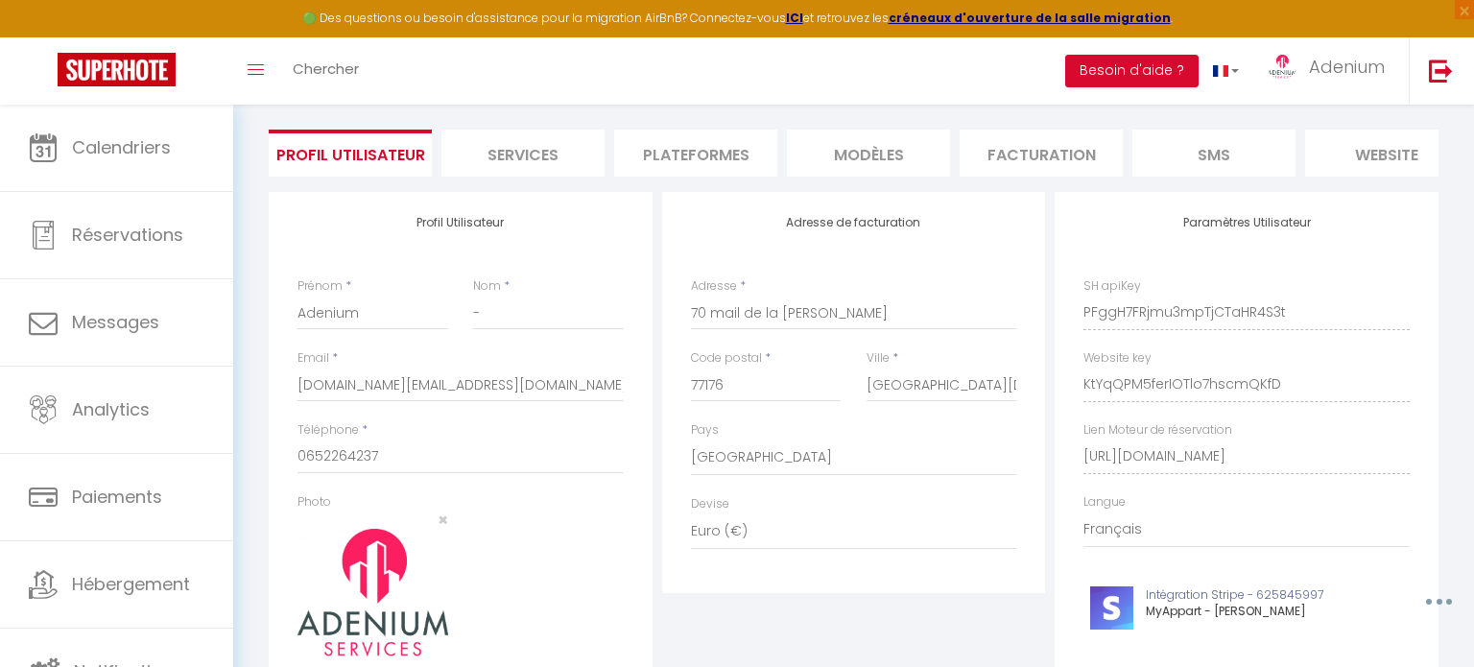
scroll to position [0, 0]
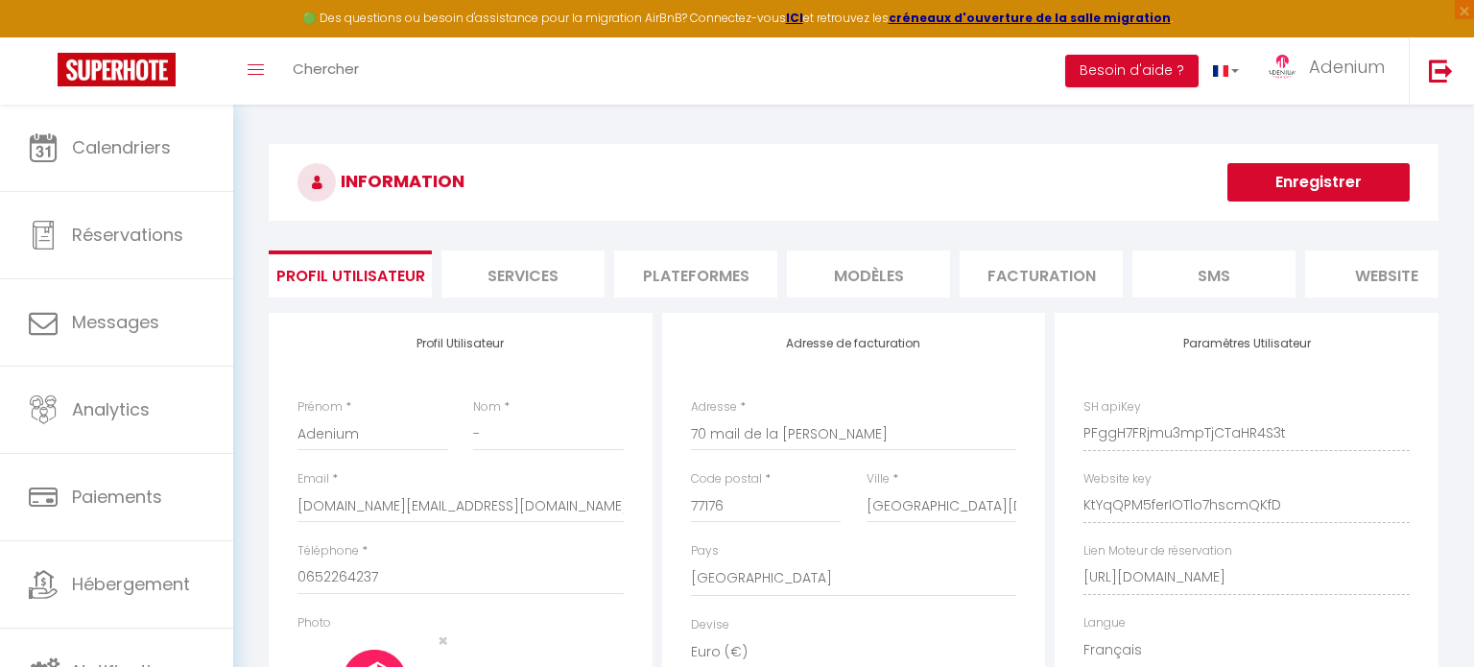
click at [684, 262] on li "Plateformes" at bounding box center [695, 274] width 163 height 47
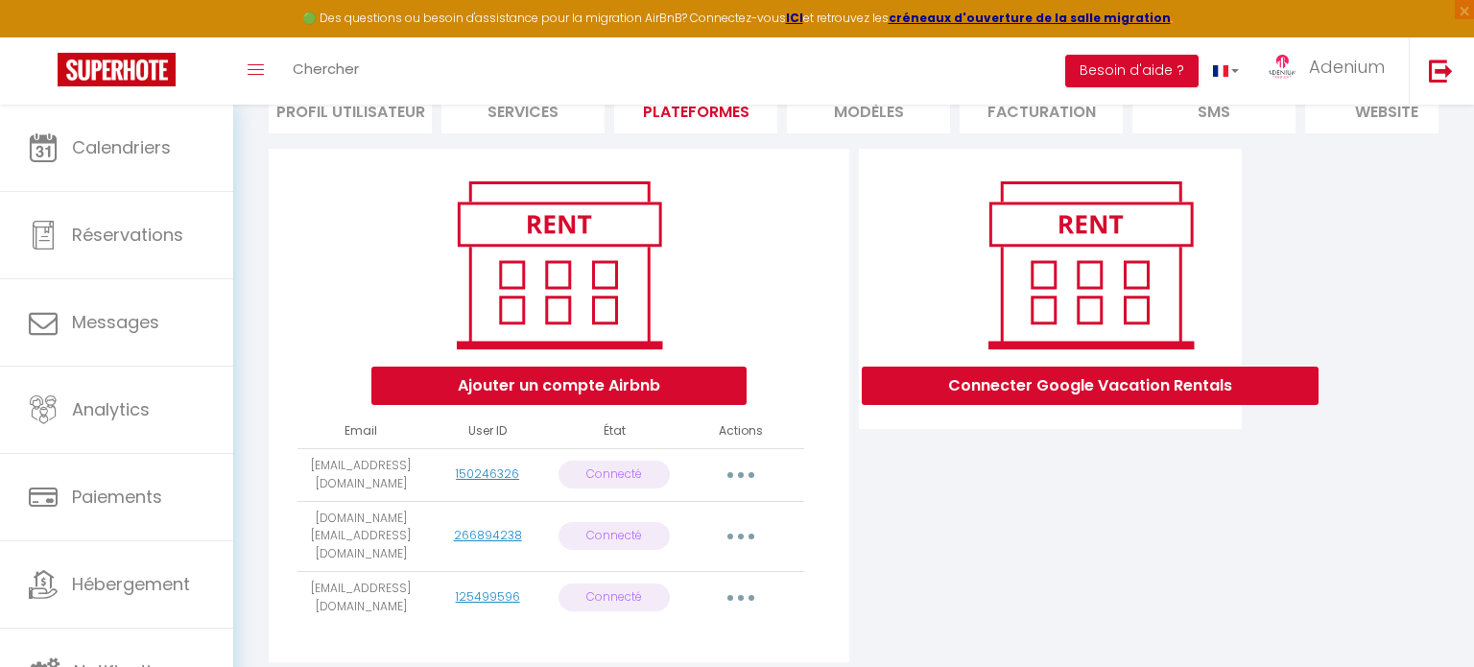
scroll to position [205, 0]
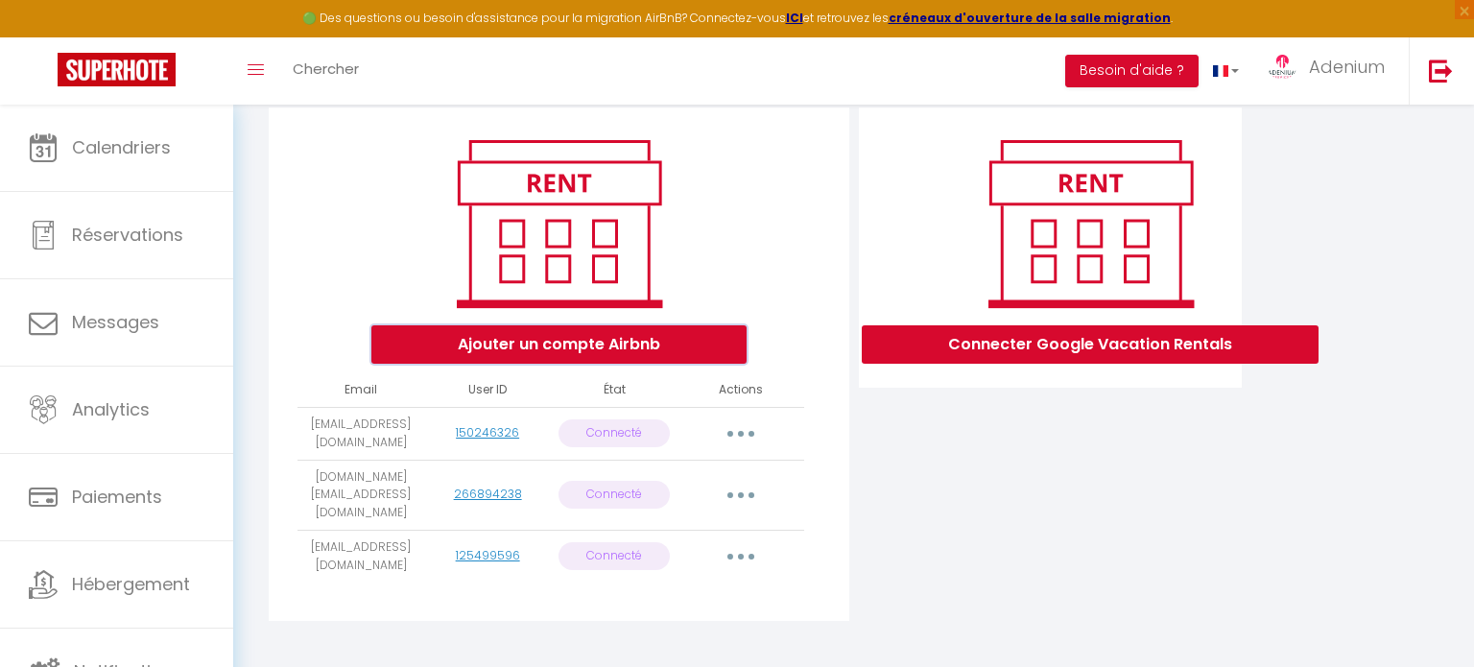
click at [473, 347] on button "Ajouter un compte Airbnb" at bounding box center [558, 344] width 375 height 38
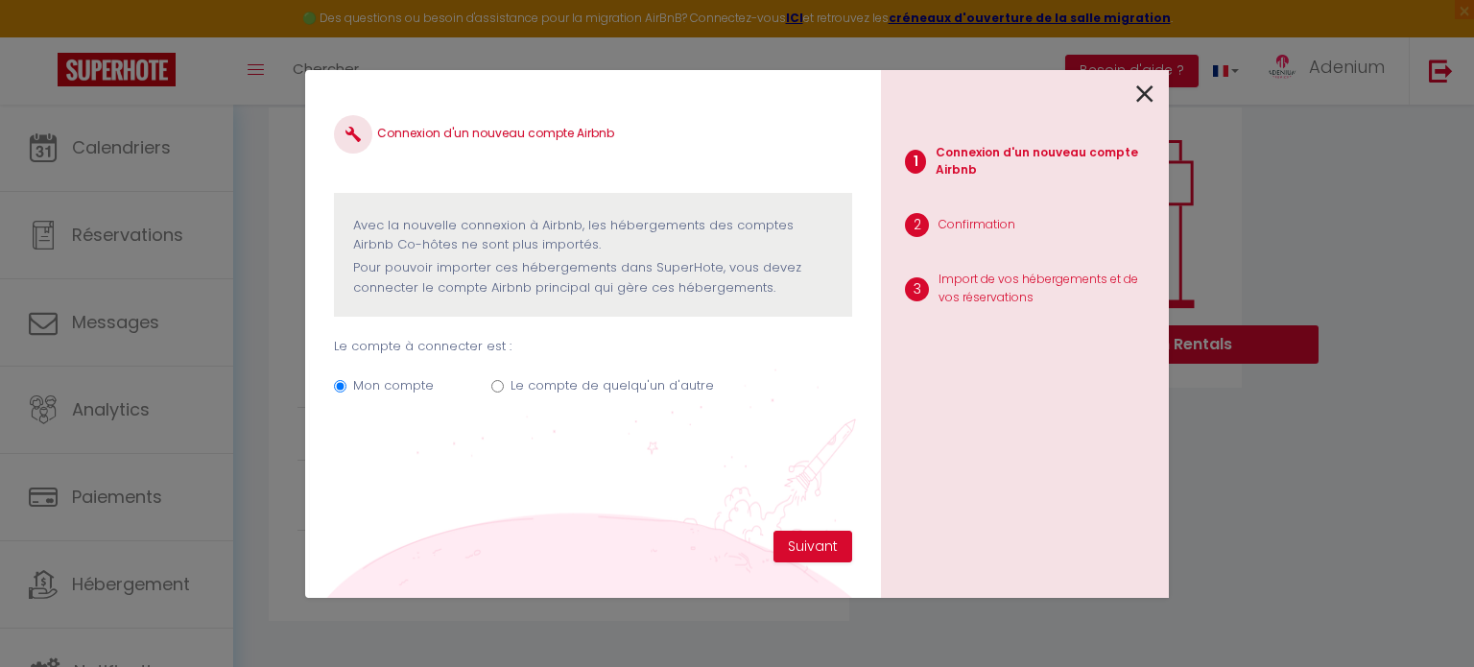
click at [494, 382] on input "Le compte de quelqu'un d'autre" at bounding box center [497, 386] width 12 height 12
radio input "true"
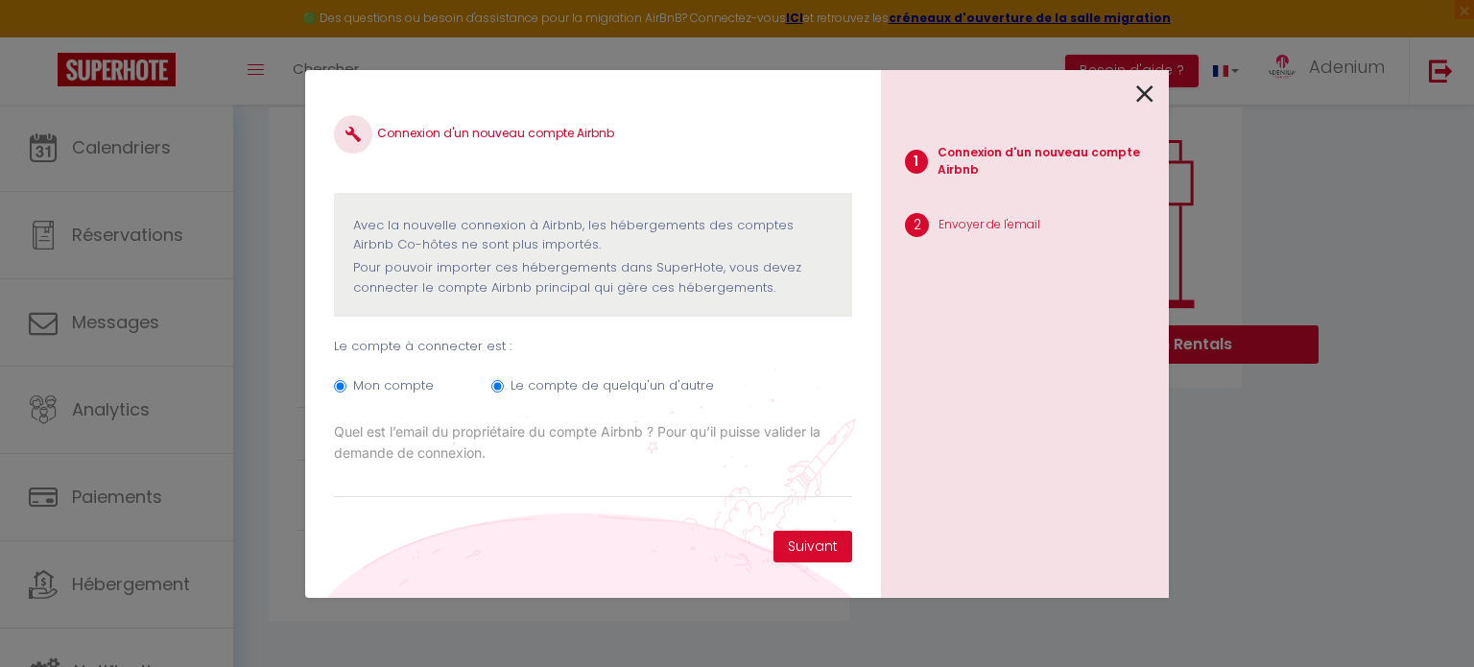
radio input "false"
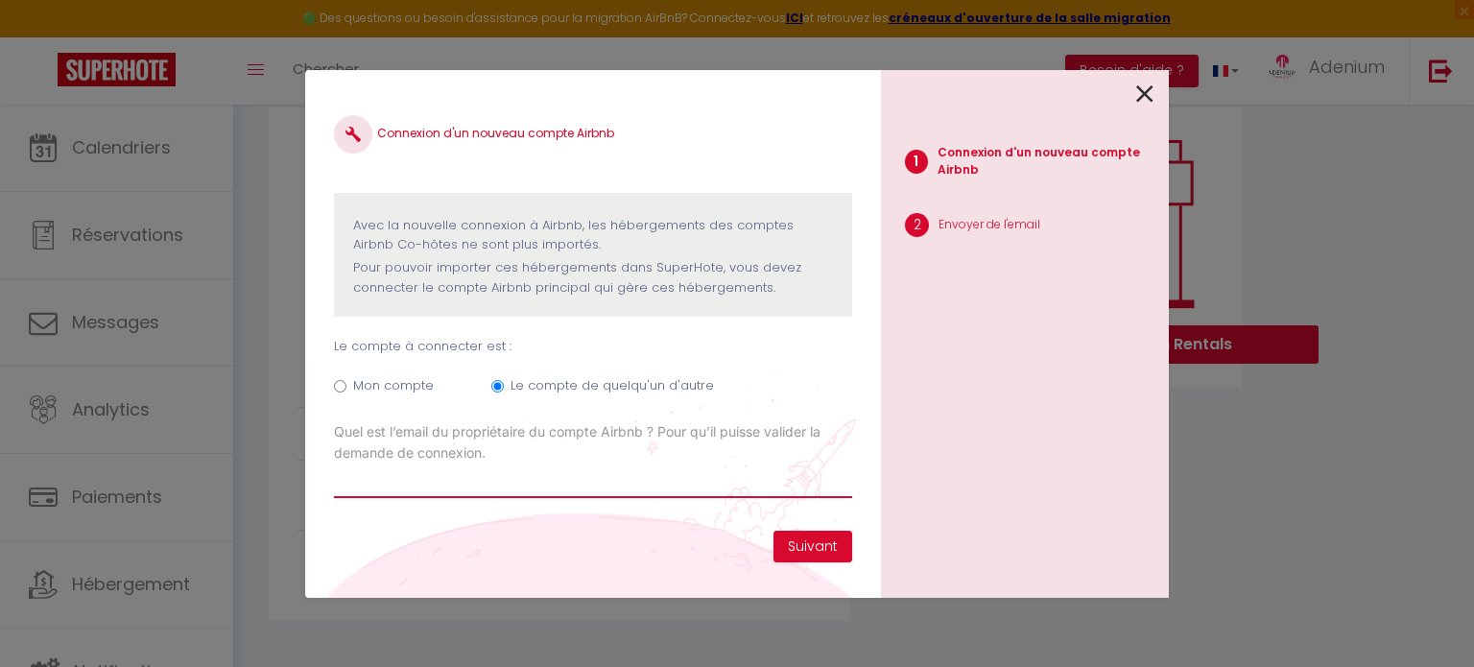
click at [512, 480] on input "Email connexion Airbnb" at bounding box center [593, 481] width 518 height 35
type input "[EMAIL_ADDRESS][DOMAIN_NAME]"
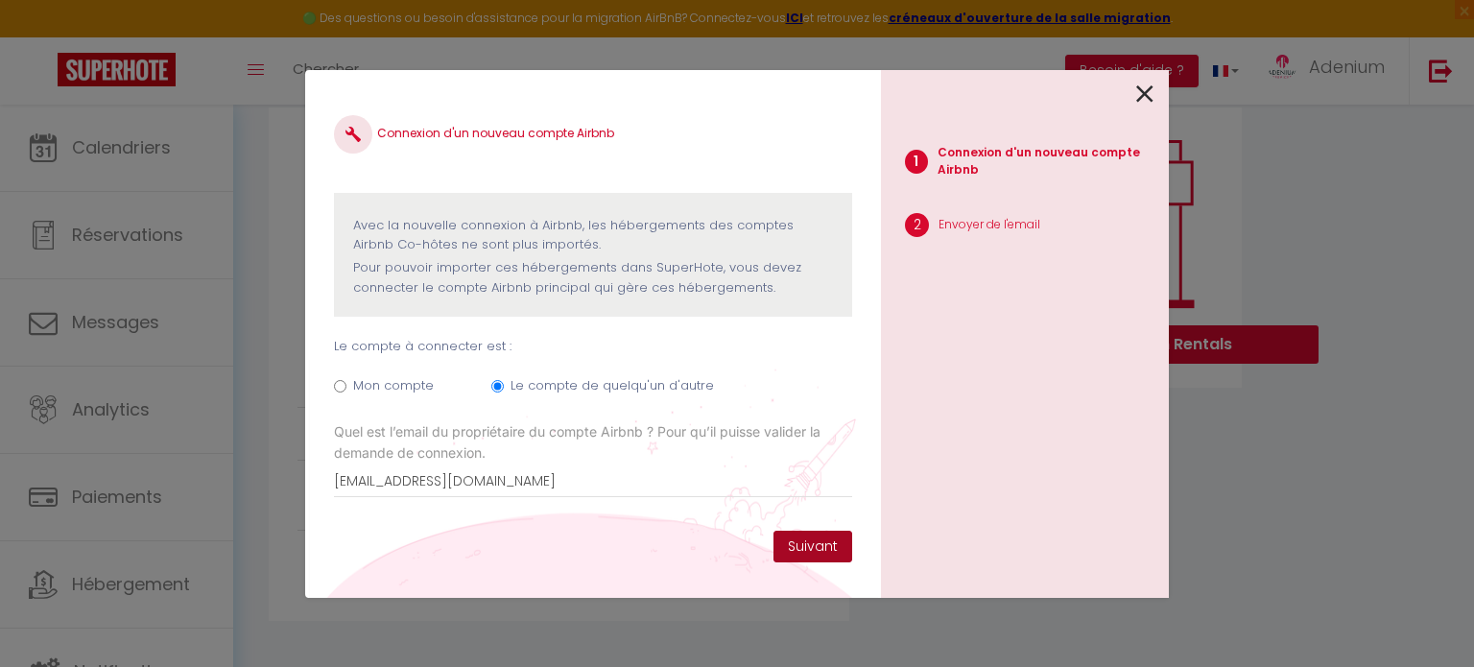
click at [825, 551] on button "Suivant" at bounding box center [813, 547] width 79 height 33
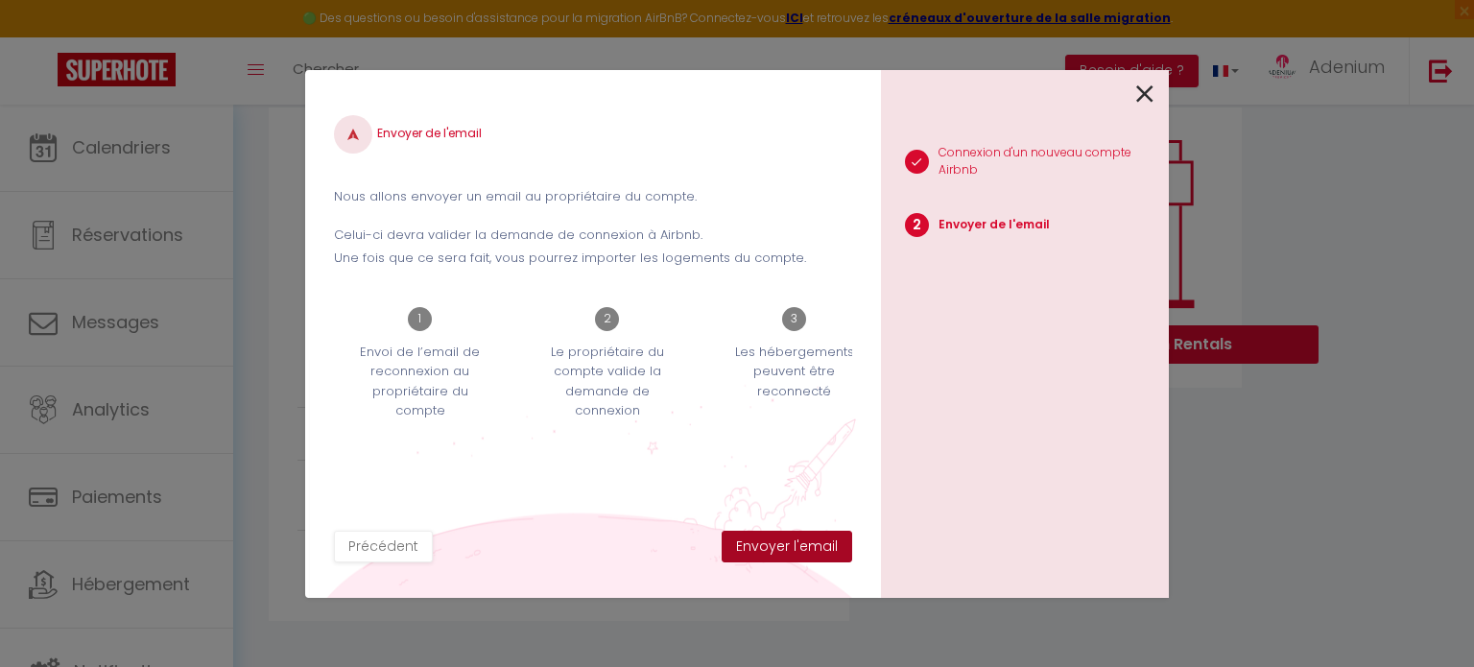
click at [825, 551] on button "Envoyer l'email" at bounding box center [787, 547] width 131 height 33
